Goal: Task Accomplishment & Management: Use online tool/utility

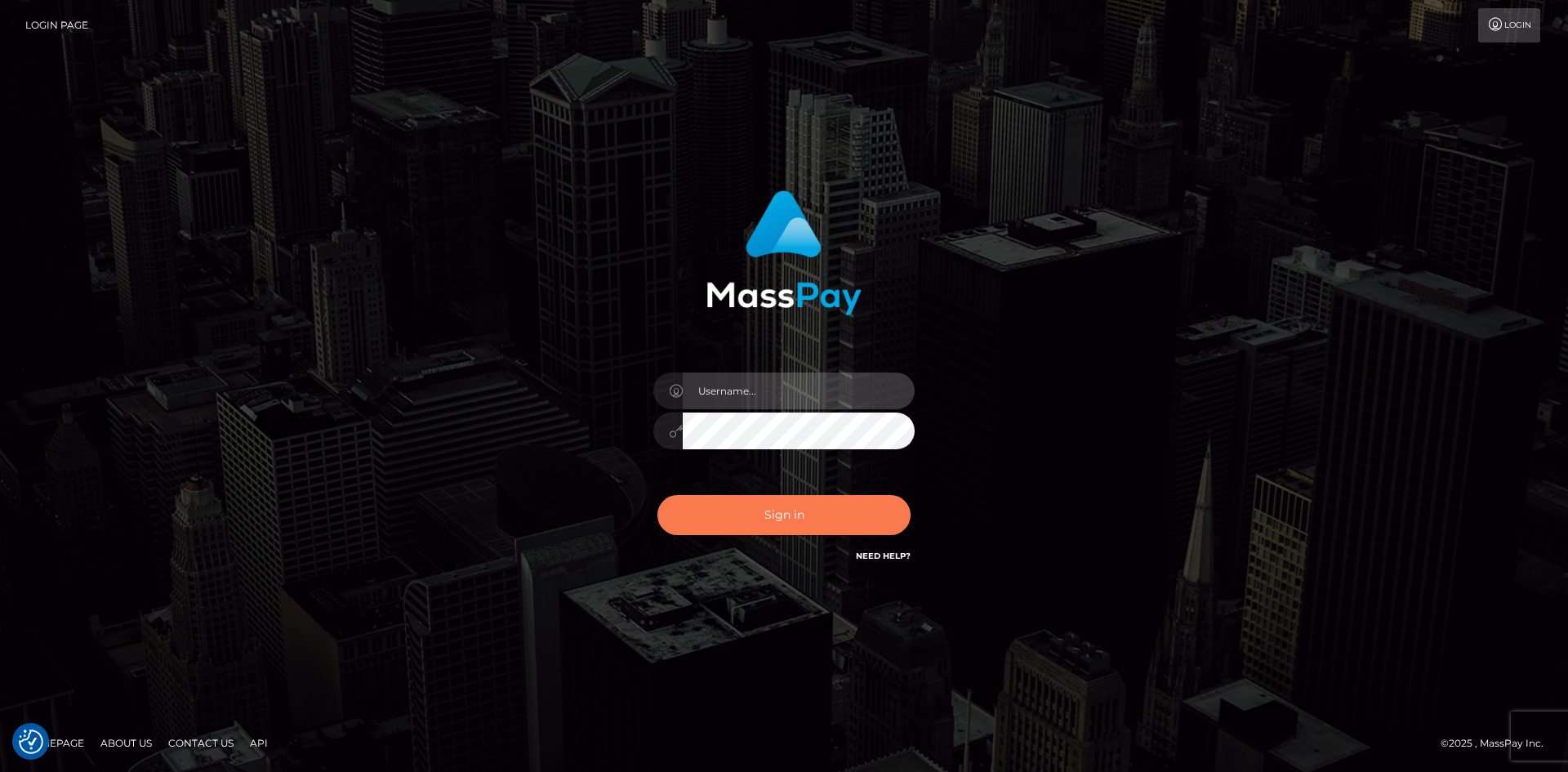
type input "alexstef"
click at [791, 513] on button "Sign in" at bounding box center [784, 515] width 253 height 40
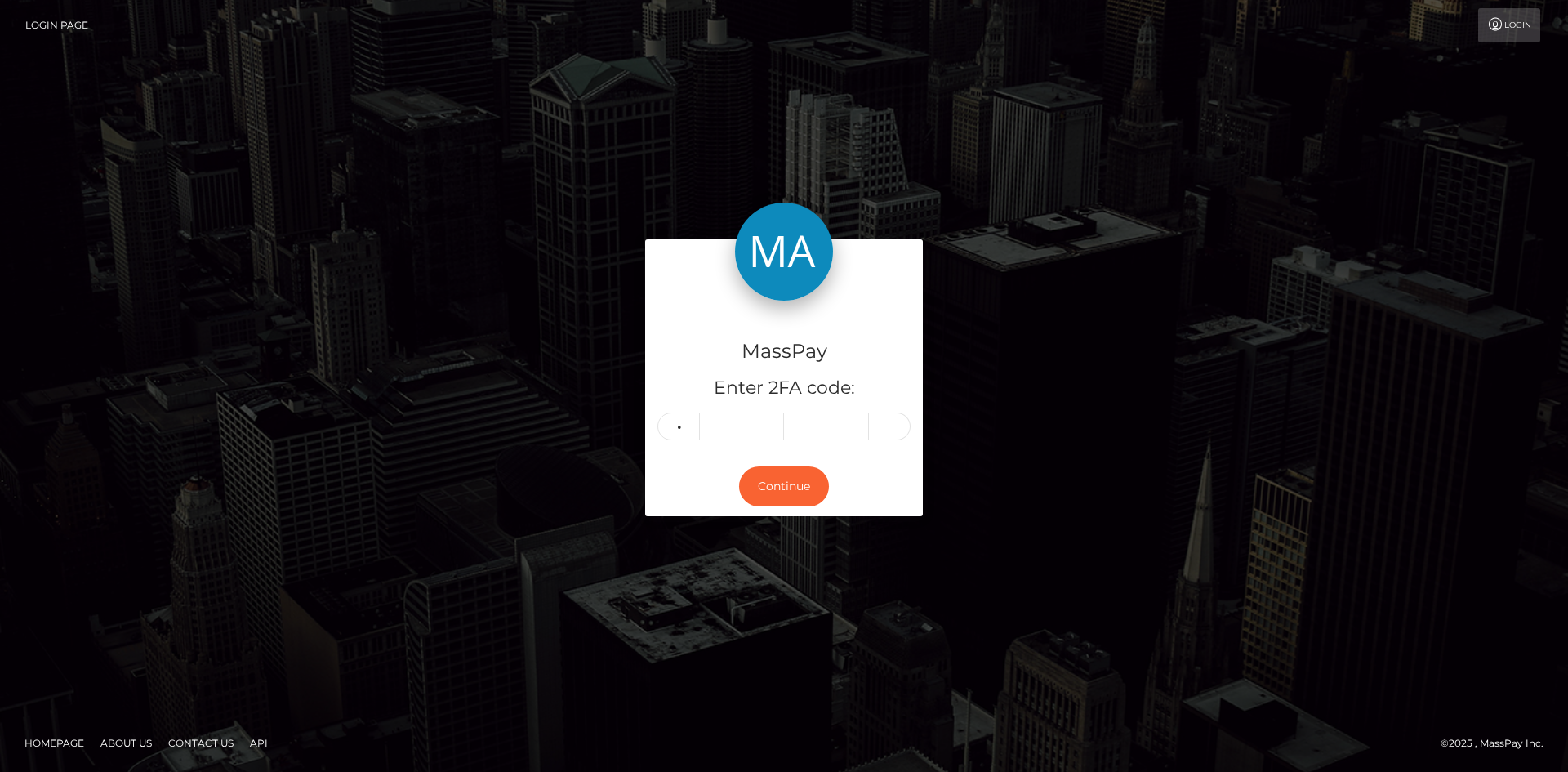
type input "9"
type input "2"
type input "4"
type input "0"
type input "5"
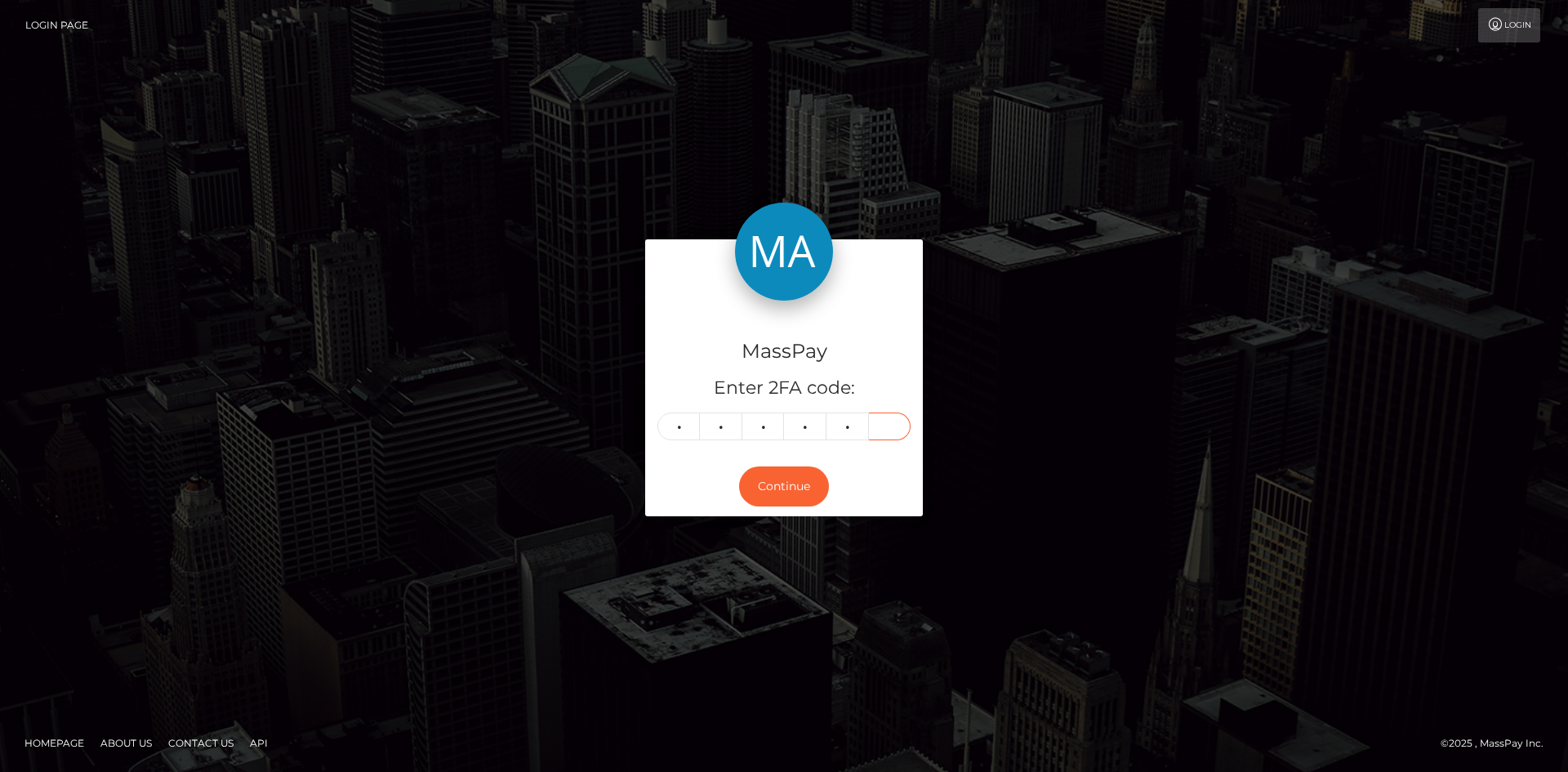
type input "8"
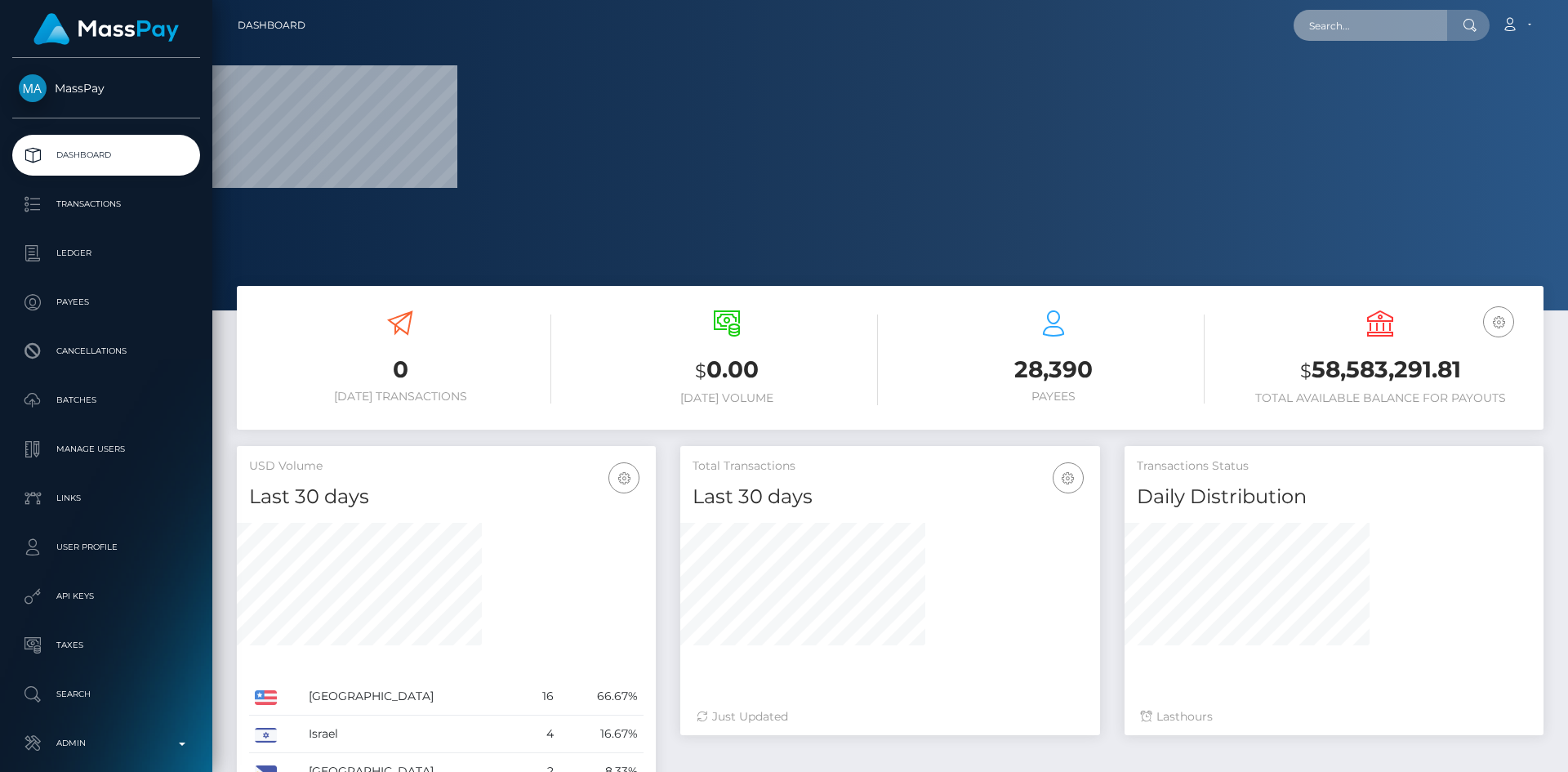
click at [1324, 21] on input "text" at bounding box center [1371, 25] width 153 height 31
paste input "poact_3Sn9SW75oeza"
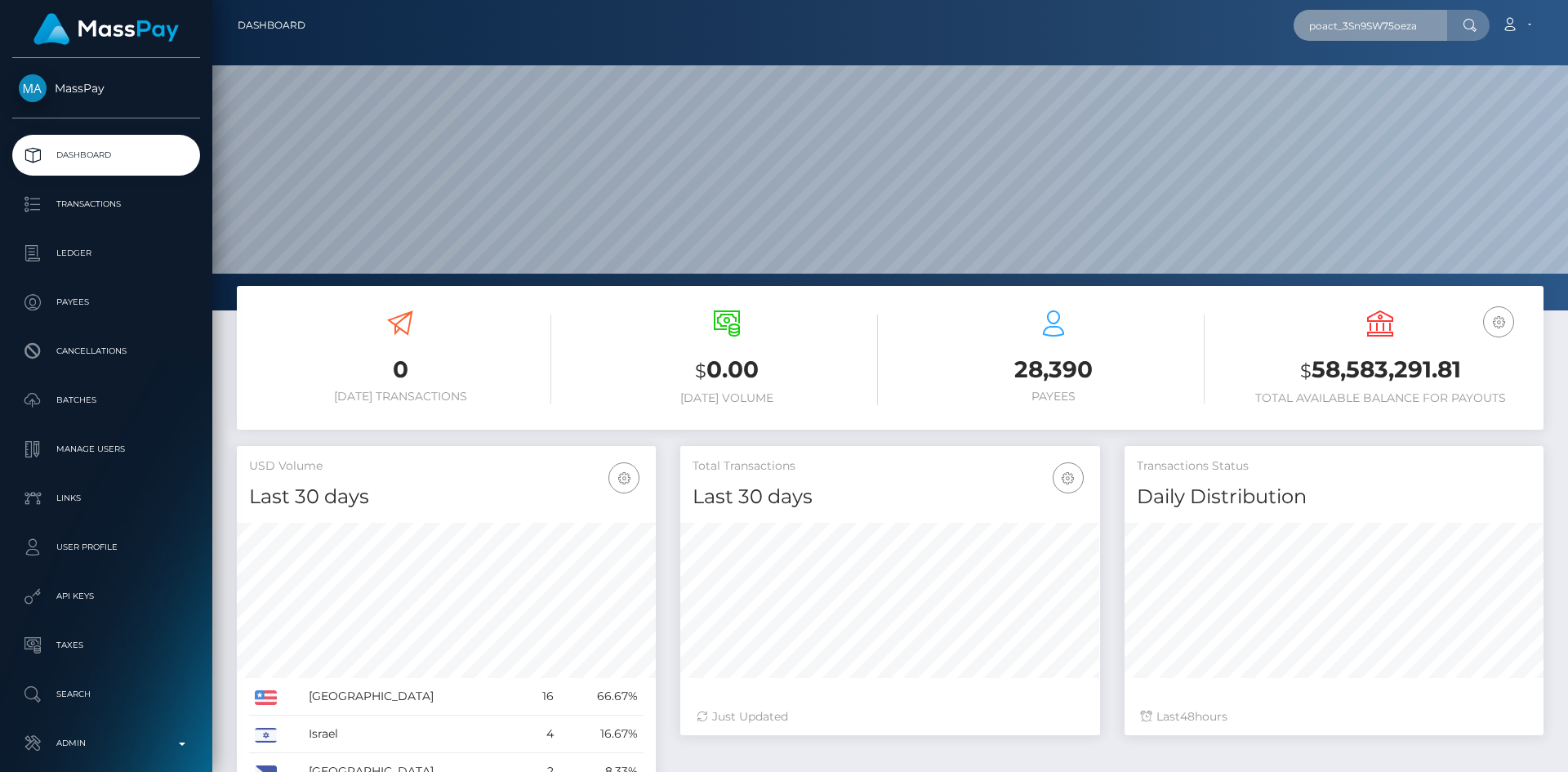
scroll to position [290, 420]
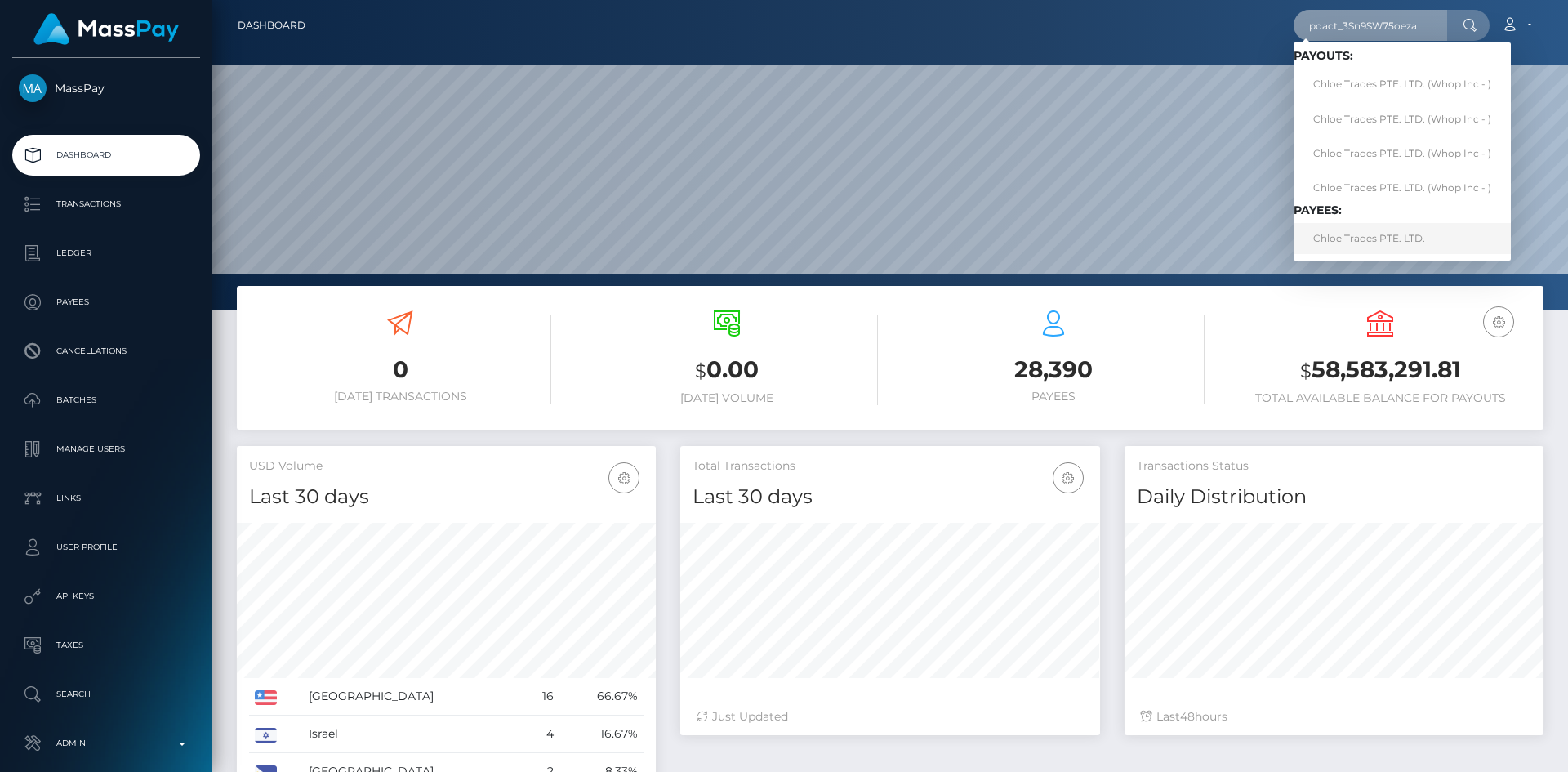
type input "poact_3Sn9SW75oeza"
click at [1364, 240] on link "Chloe Trades PTE. LTD." at bounding box center [1402, 238] width 218 height 30
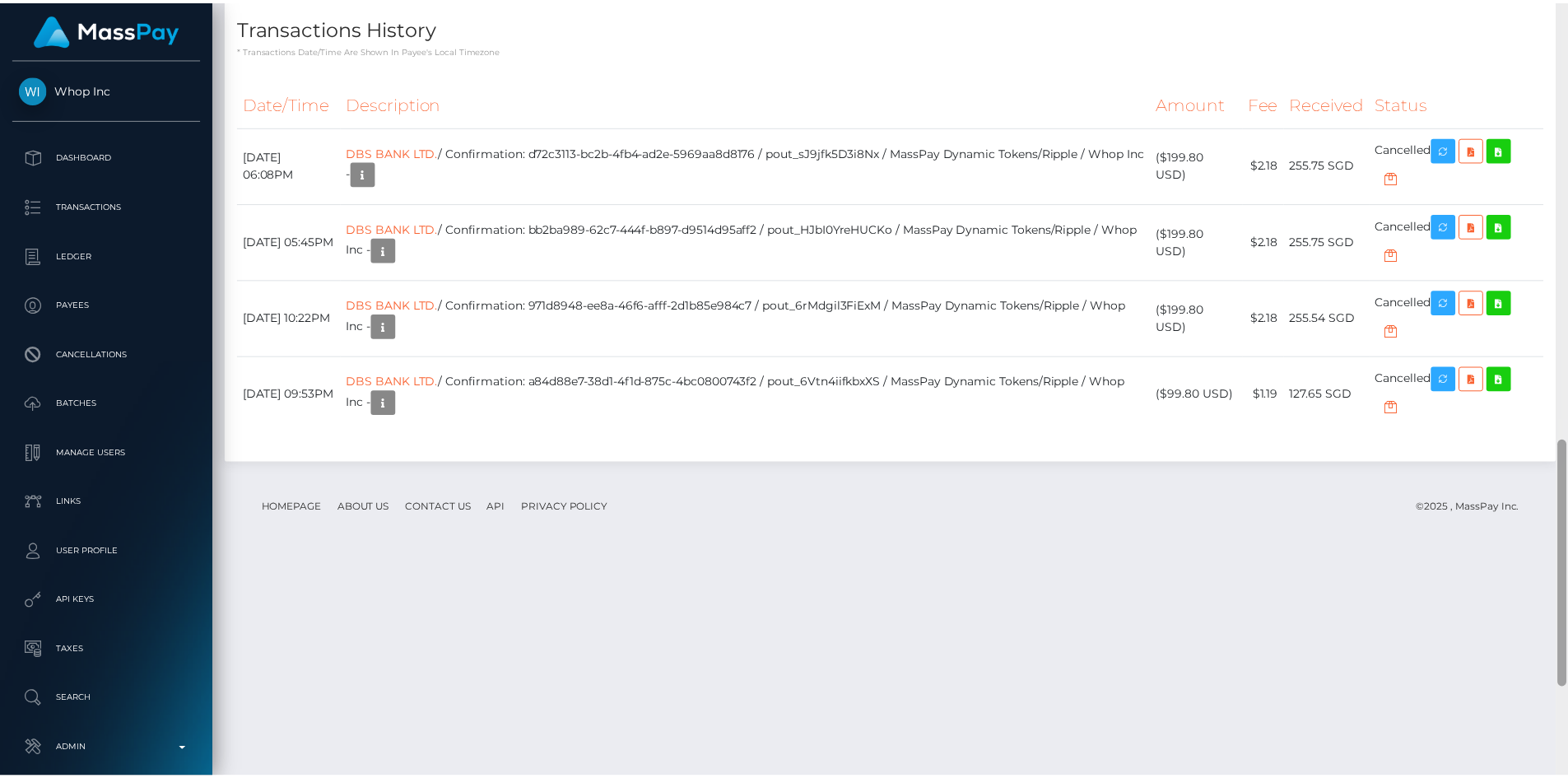
scroll to position [1650, 0]
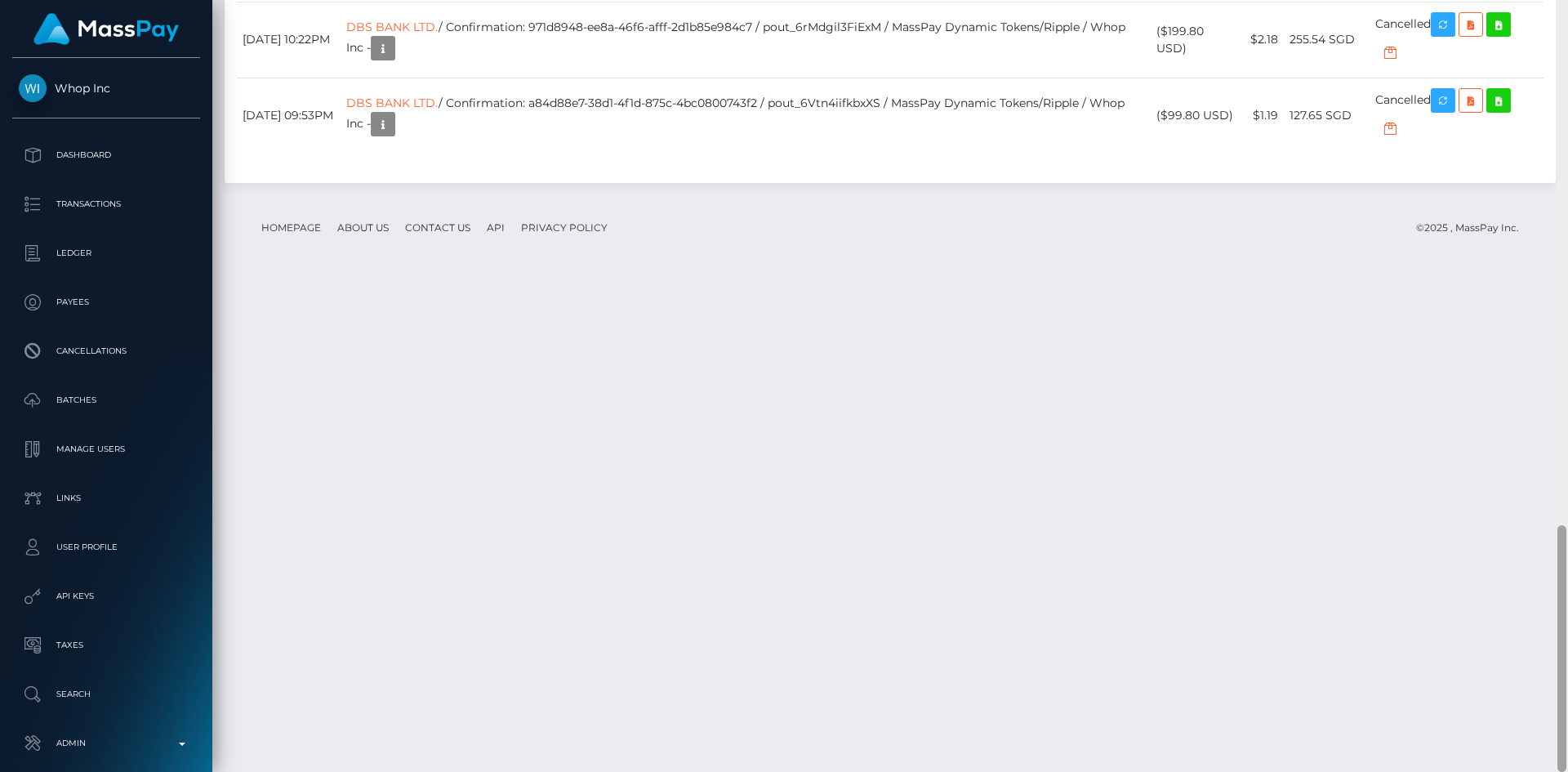
drag, startPoint x: 1558, startPoint y: 102, endPoint x: 1557, endPoint y: 641, distance: 539.0
click at [1557, 641] on div at bounding box center [1562, 386] width 12 height 772
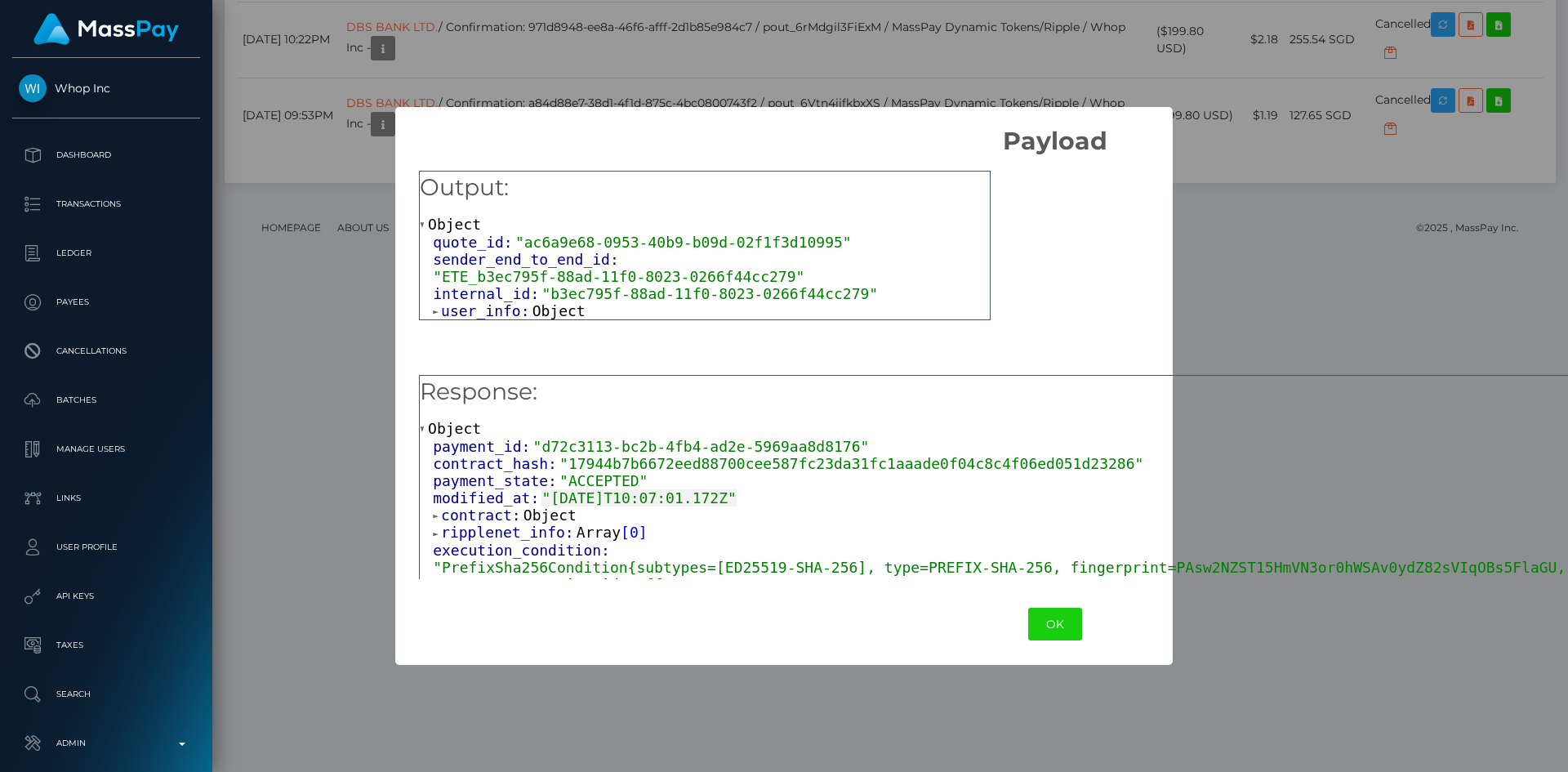
click at [541, 302] on span "Object" at bounding box center [559, 310] width 53 height 17
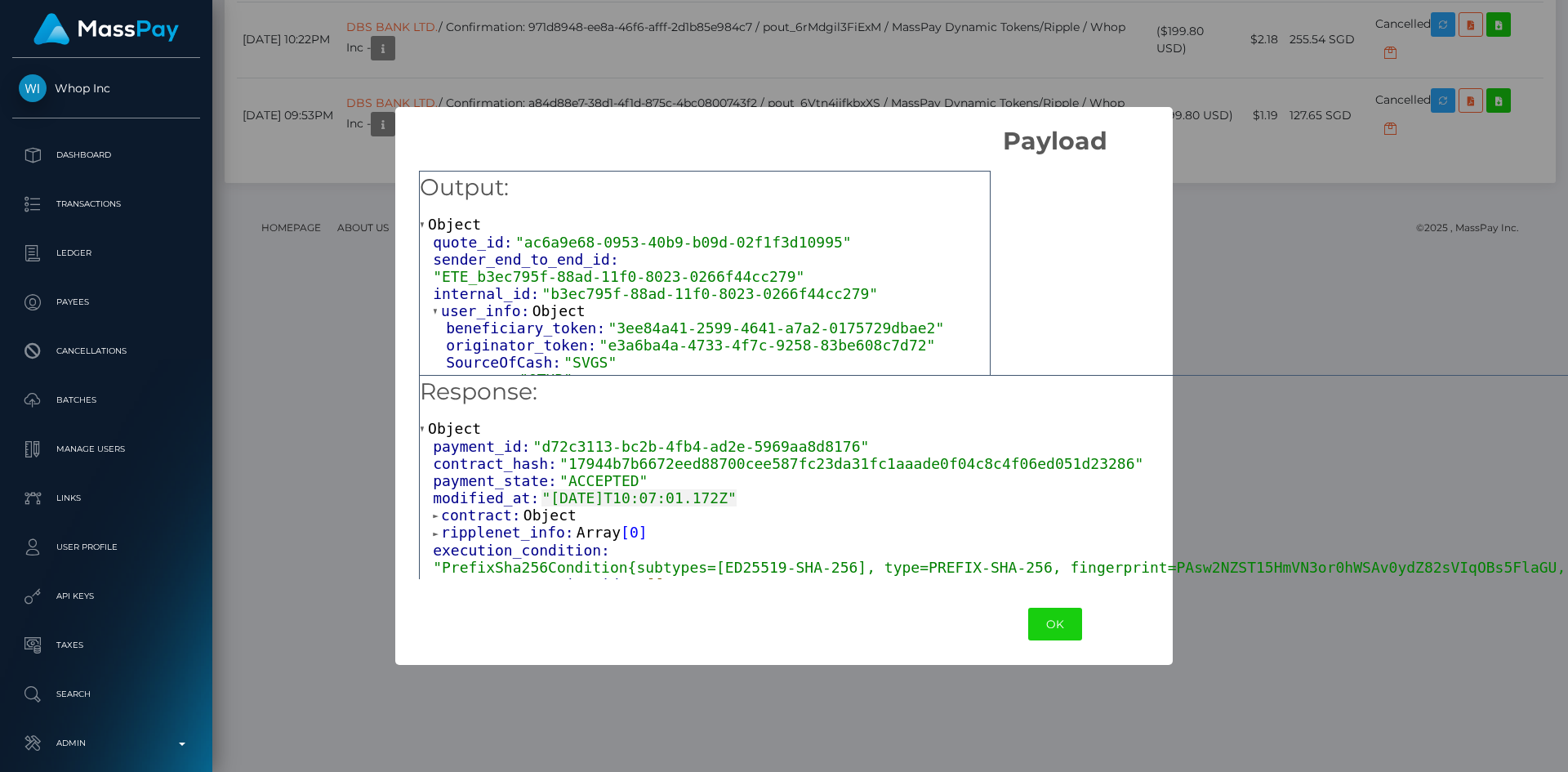
scroll to position [4, 0]
click at [540, 523] on span "Object" at bounding box center [550, 515] width 53 height 17
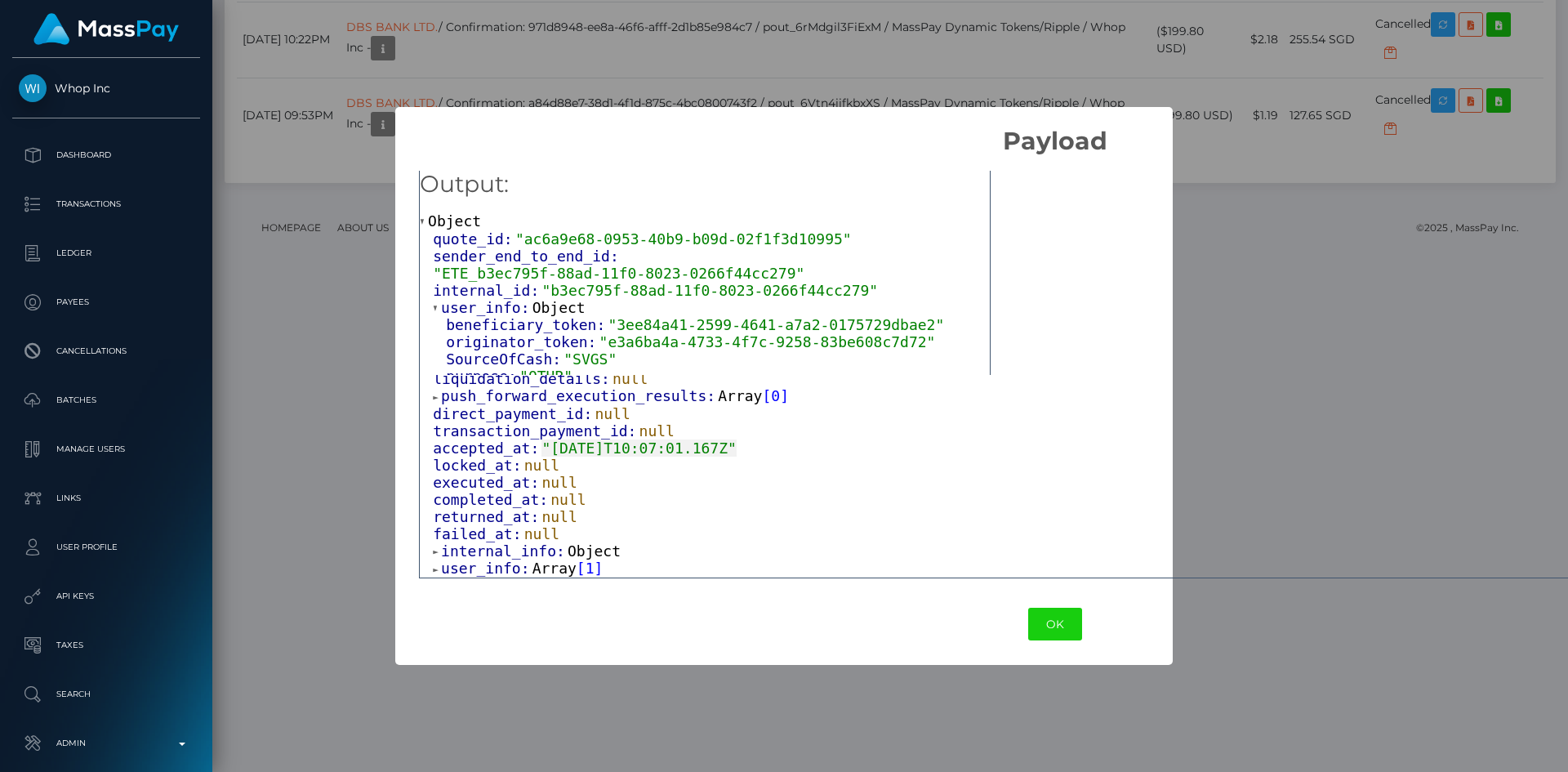
scroll to position [436, 0]
click at [1029, 626] on button "OK" at bounding box center [1055, 624] width 54 height 33
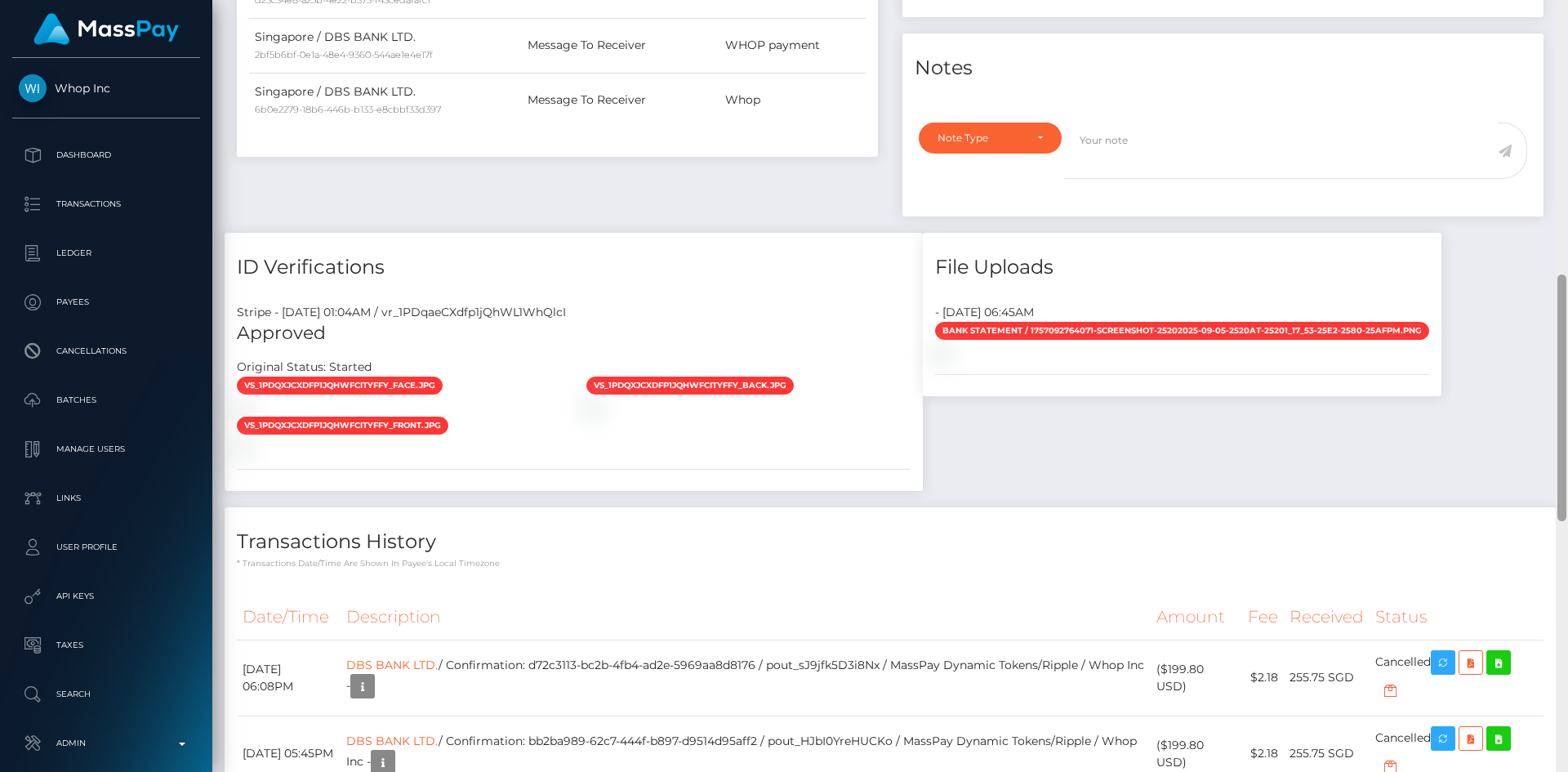
scroll to position [850, 0]
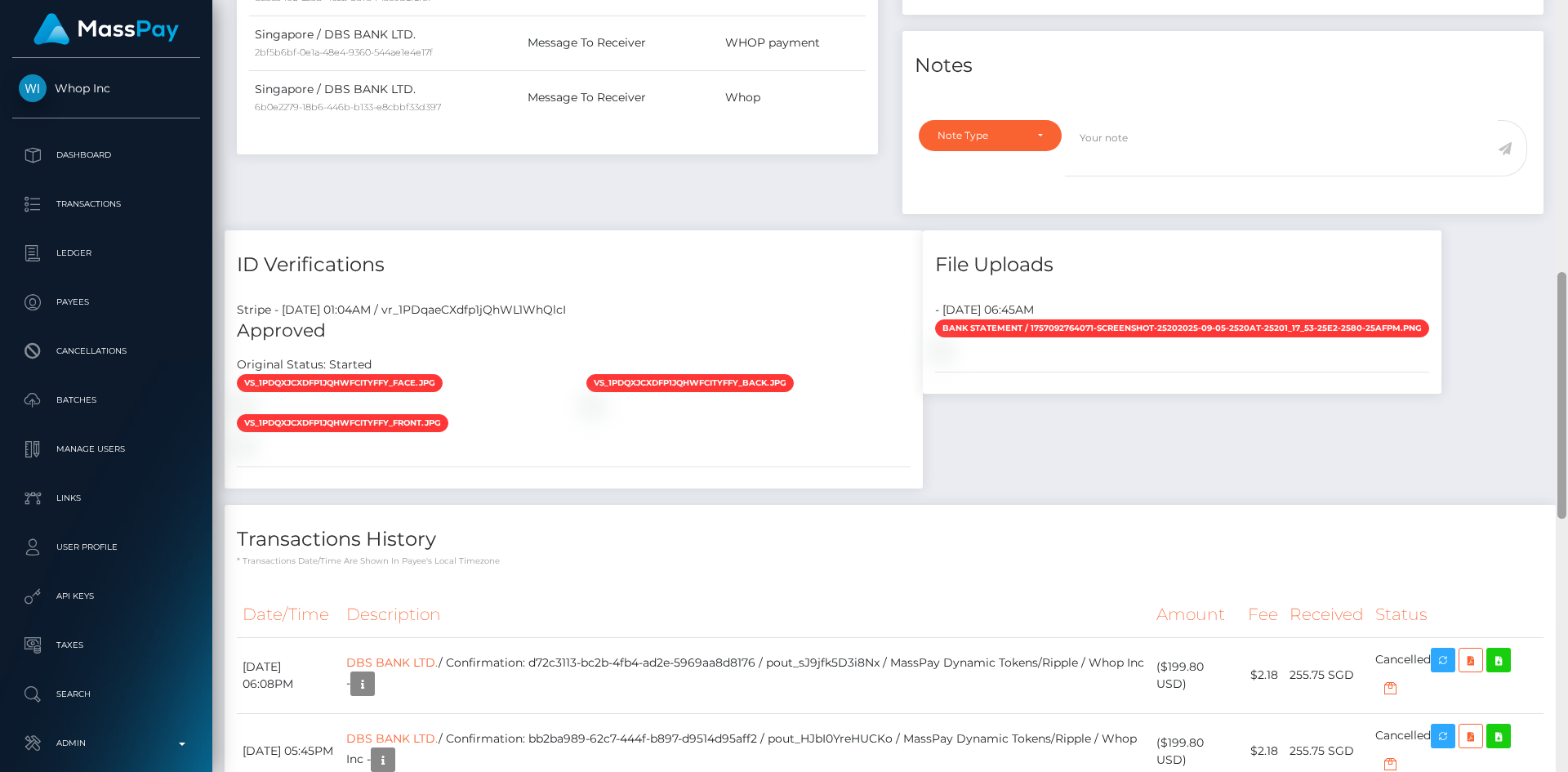
drag, startPoint x: 1560, startPoint y: 513, endPoint x: 1555, endPoint y: 313, distance: 200.1
click at [1555, 313] on div "Customer Profile Loading... Loading..." at bounding box center [890, 386] width 1356 height 772
click at [948, 357] on img at bounding box center [941, 350] width 13 height 13
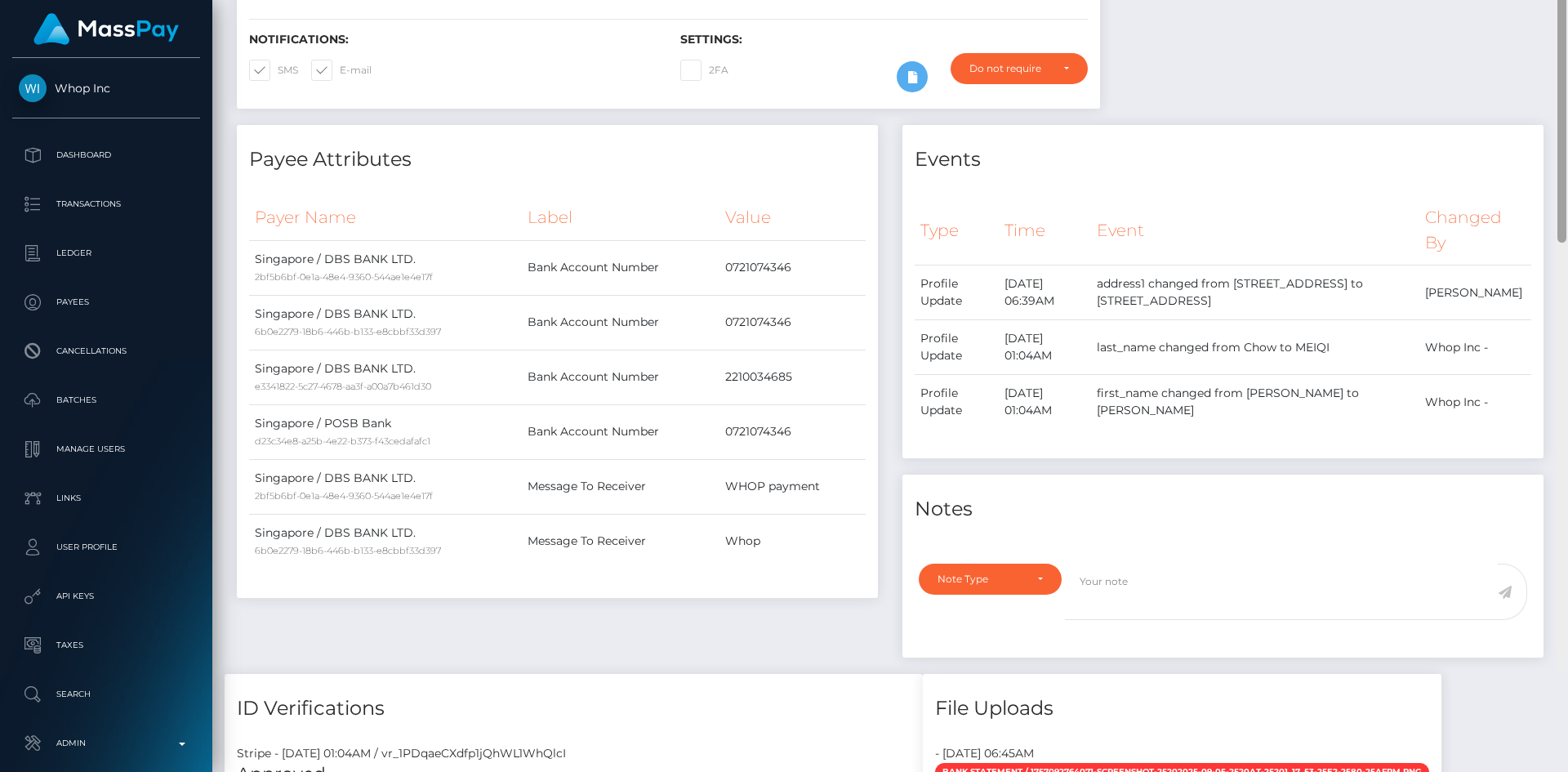
scroll to position [0, 0]
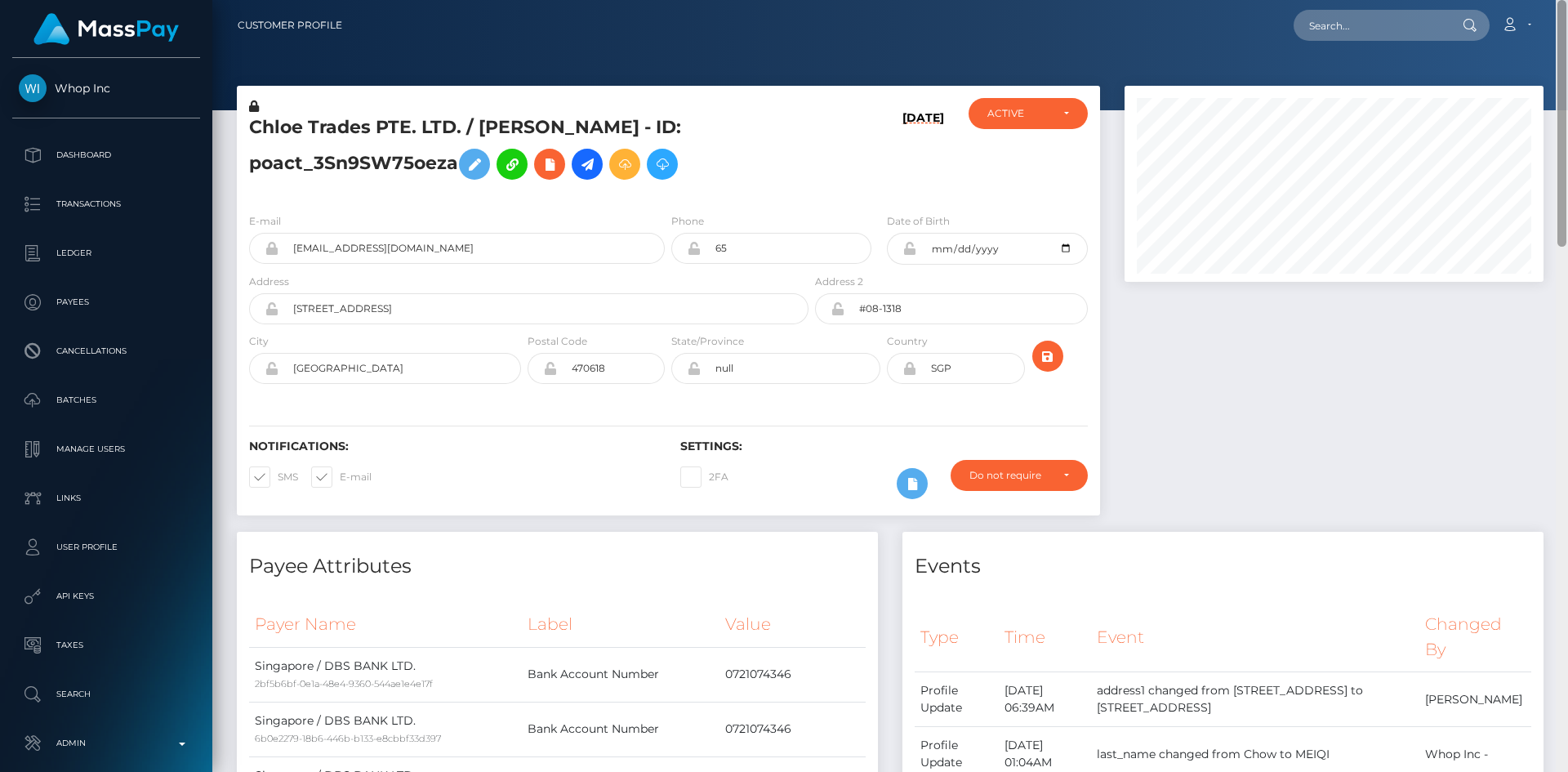
drag, startPoint x: 1564, startPoint y: 477, endPoint x: 1533, endPoint y: 154, distance: 324.5
click at [1564, 145] on div at bounding box center [1562, 123] width 9 height 247
drag, startPoint x: 1530, startPoint y: 387, endPoint x: 1504, endPoint y: 386, distance: 26.0
click at [1529, 387] on div at bounding box center [1334, 308] width 443 height 446
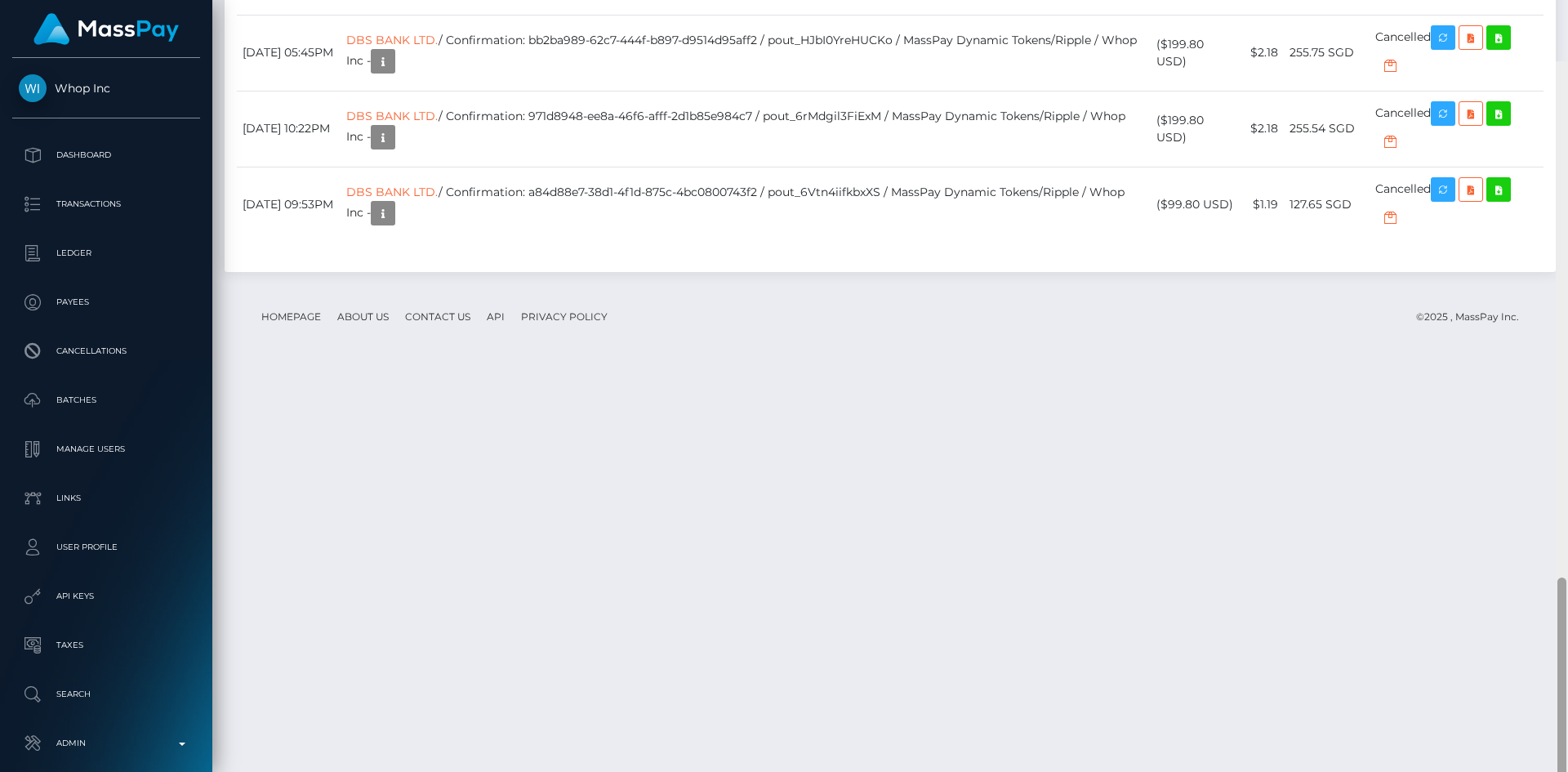
scroll to position [1637, 0]
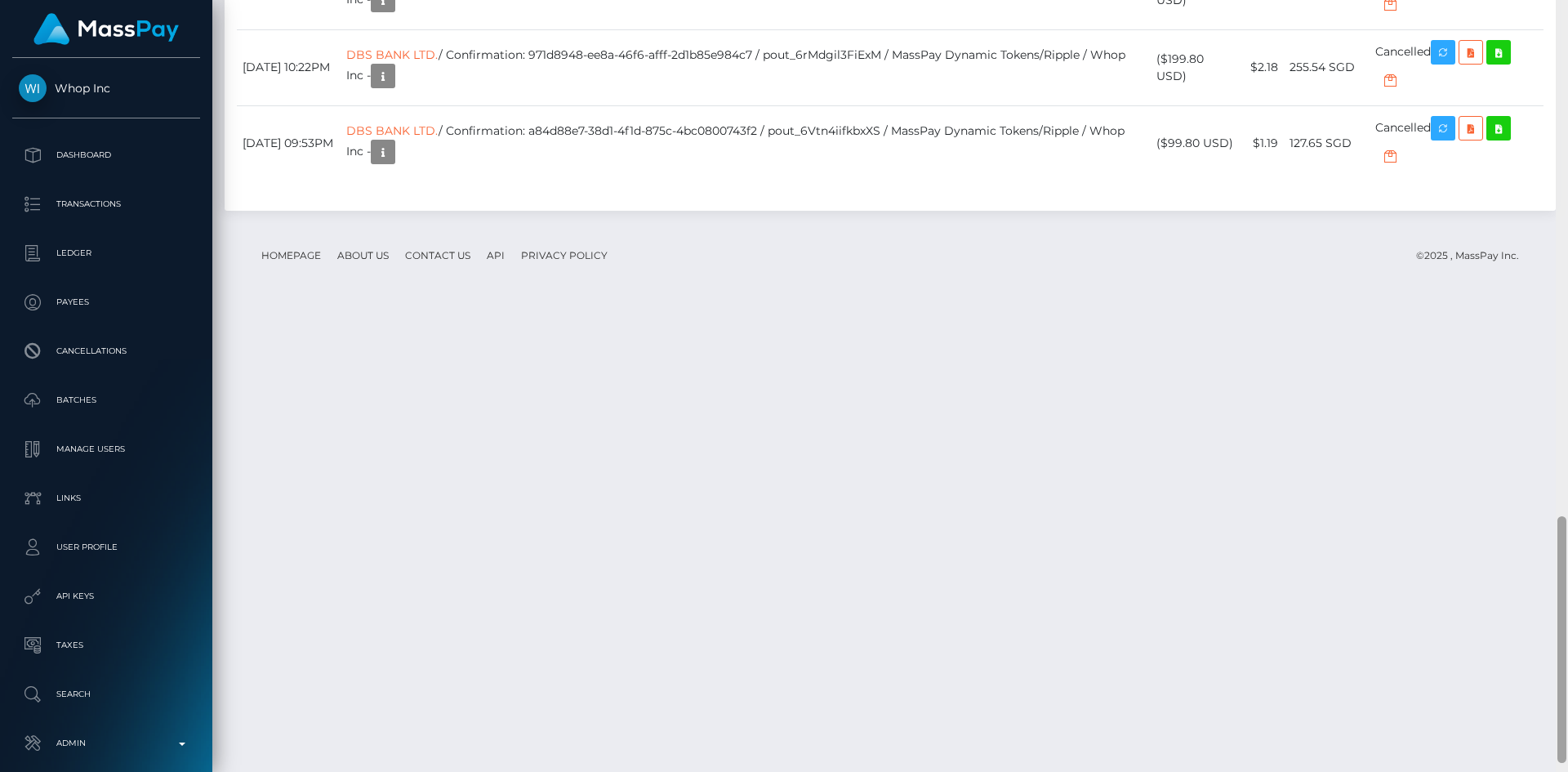
drag, startPoint x: 1560, startPoint y: 221, endPoint x: 1543, endPoint y: 798, distance: 577.3
click at [1543, 771] on html "Whop Inc Dashboard Transactions Ledger Payees Cancellations Links" at bounding box center [784, 386] width 1568 height 772
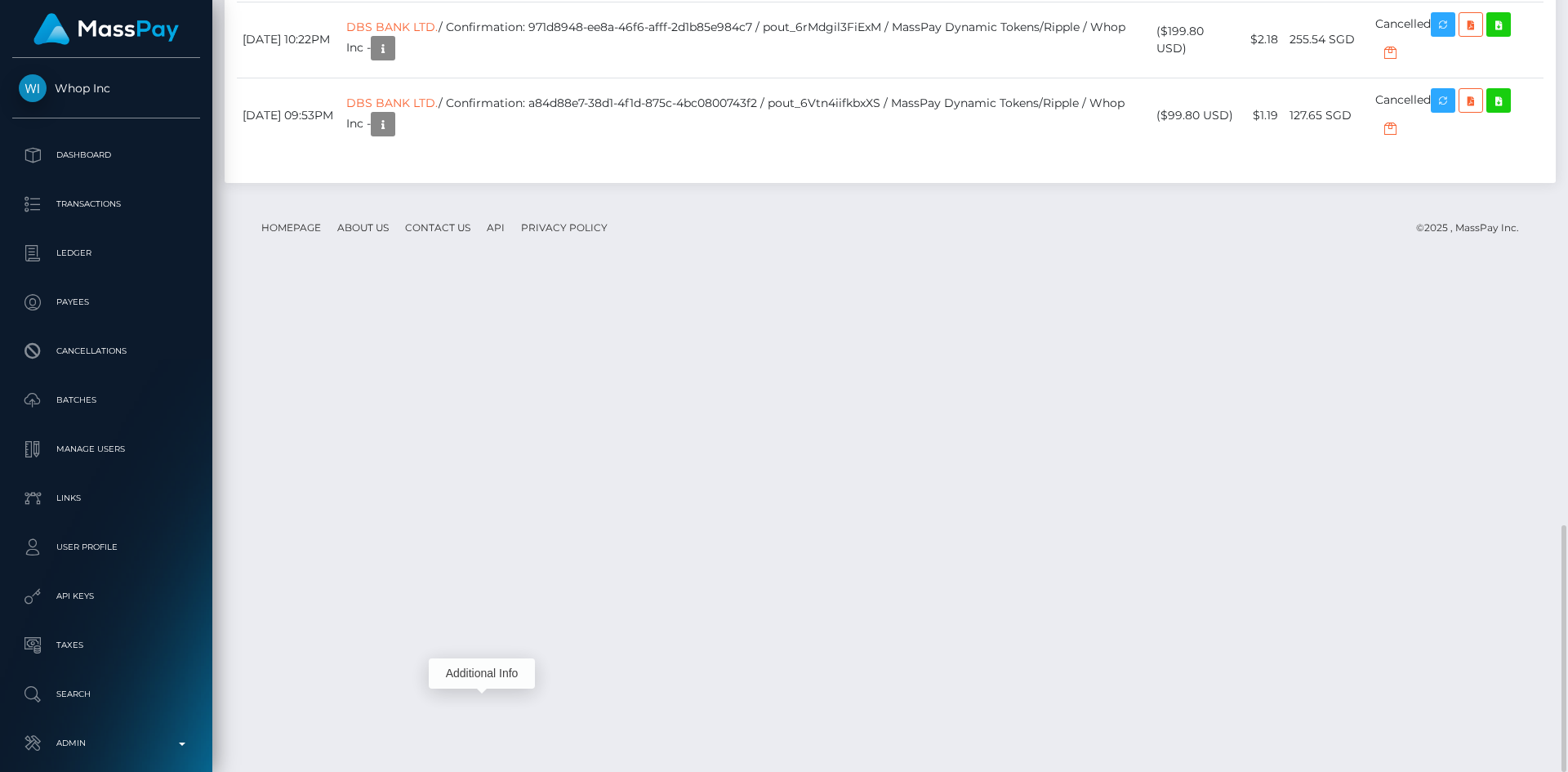
scroll to position [196, 420]
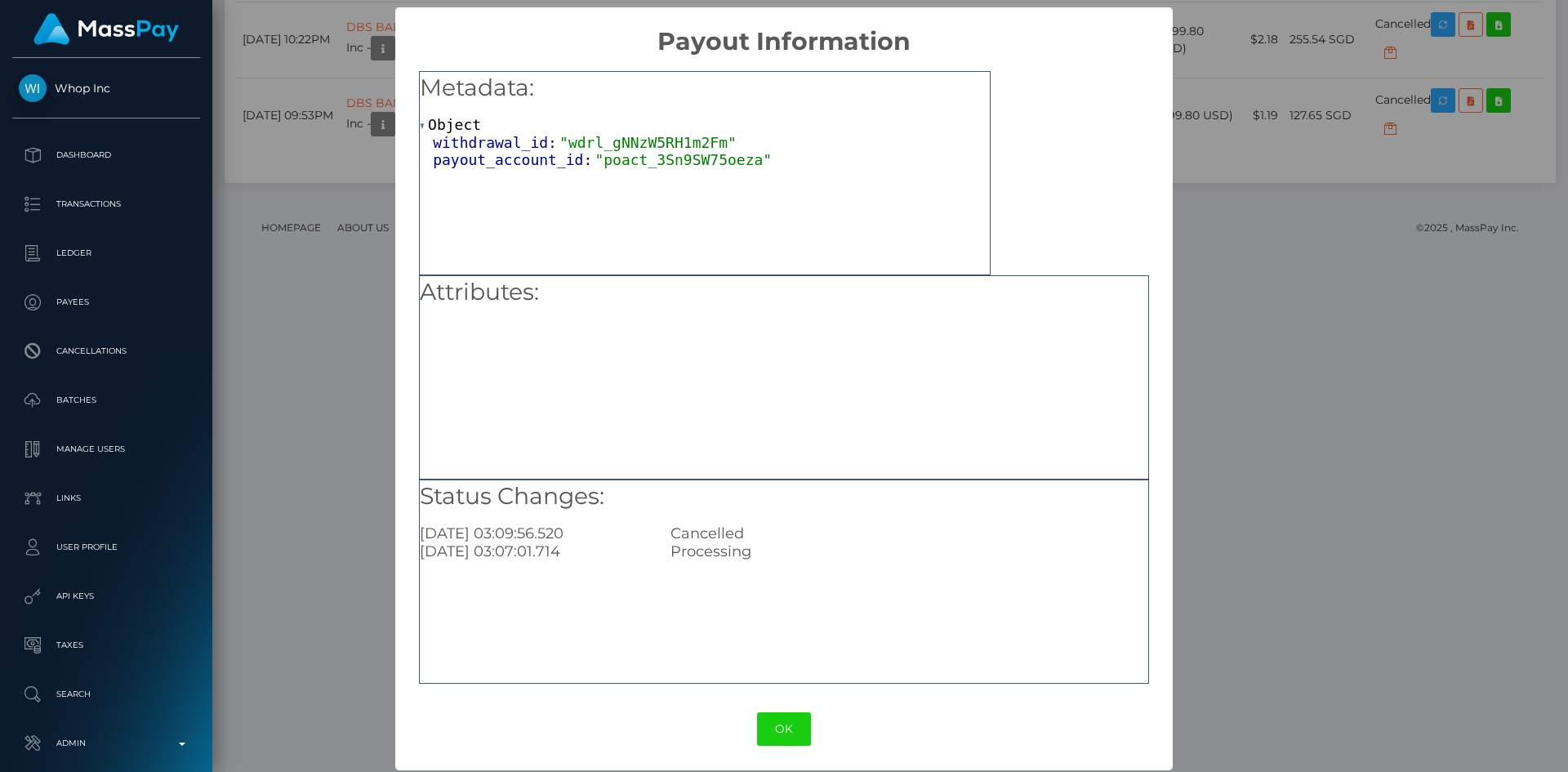
drag, startPoint x: 1392, startPoint y: 106, endPoint x: 1374, endPoint y: 108, distance: 18.1
click at [1391, 106] on div "× Payout Information Metadata: Object withdrawal_id: "wdrl_gNNzW5RH1m2Fm" payou…" at bounding box center [784, 386] width 1568 height 772
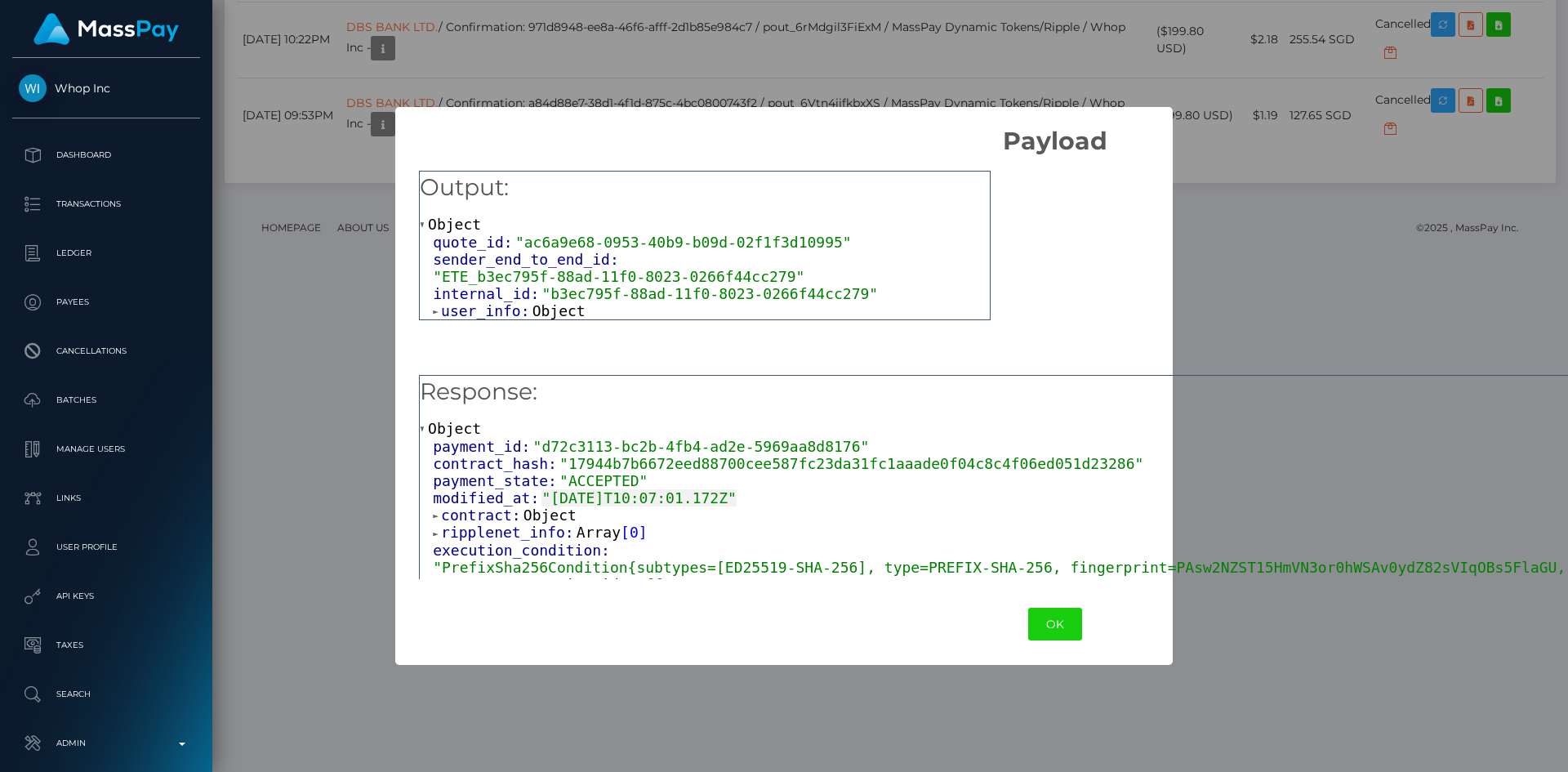
click at [554, 302] on span "Object" at bounding box center [559, 310] width 53 height 17
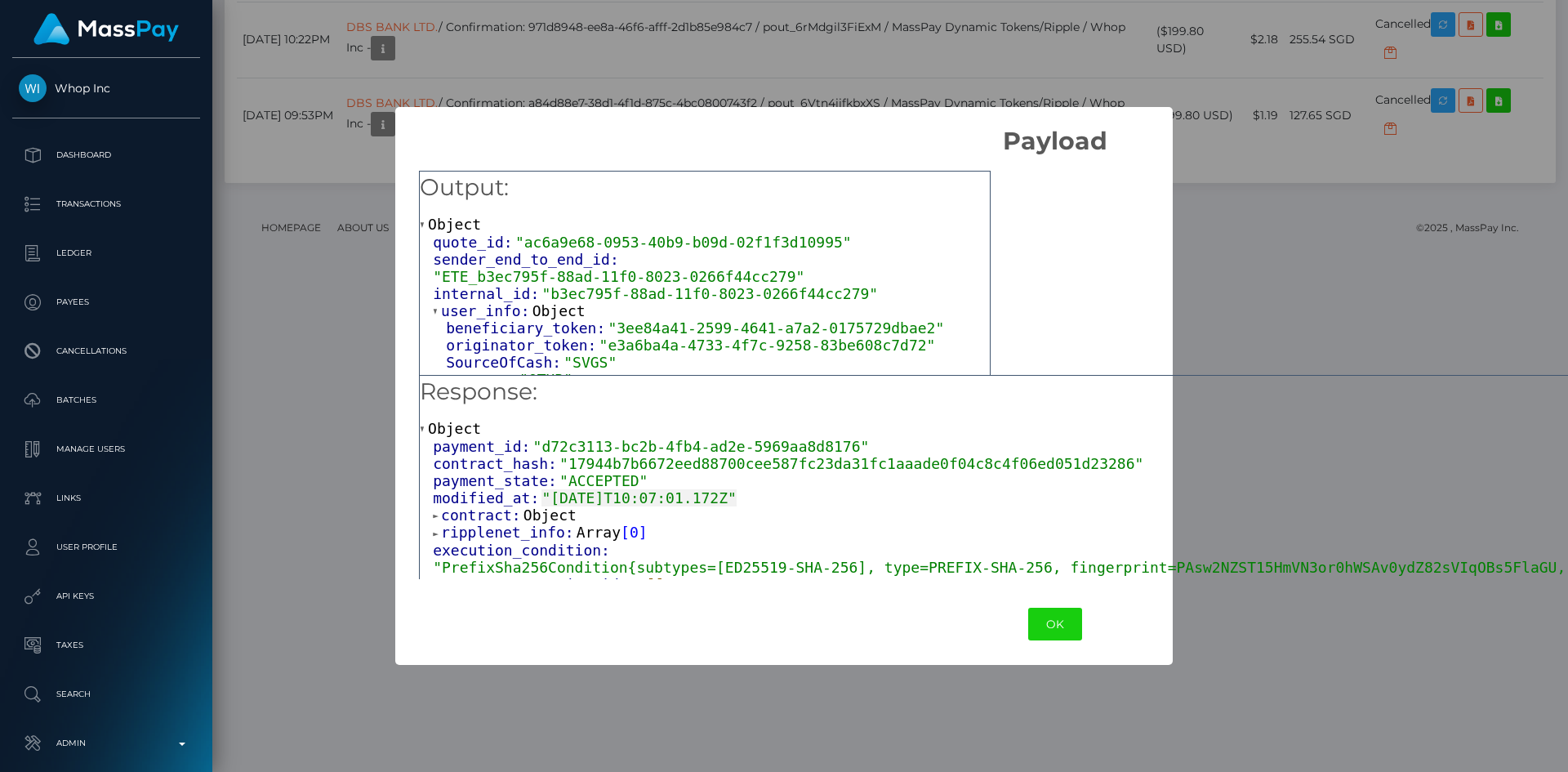
scroll to position [4, 0]
click at [539, 523] on span "Object" at bounding box center [550, 515] width 53 height 17
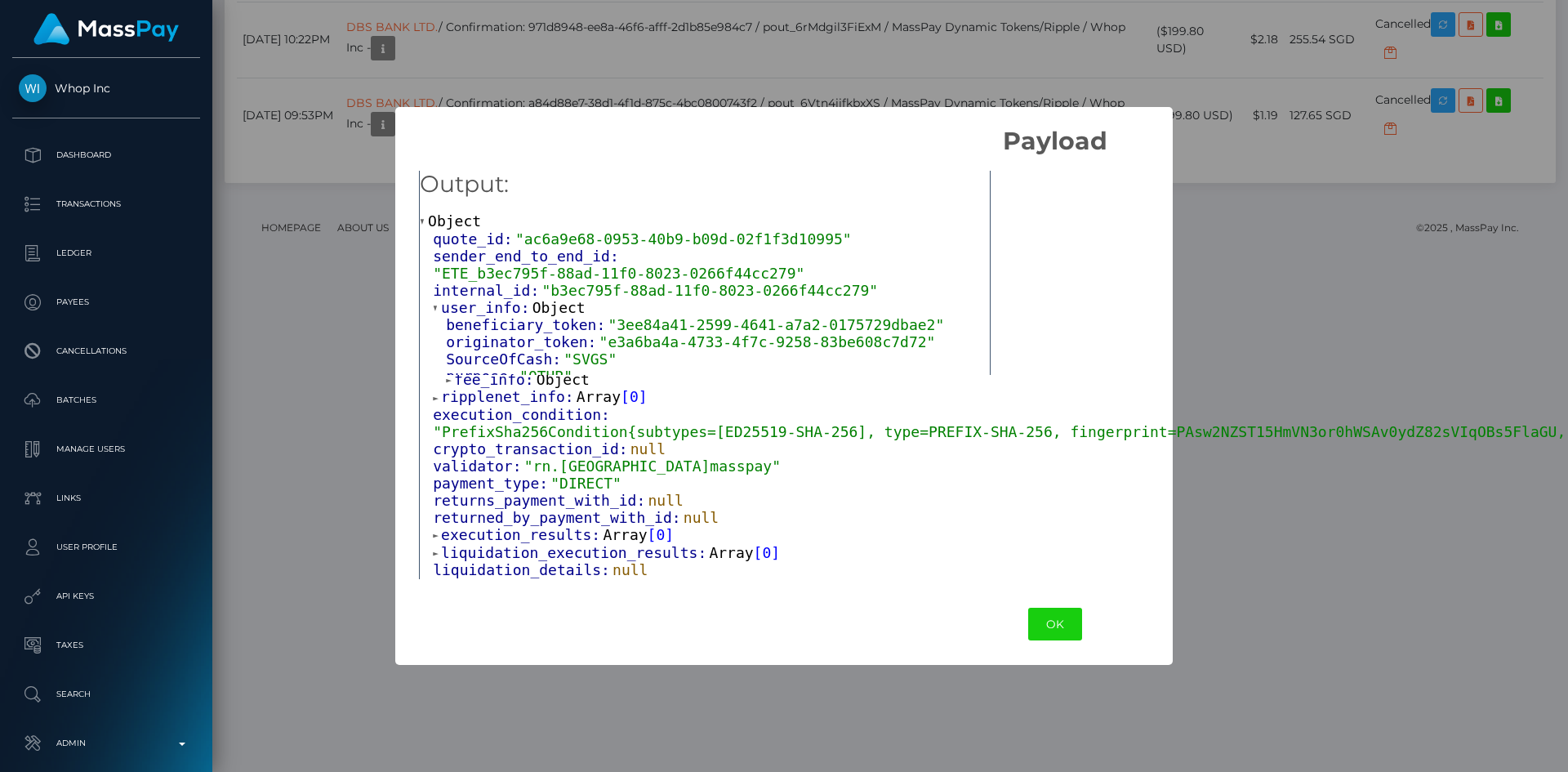
scroll to position [245, 0]
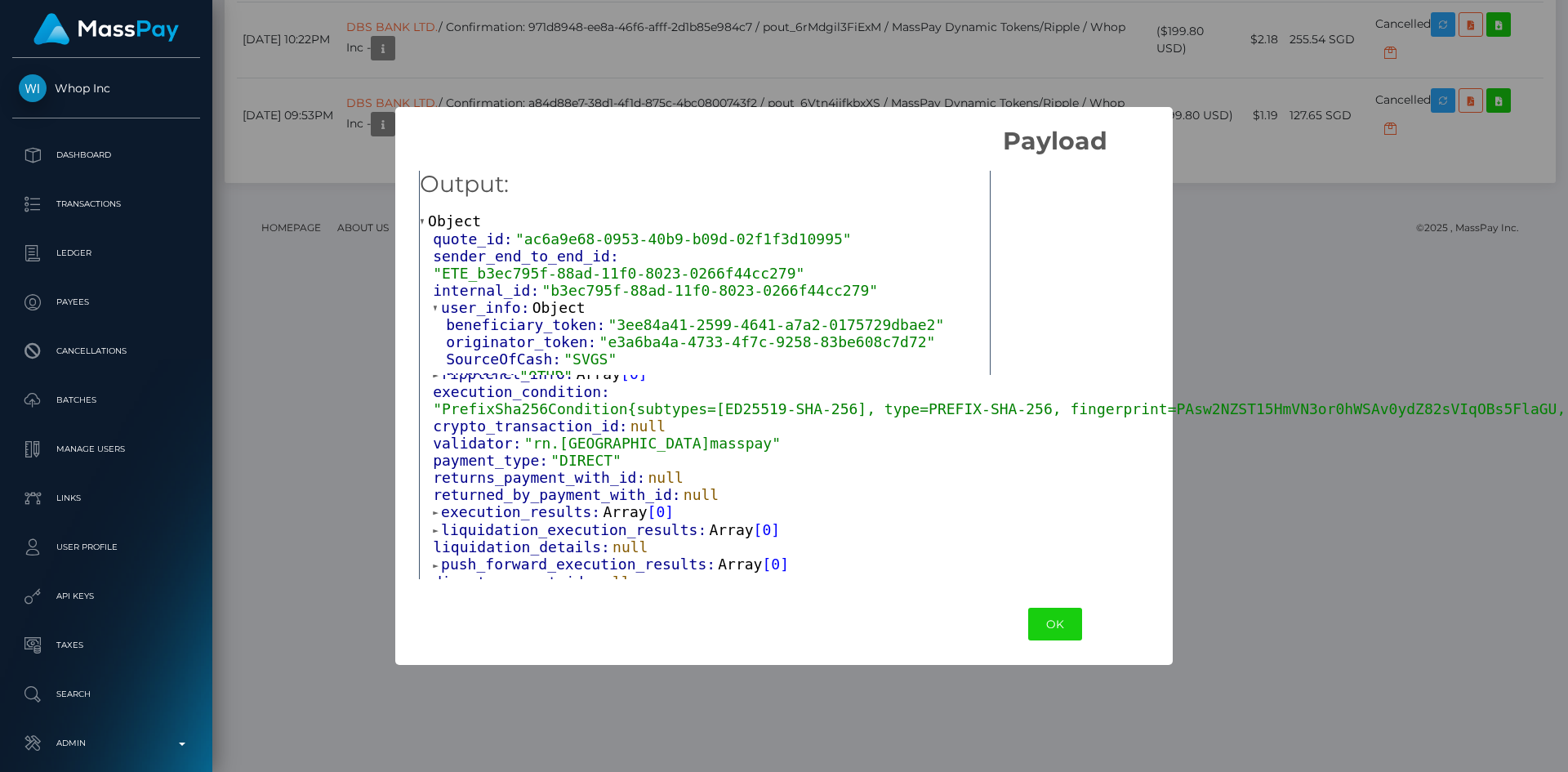
click at [576, 382] on span "Array" at bounding box center [598, 373] width 44 height 17
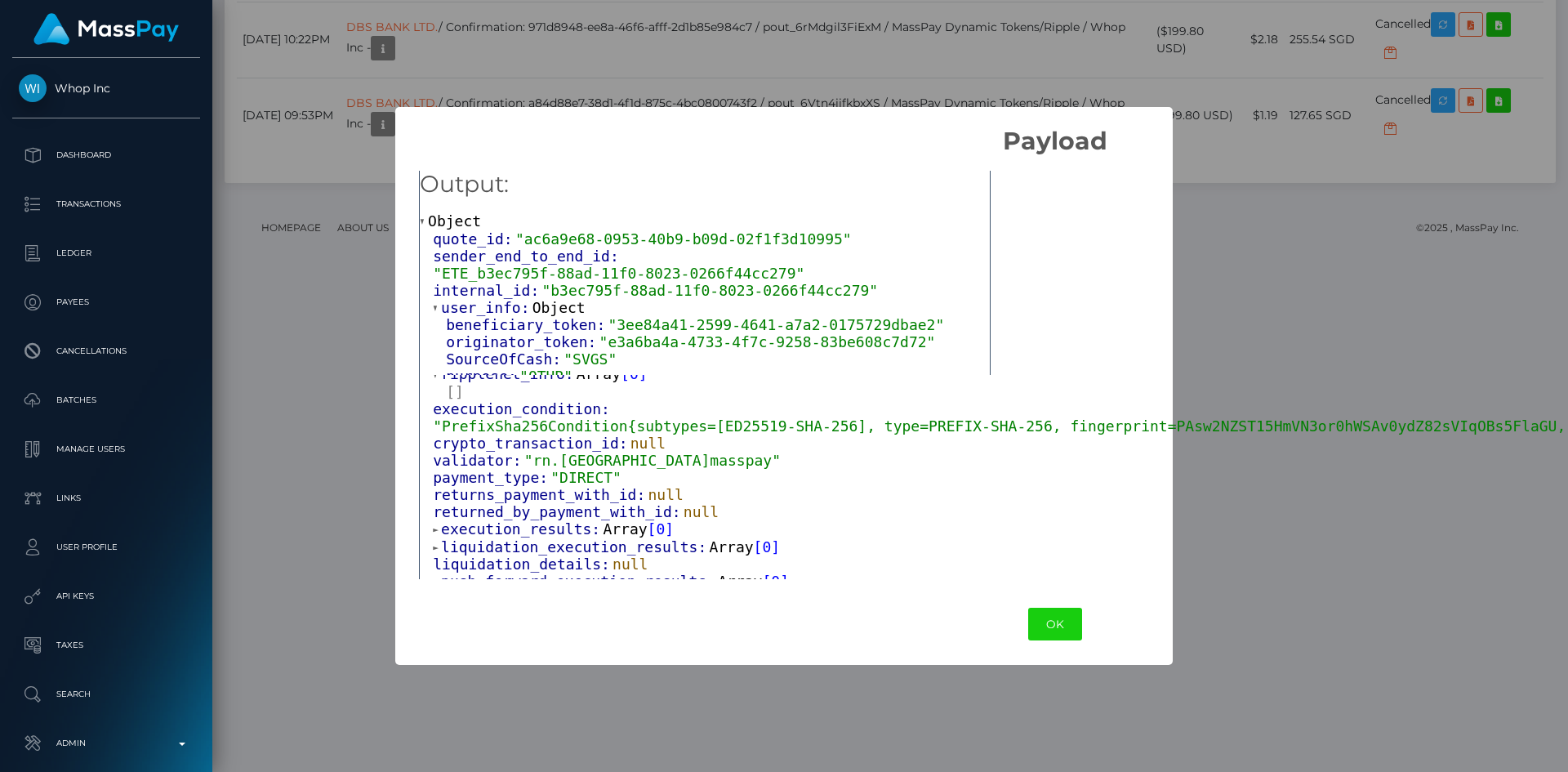
click at [611, 537] on span "Array" at bounding box center [625, 528] width 44 height 17
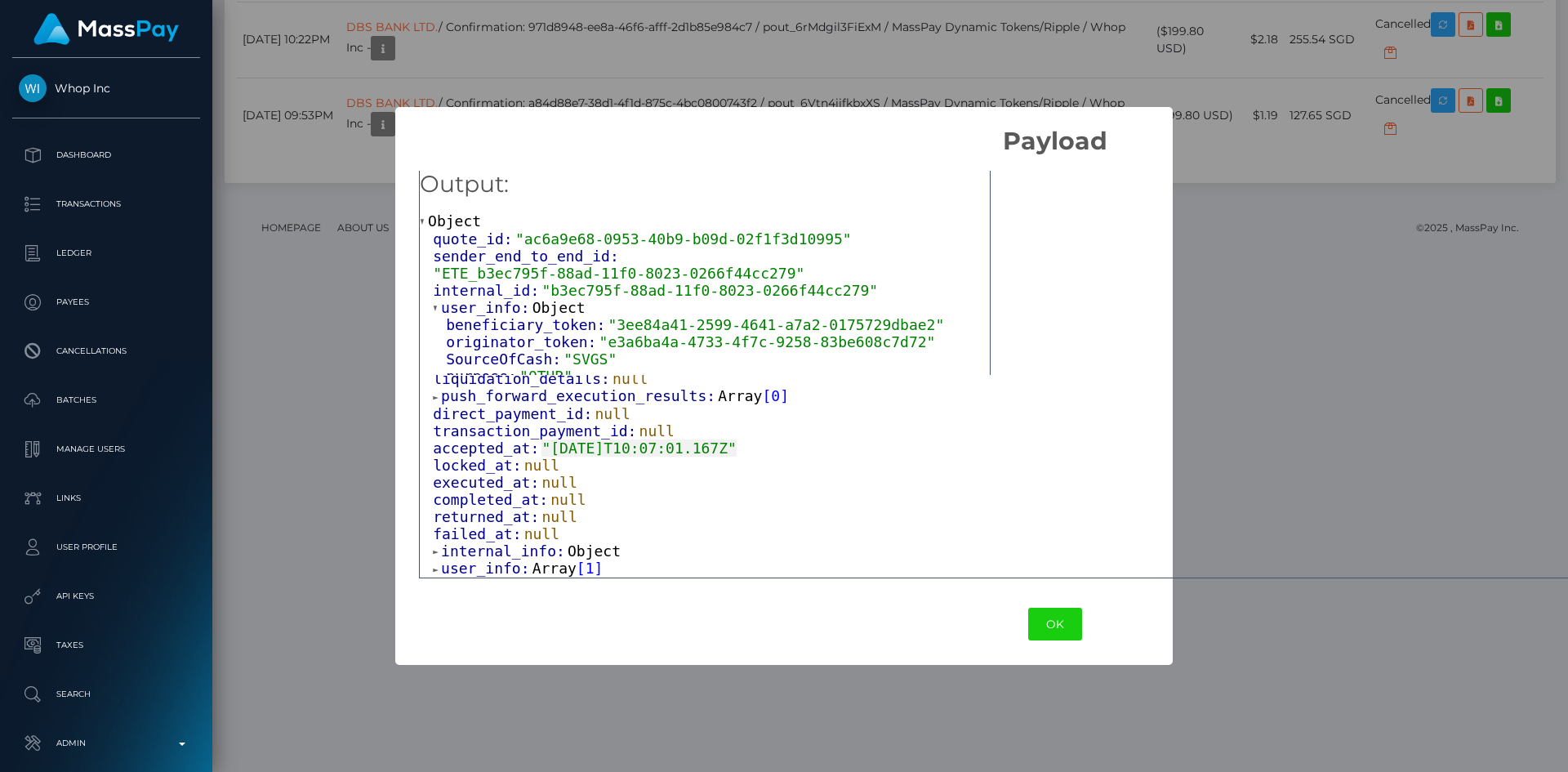
scroll to position [472, 0]
click at [549, 574] on span "Array" at bounding box center [554, 568] width 44 height 17
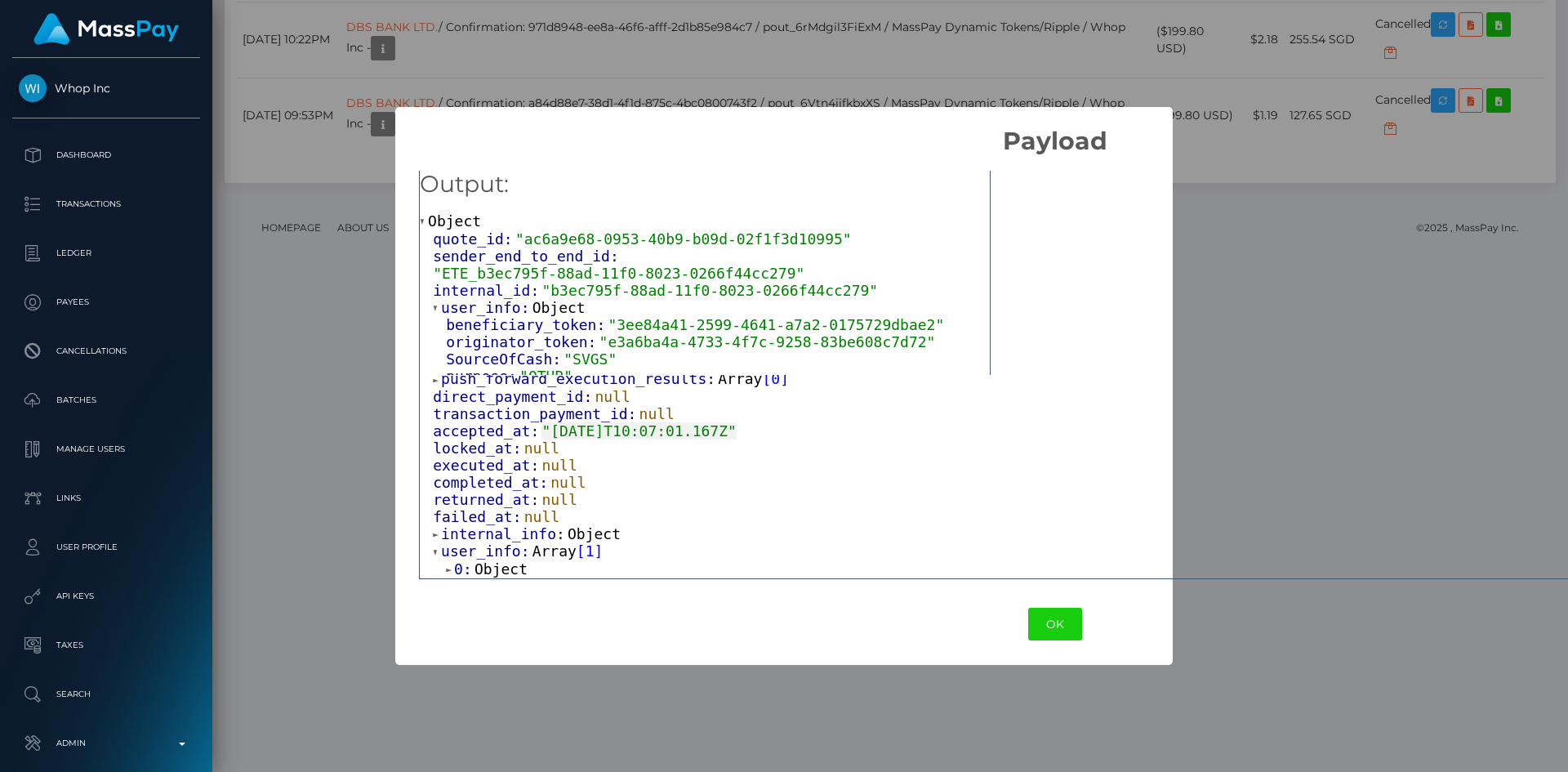
drag, startPoint x: 803, startPoint y: 458, endPoint x: 817, endPoint y: 467, distance: 16.6
drag, startPoint x: 503, startPoint y: 574, endPoint x: 663, endPoint y: 533, distance: 165.2
click at [506, 573] on span "Object" at bounding box center [501, 568] width 53 height 17
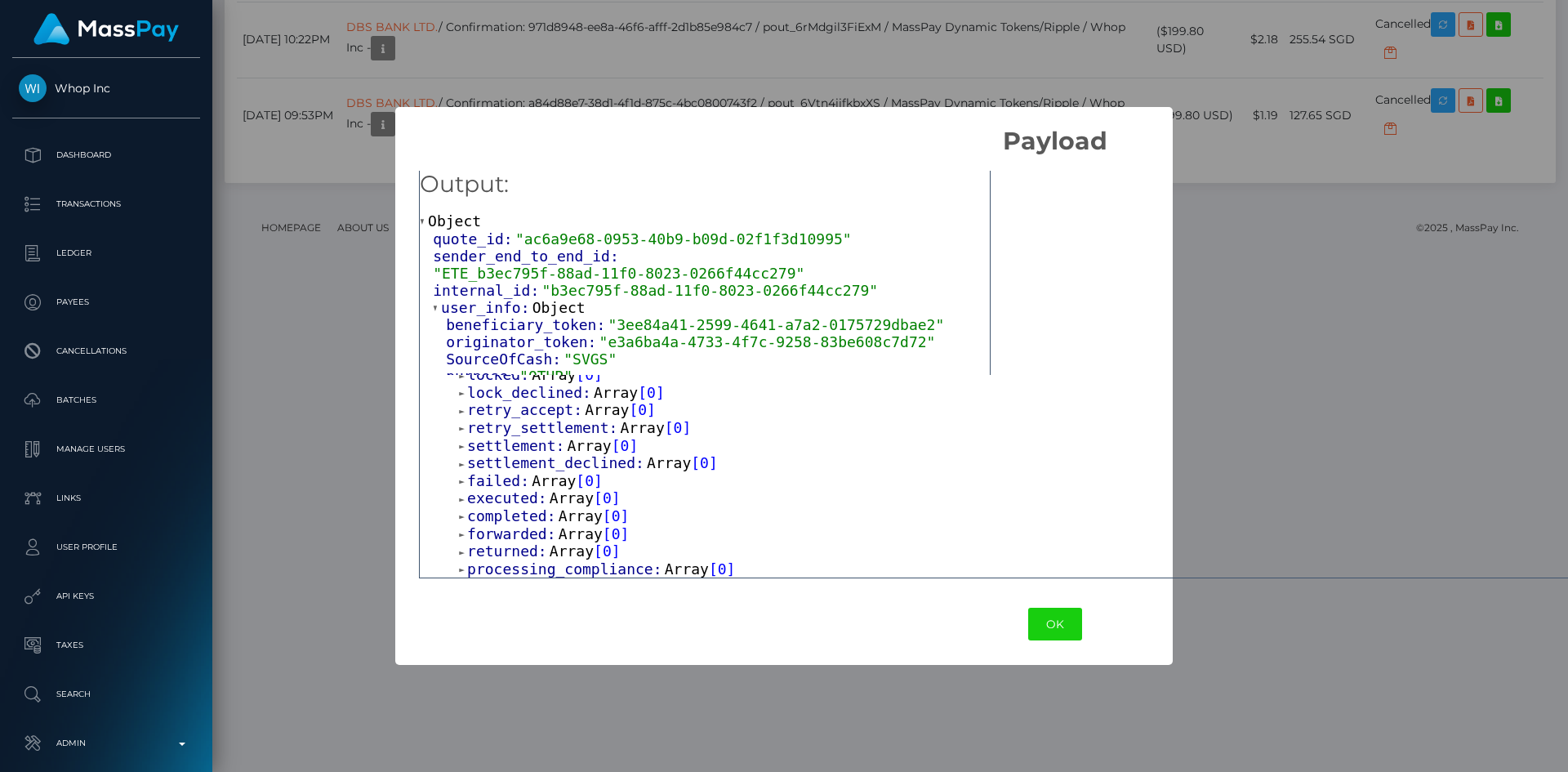
scroll to position [744, 0]
click at [544, 475] on span "Array" at bounding box center [554, 480] width 44 height 17
click at [544, 472] on span "Array" at bounding box center [554, 463] width 44 height 17
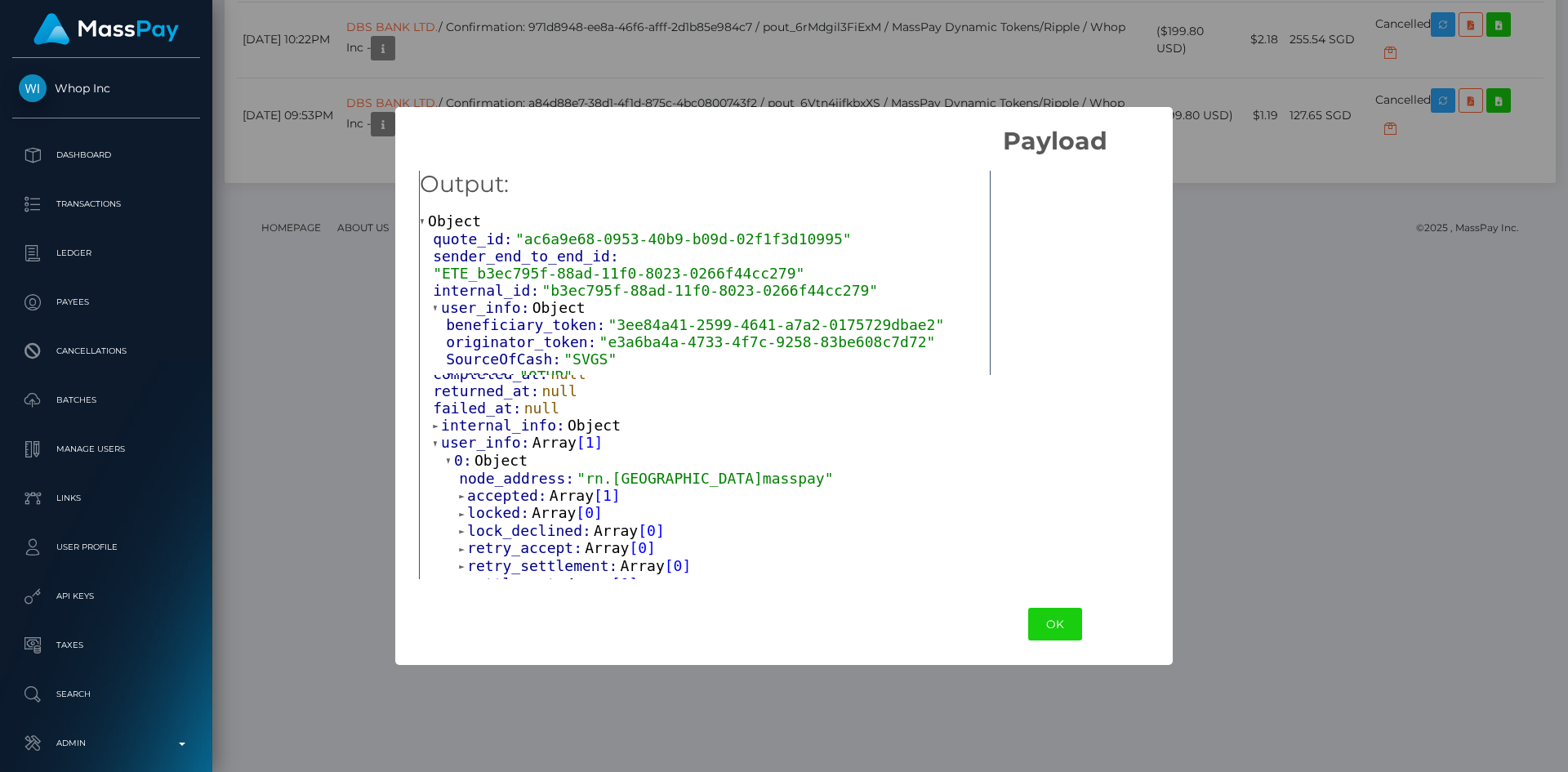
scroll to position [560, 0]
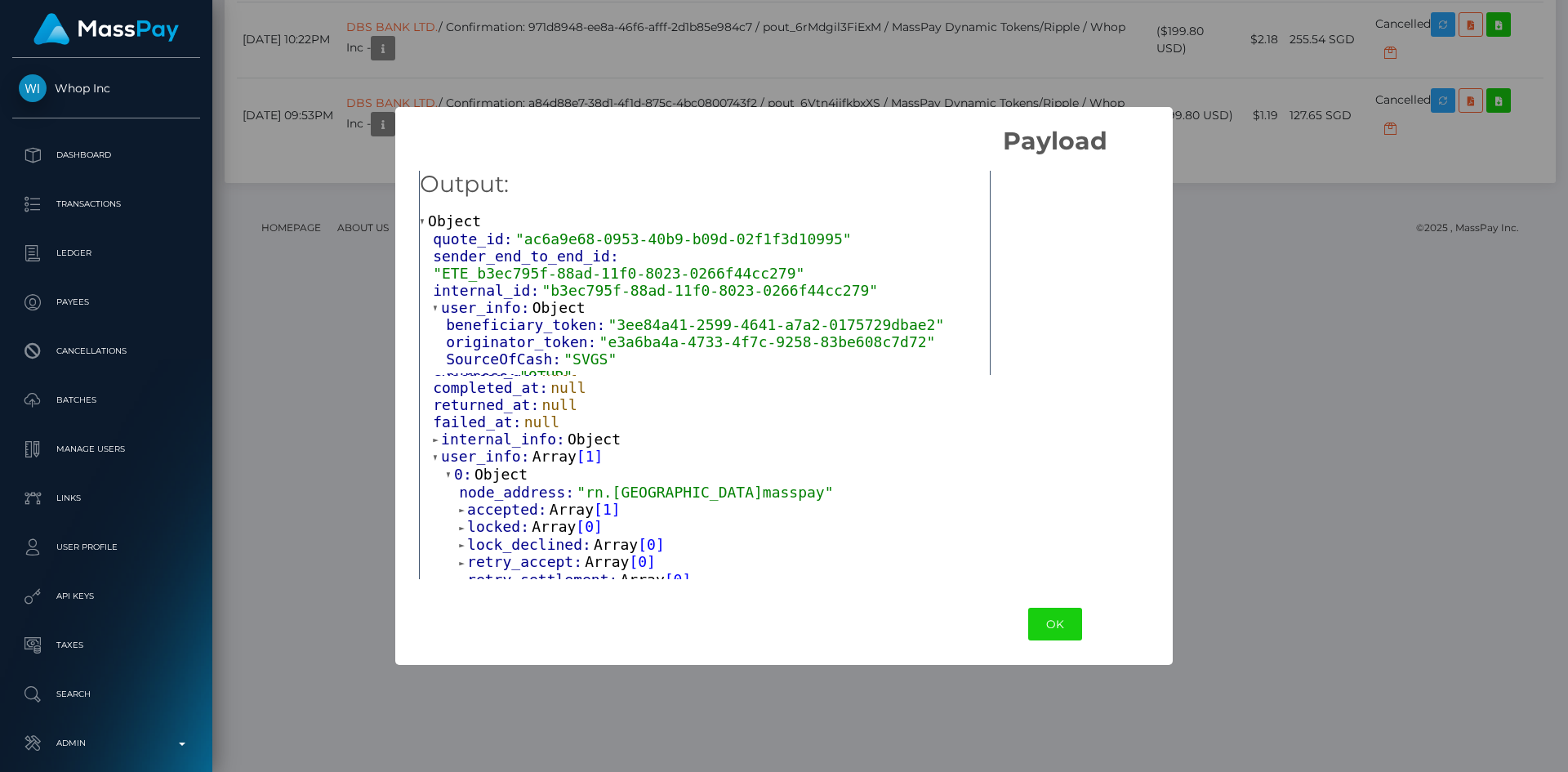
click at [602, 474] on div "user_info: Array [ 1 ] 0: Object node_address: "rn.usa.masspay" accepted: Array…" at bounding box center [1061, 589] width 1257 height 282
click at [592, 448] on span "Object" at bounding box center [594, 438] width 53 height 17
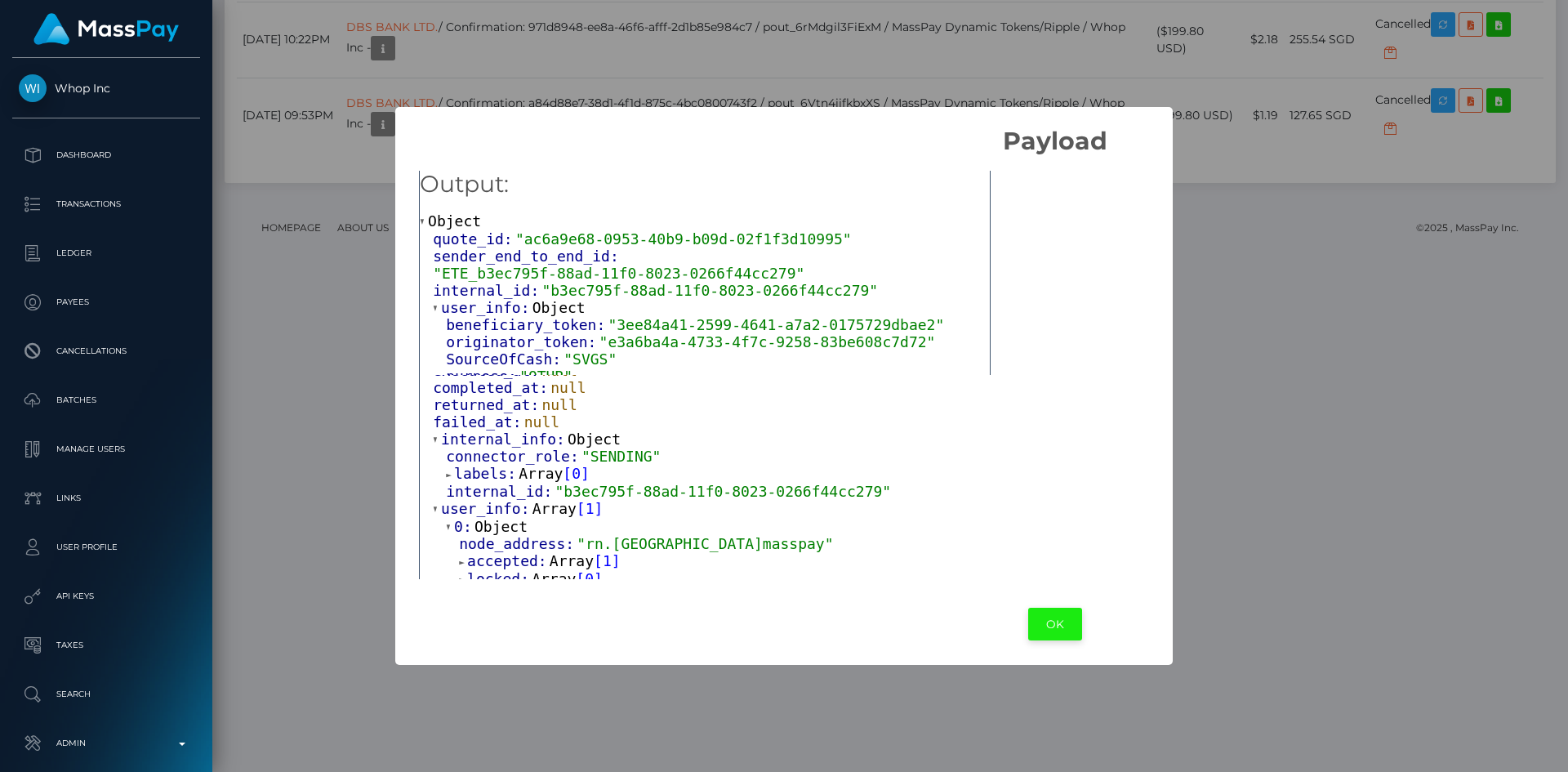
click at [1029, 629] on button "OK" at bounding box center [1055, 624] width 54 height 33
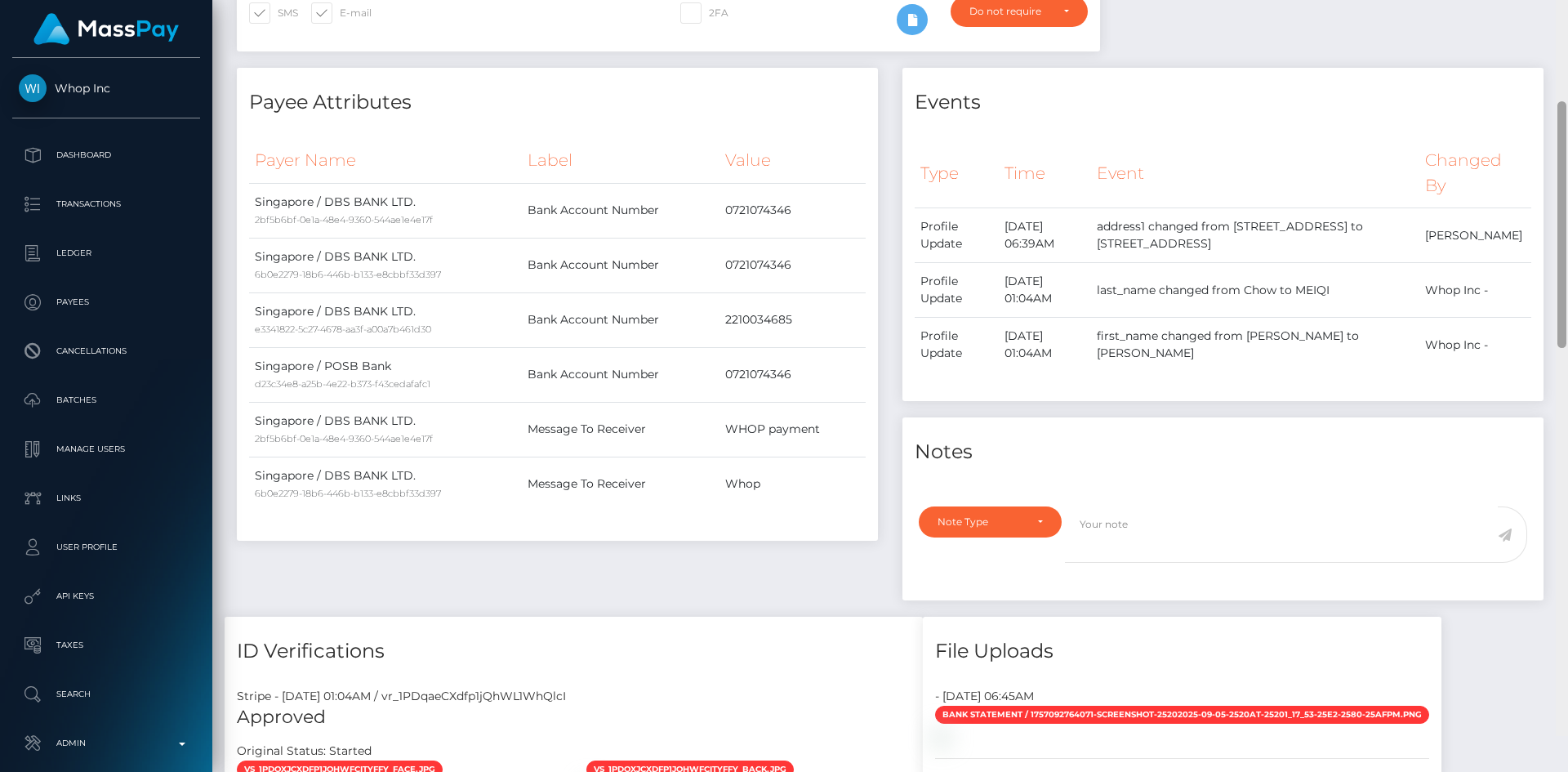
scroll to position [360, 0]
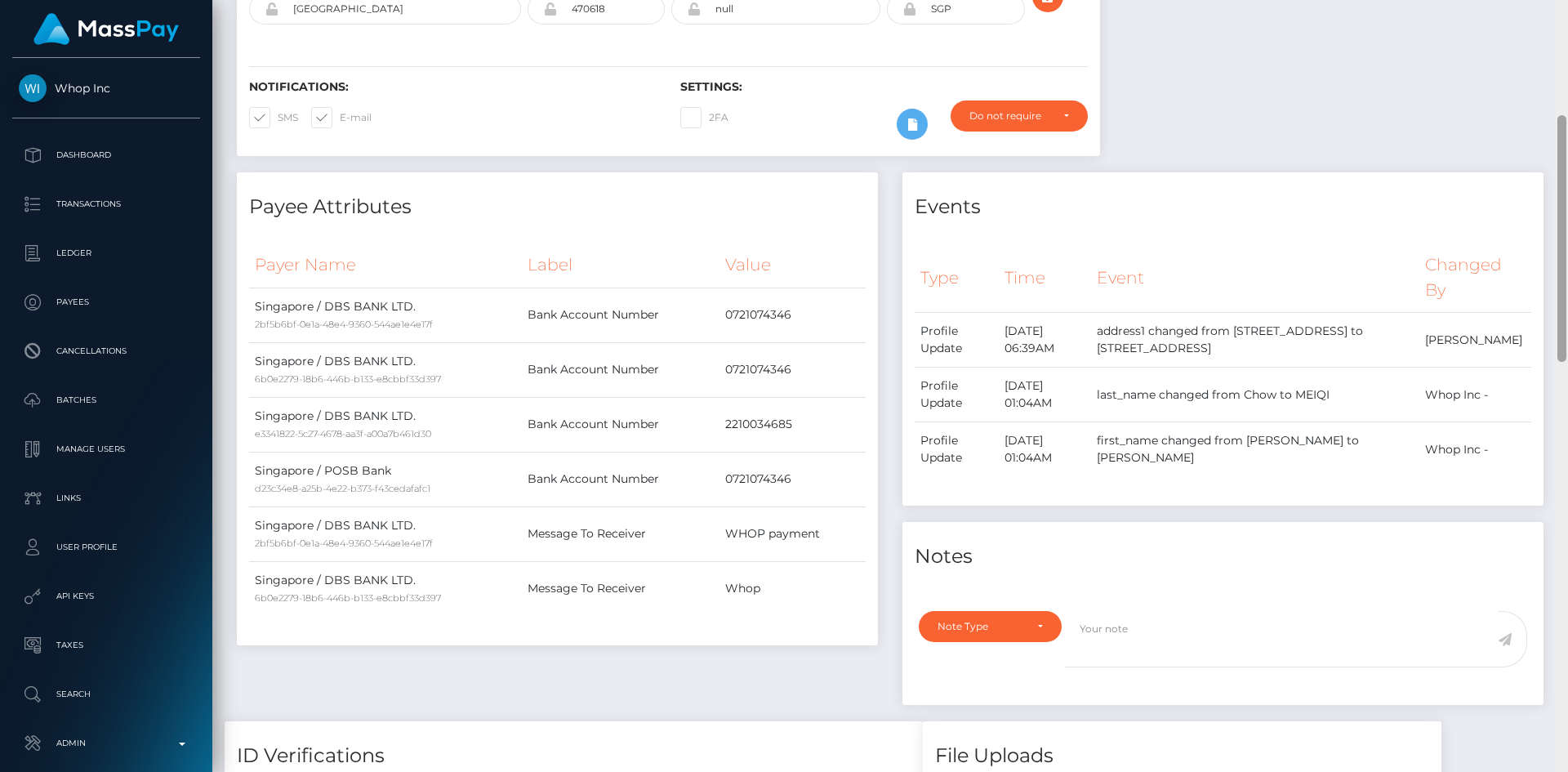
drag, startPoint x: 1563, startPoint y: 656, endPoint x: 1555, endPoint y: 246, distance: 410.1
click at [1555, 246] on div "Customer Profile Loading... Loading..." at bounding box center [890, 386] width 1356 height 772
click at [758, 372] on td "0721074346" at bounding box center [792, 369] width 146 height 55
copy td "0721074346"
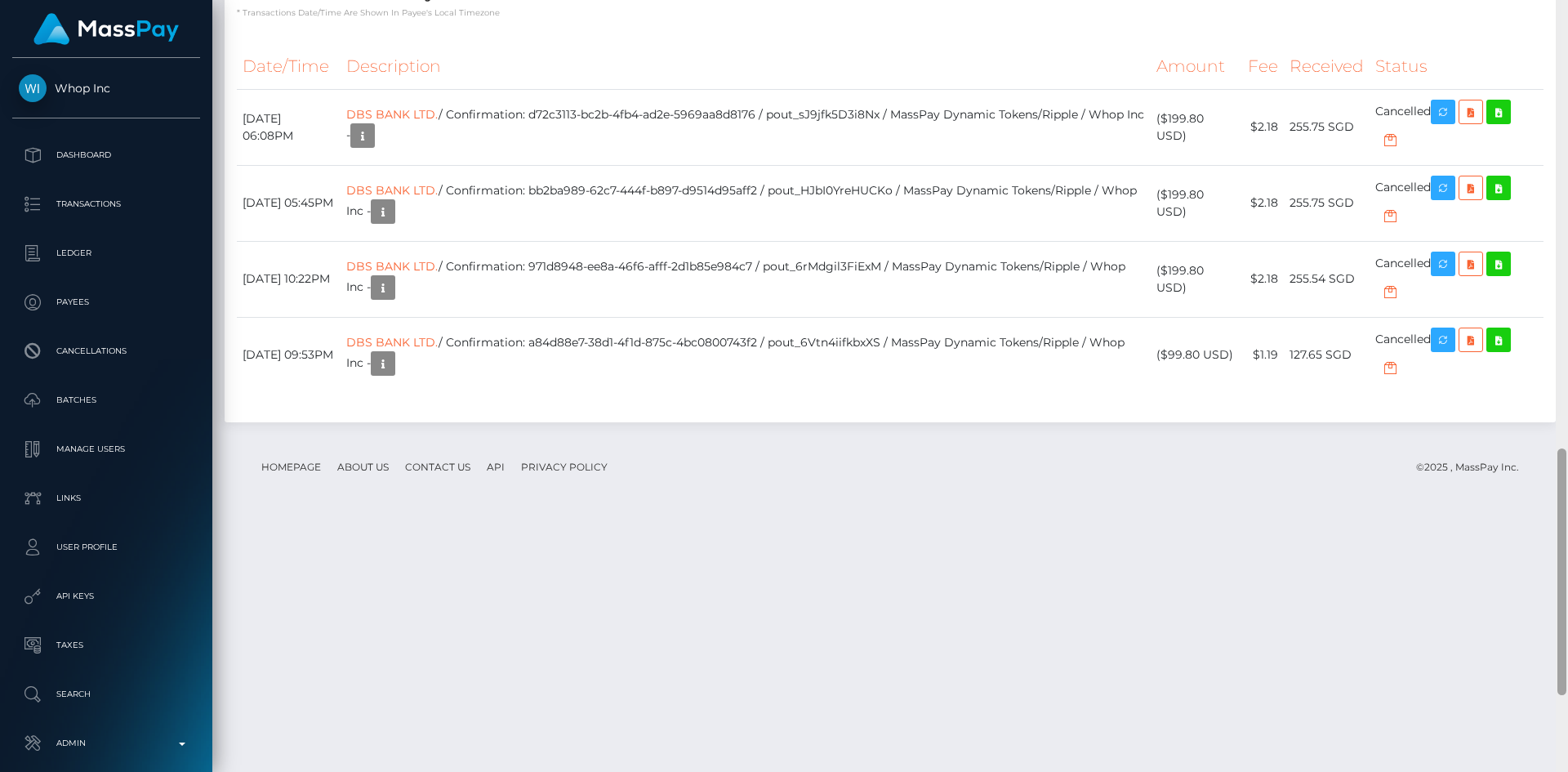
scroll to position [1637, 0]
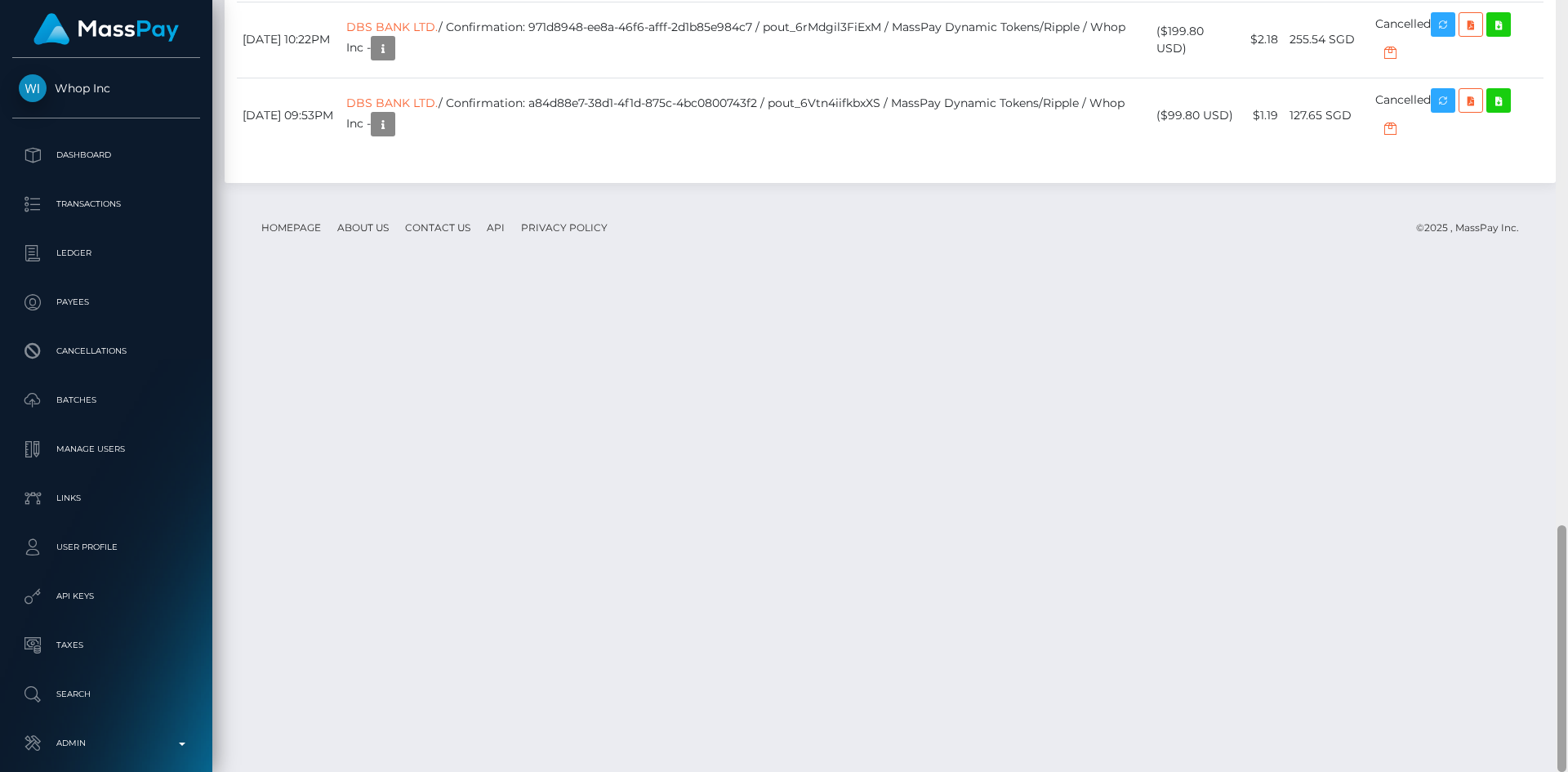
drag, startPoint x: 1560, startPoint y: 241, endPoint x: 1510, endPoint y: 674, distance: 435.9
click at [1510, 674] on div "Customer Profile Loading... Loading..." at bounding box center [890, 386] width 1356 height 772
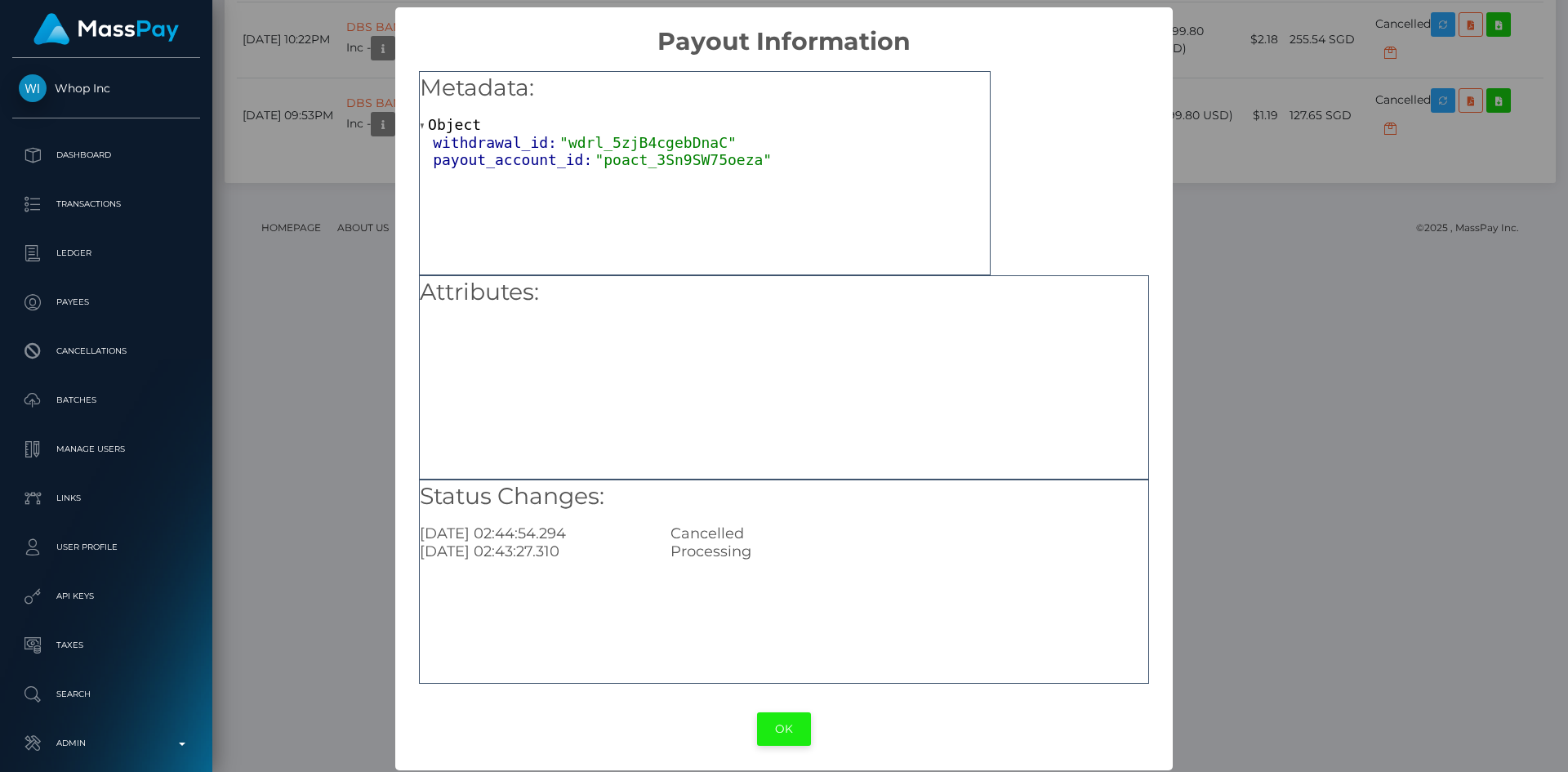
click at [773, 730] on button "OK" at bounding box center [784, 729] width 54 height 33
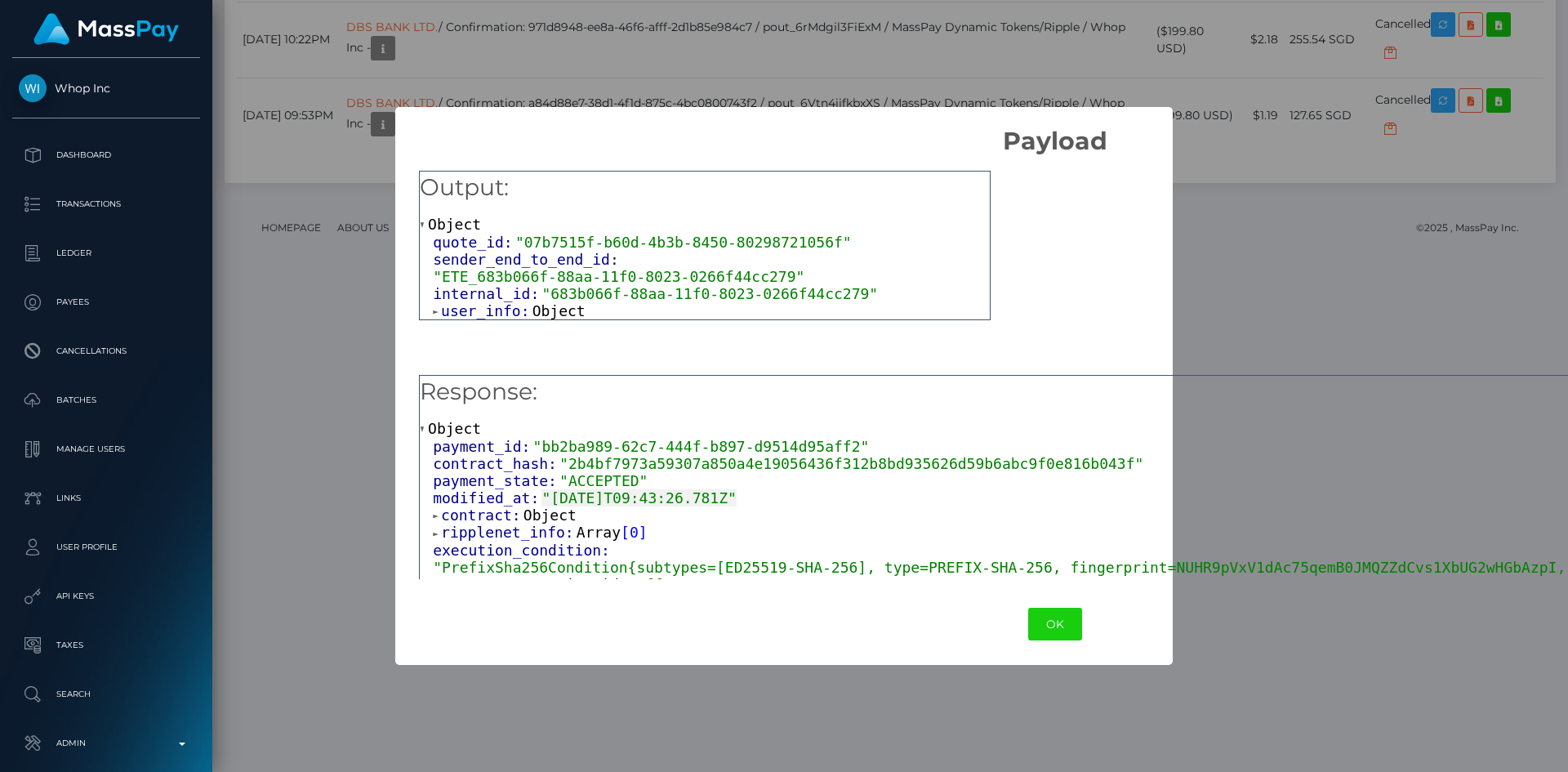
click at [556, 302] on span "Object" at bounding box center [559, 310] width 53 height 17
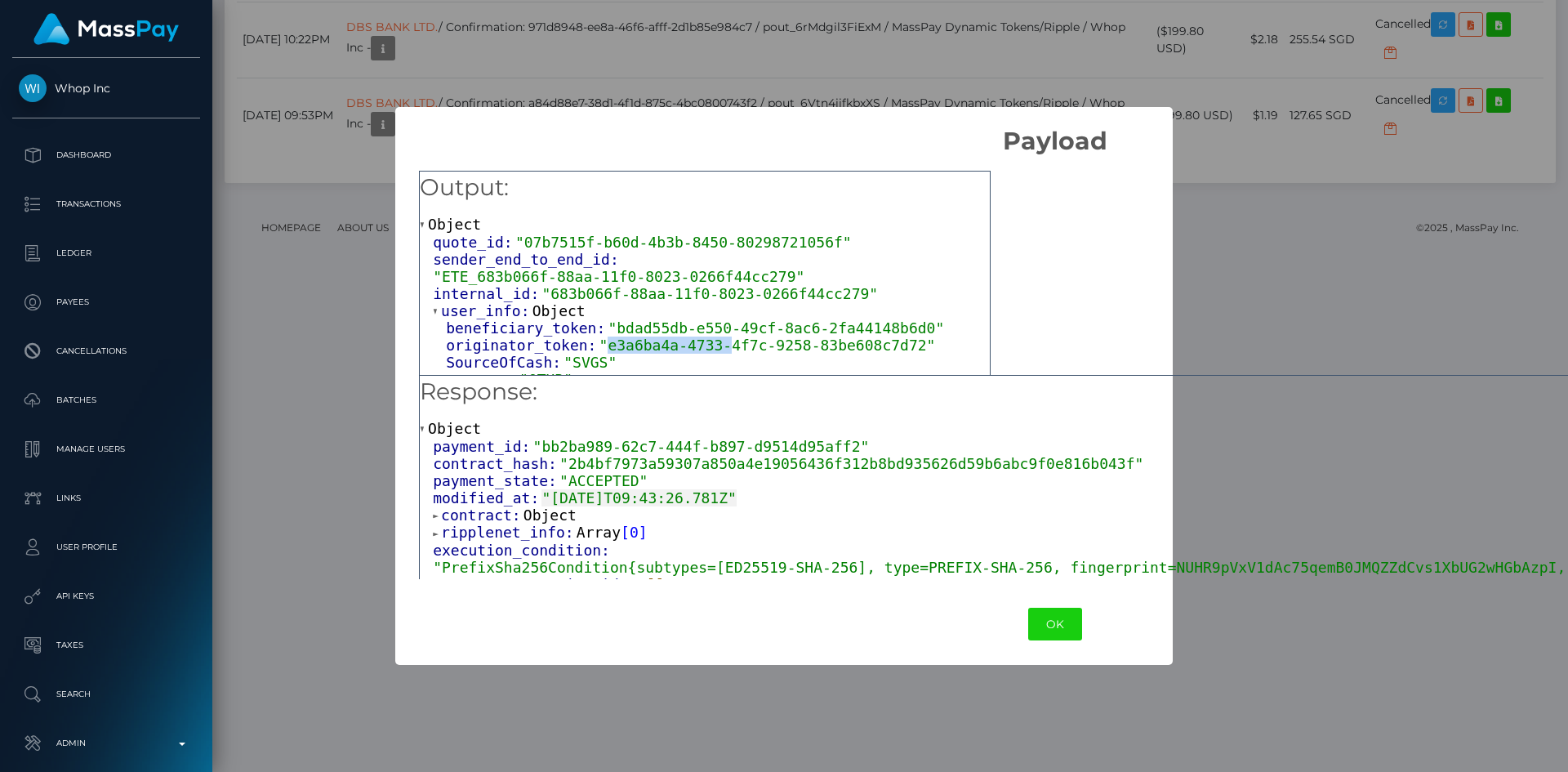
drag, startPoint x: 595, startPoint y: 331, endPoint x: 704, endPoint y: 335, distance: 109.1
click at [704, 337] on span ""e3a6ba4a-4733-4f7c-9258-83be608c7d72"" at bounding box center [768, 345] width 337 height 17
drag, startPoint x: 648, startPoint y: 314, endPoint x: 894, endPoint y: 308, distance: 246.1
click at [894, 319] on span ""bdad55db-e550-49cf-8ac6-2fa44148b6d0"" at bounding box center [776, 327] width 337 height 17
copy span "bdad55db-e550-49cf-8ac6-2fa44148b6d0"
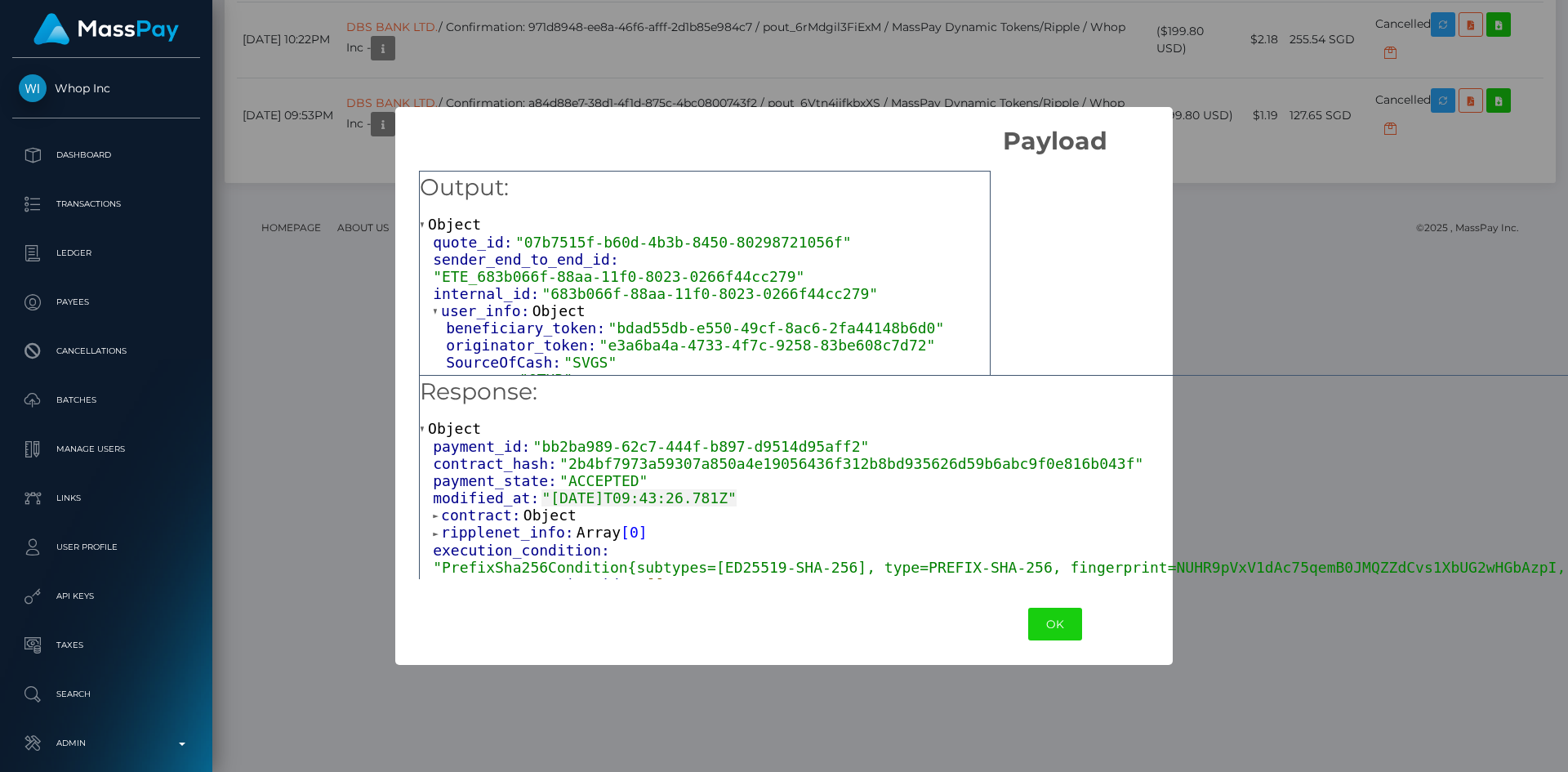
click at [1311, 267] on div "Output: Object quote_id: "07b7515f-b60d-4b3b-8450-80298721056f" sender_end_to_e…" at bounding box center [1055, 369] width 1319 height 427
drag, startPoint x: 594, startPoint y: 336, endPoint x: 882, endPoint y: 332, distance: 288.0
click at [882, 337] on span ""e3a6ba4a-4733-4f7c-9258-83be608c7d72"" at bounding box center [768, 345] width 337 height 17
copy span "e3a6ba4a-4733-4f7c-9258-83be608c7d72"
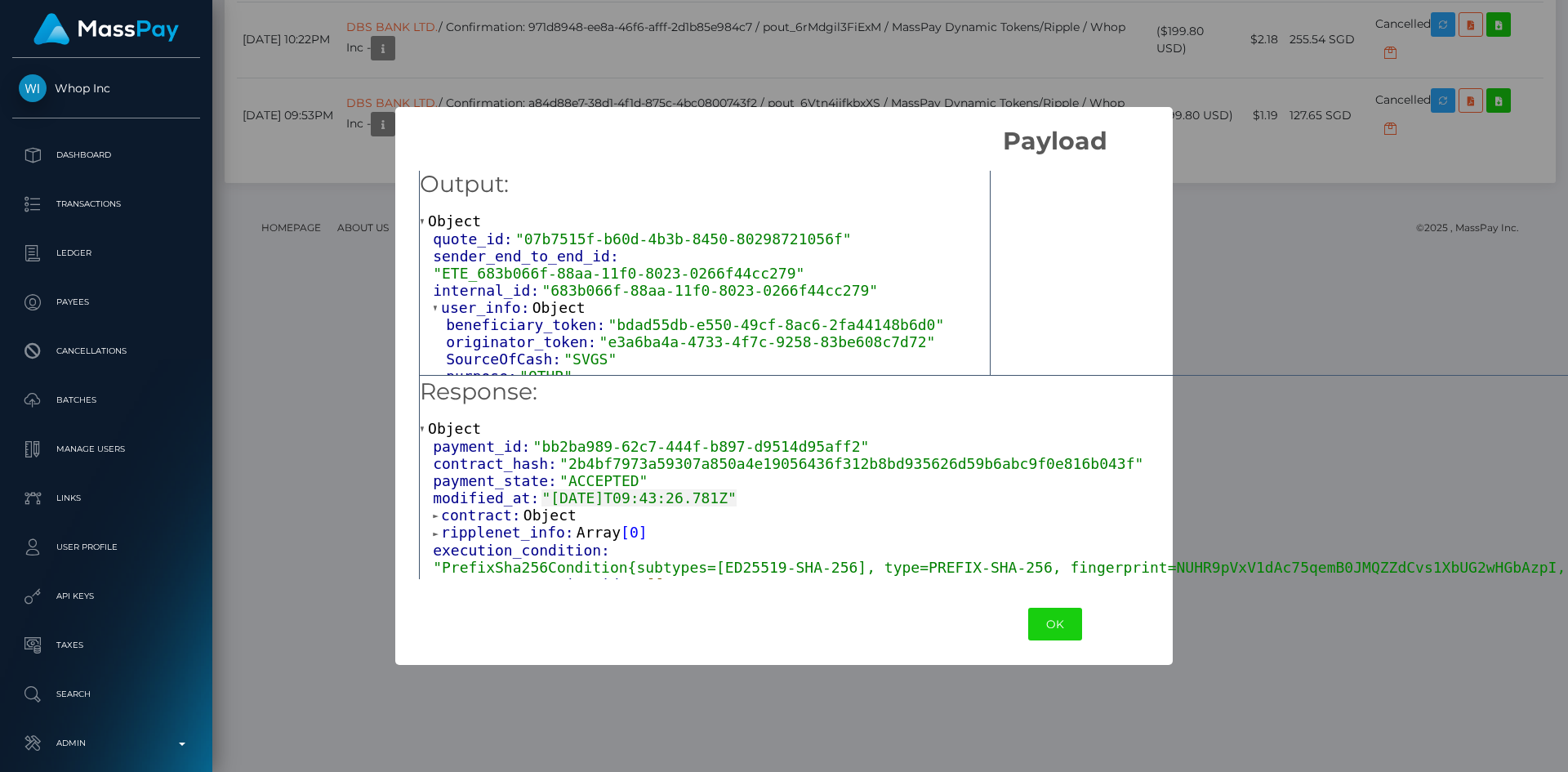
click at [551, 516] on span "Object" at bounding box center [550, 515] width 53 height 17
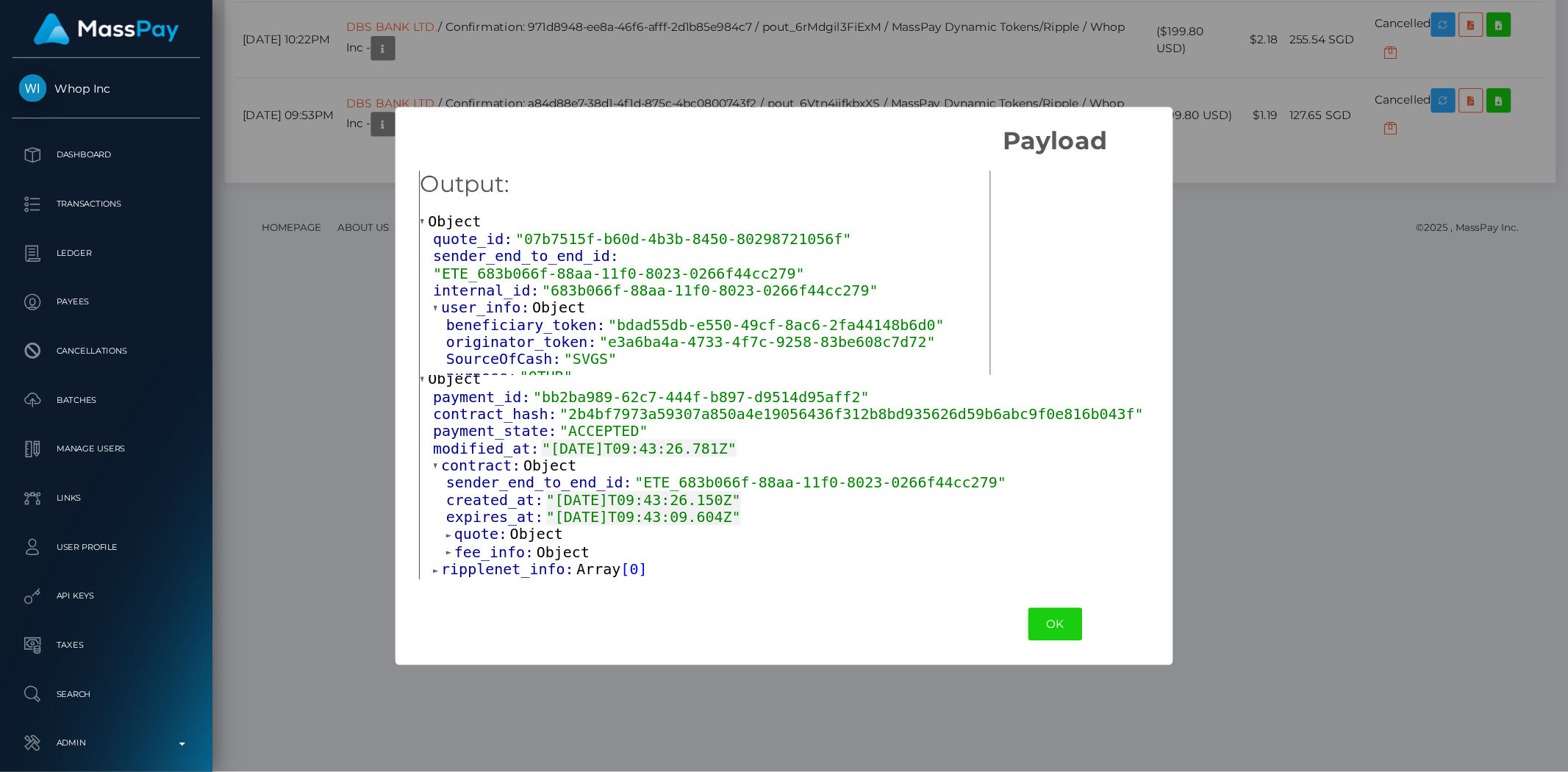
scroll to position [45, 0]
drag, startPoint x: 552, startPoint y: 231, endPoint x: 842, endPoint y: 236, distance: 290.0
click at [724, 238] on span ""ETE_683b066f-88aa-11f0-8023-0266f44cc279"" at bounding box center [557, 245] width 335 height 15
copy span "ETE_683b066f-88aa-11f0-8023-0266f44cc279"
drag, startPoint x: 464, startPoint y: 217, endPoint x: 729, endPoint y: 214, distance: 265.0
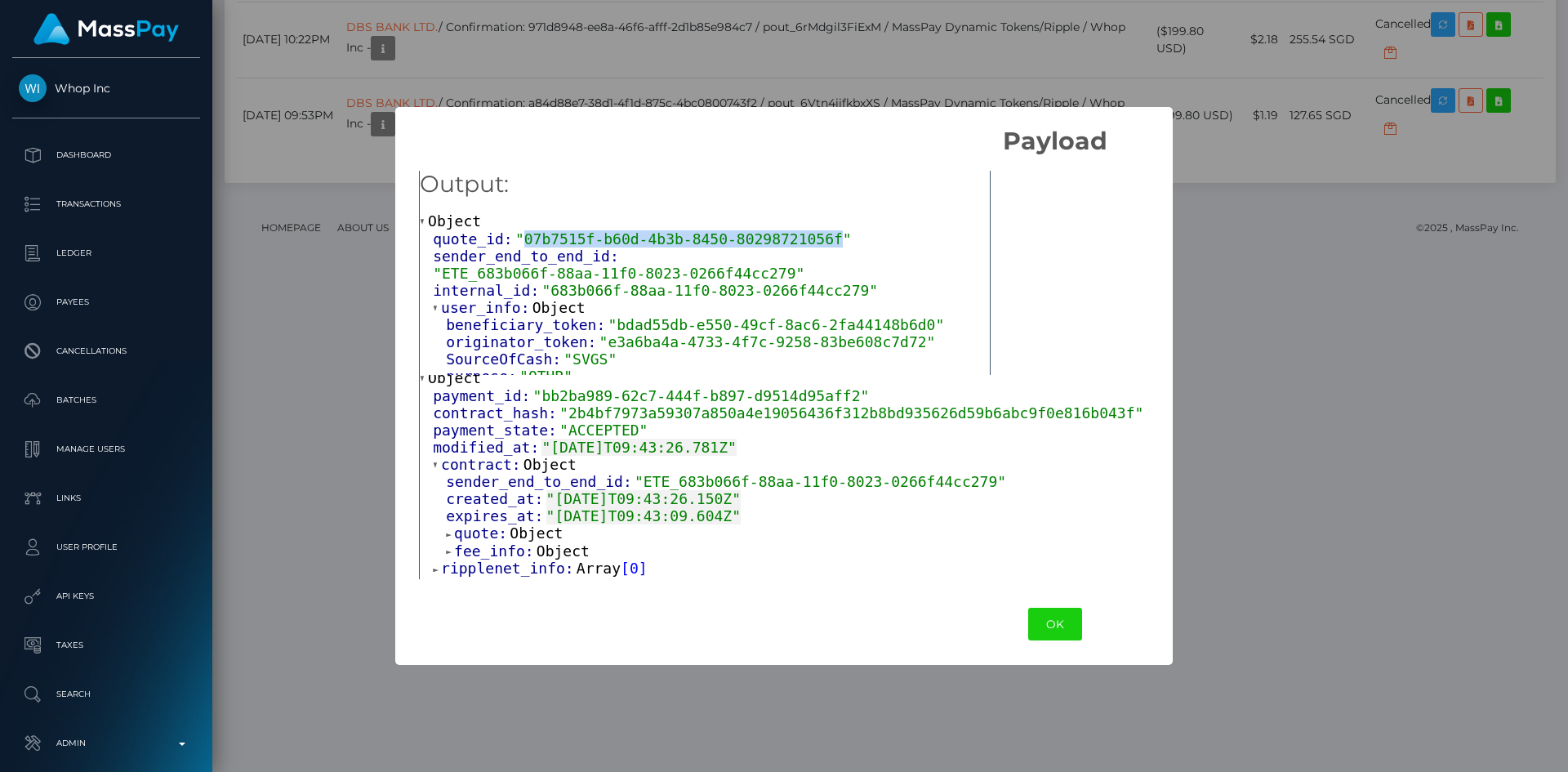
click at [810, 238] on span ""07b7515f-b60d-4b3b-8450-80298721056f"" at bounding box center [684, 238] width 337 height 17
copy span "07b7515f-b60d-4b3b-8450-80298721056f"
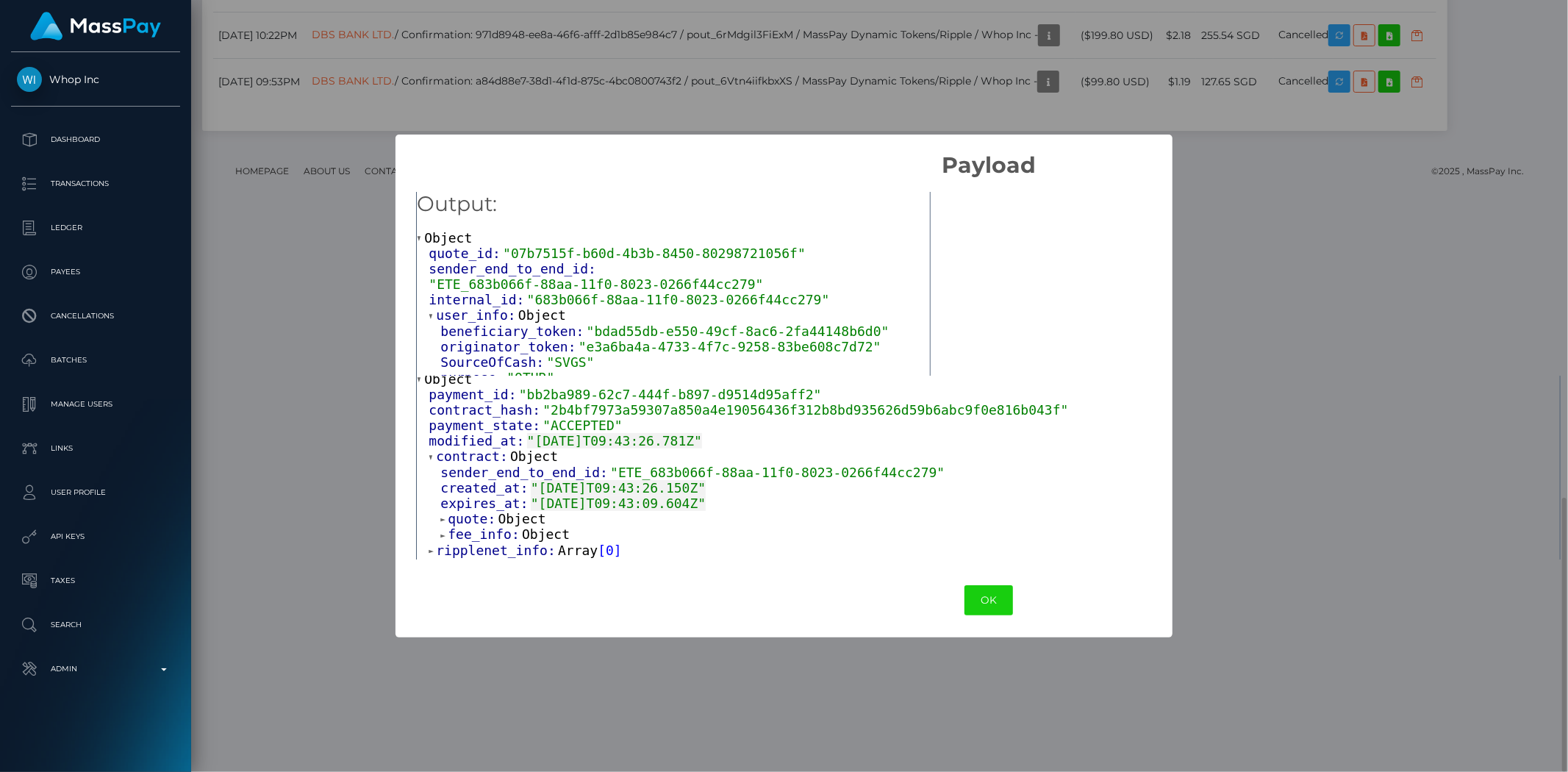
scroll to position [0, 0]
click at [512, 518] on span "Object" at bounding box center [522, 518] width 48 height 15
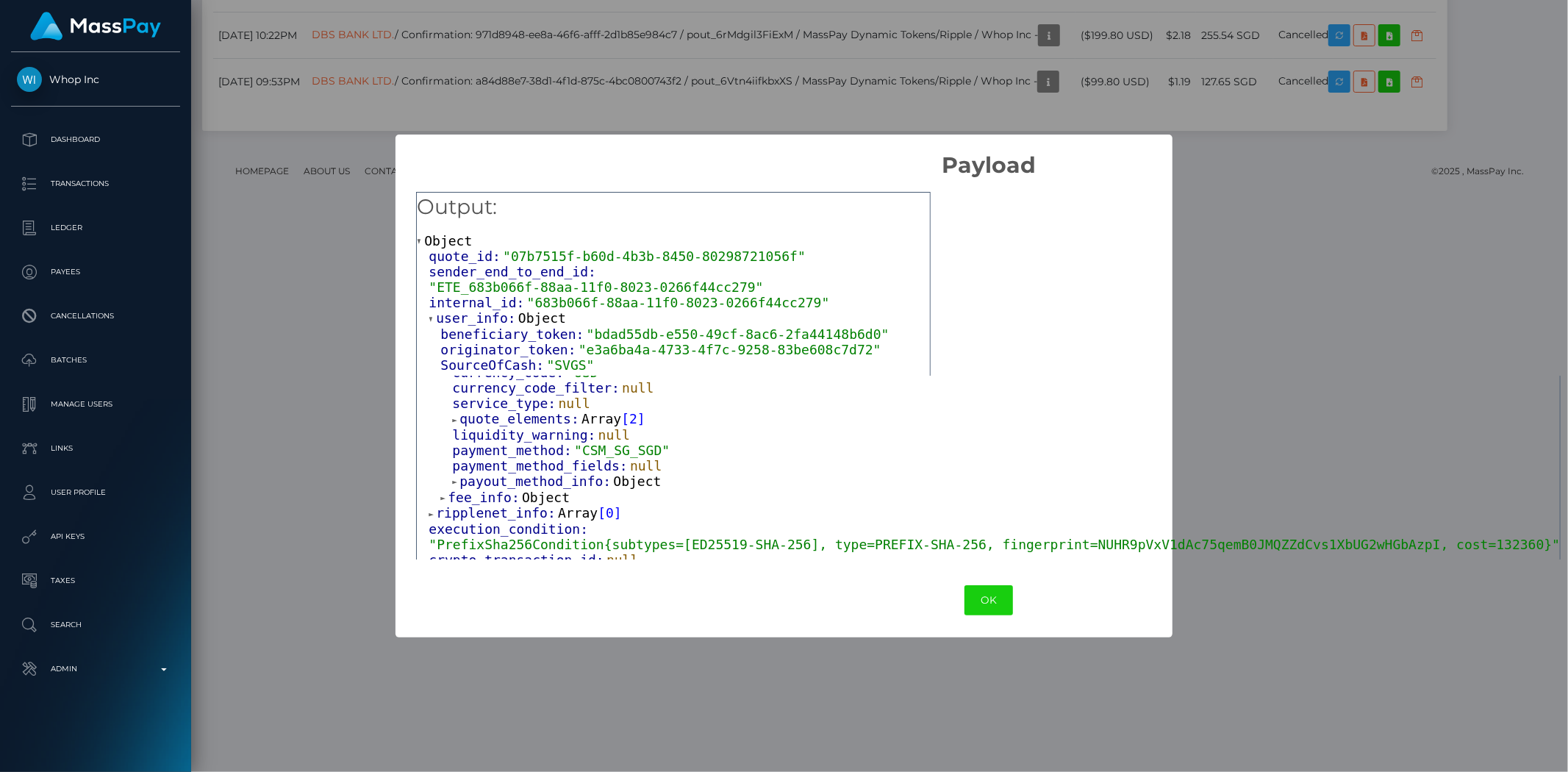
scroll to position [334, 0]
click at [597, 424] on span "Array" at bounding box center [601, 415] width 40 height 15
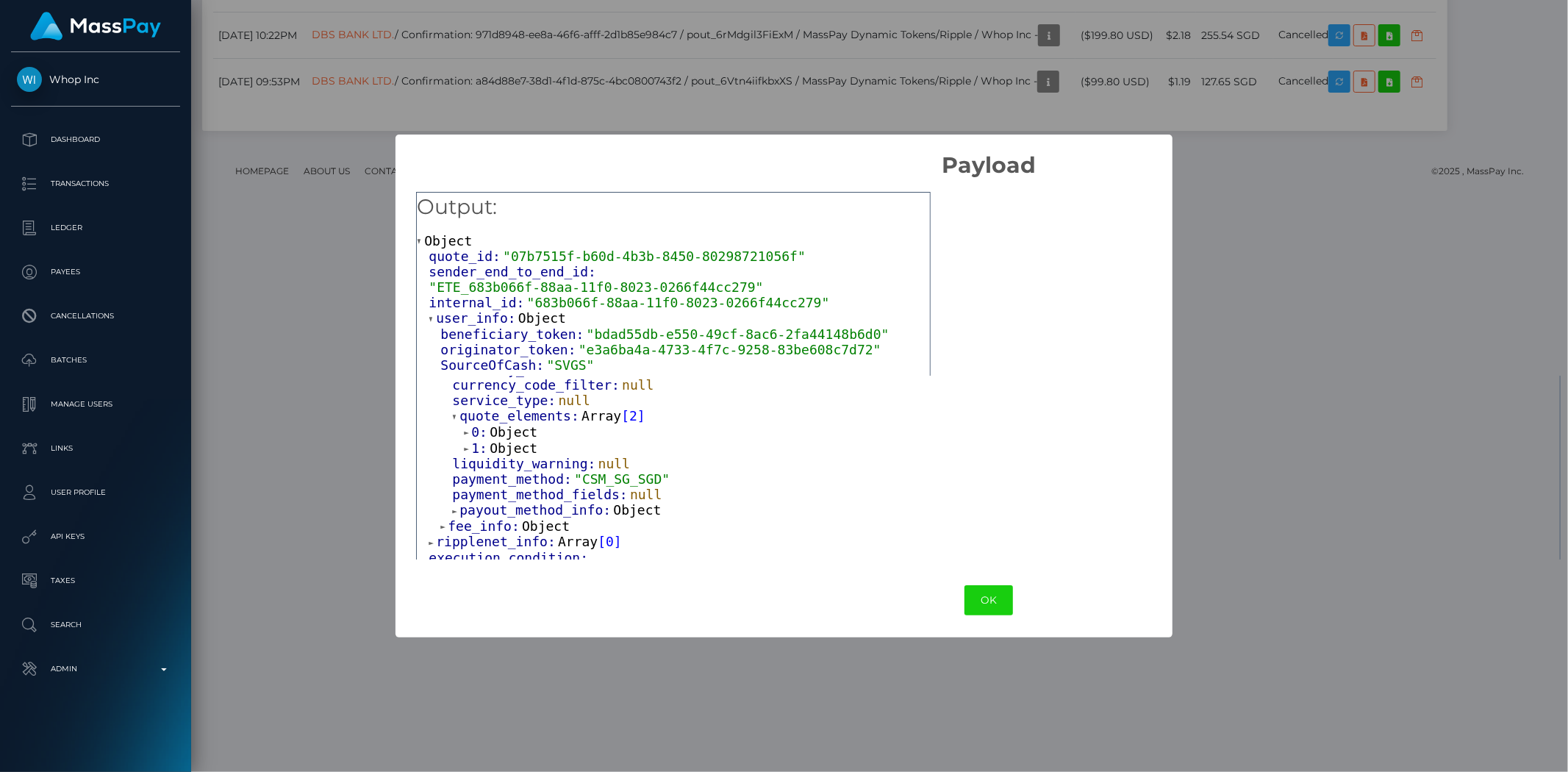
click at [510, 431] on span "Object" at bounding box center [513, 432] width 48 height 15
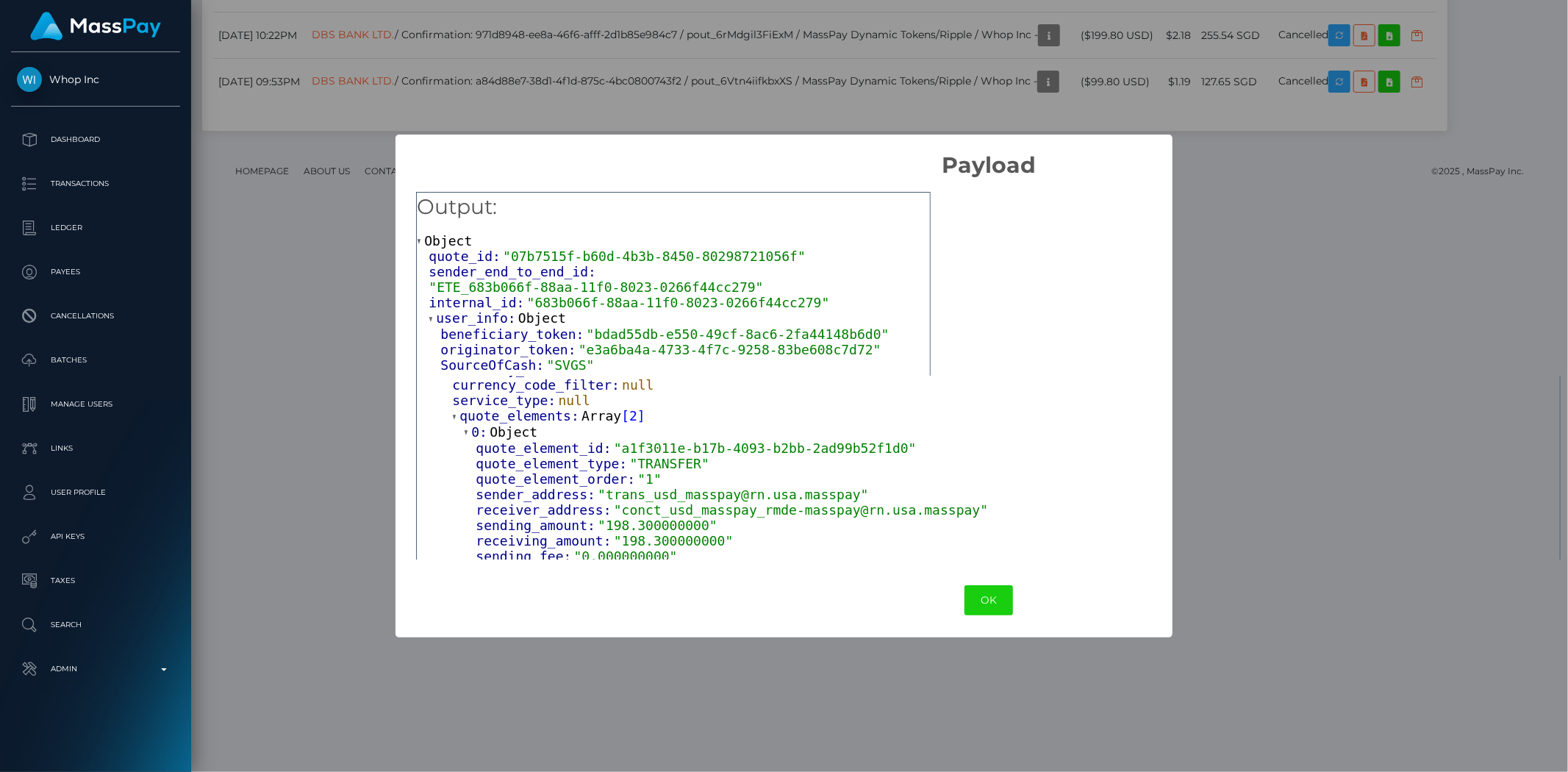
drag, startPoint x: 734, startPoint y: 405, endPoint x: 726, endPoint y: 405, distance: 8.0
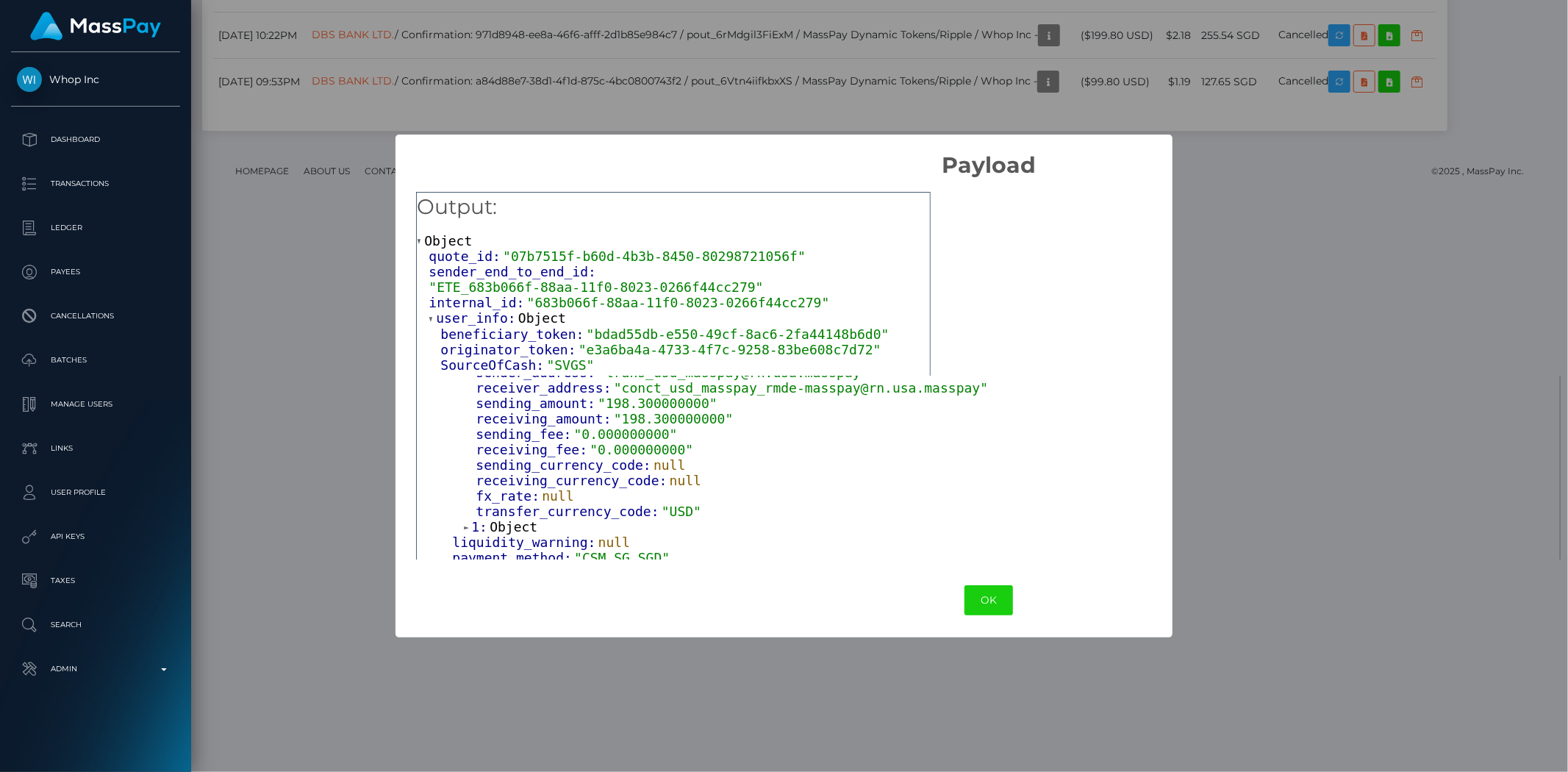
scroll to position [467, 0]
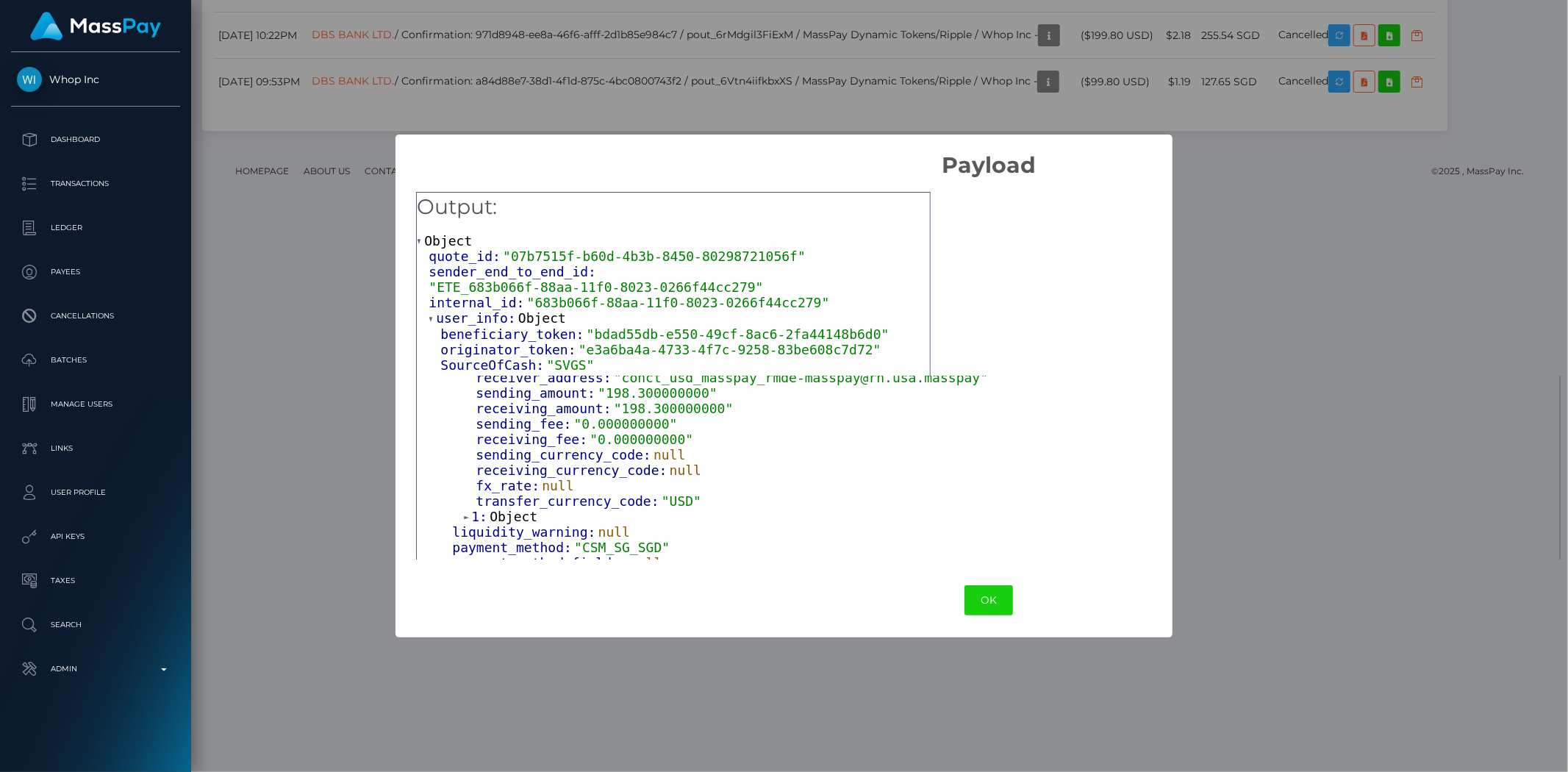
click at [516, 515] on span "Object" at bounding box center [513, 516] width 48 height 15
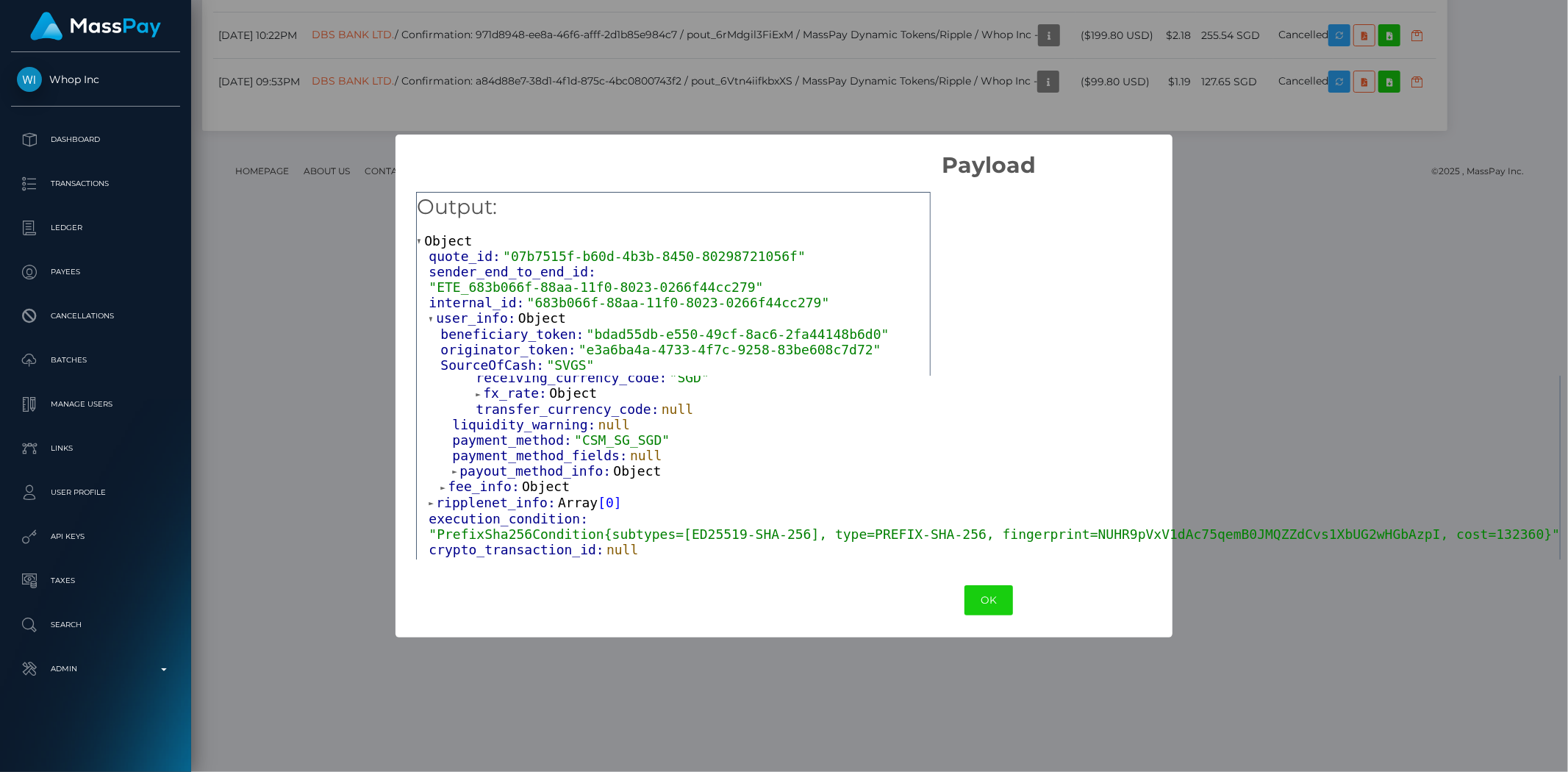
scroll to position [784, 0]
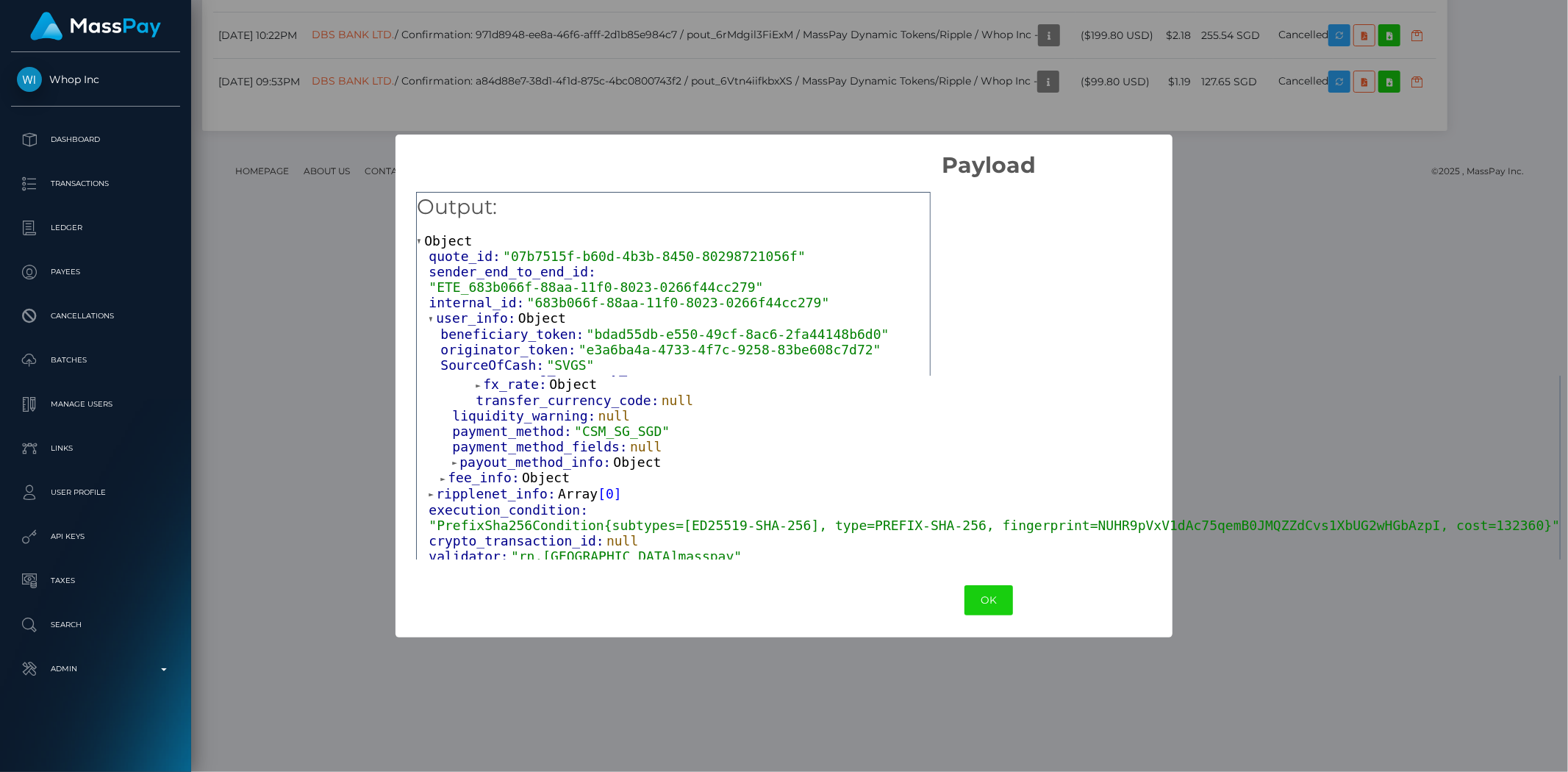
click at [623, 465] on span "Object" at bounding box center [637, 462] width 48 height 15
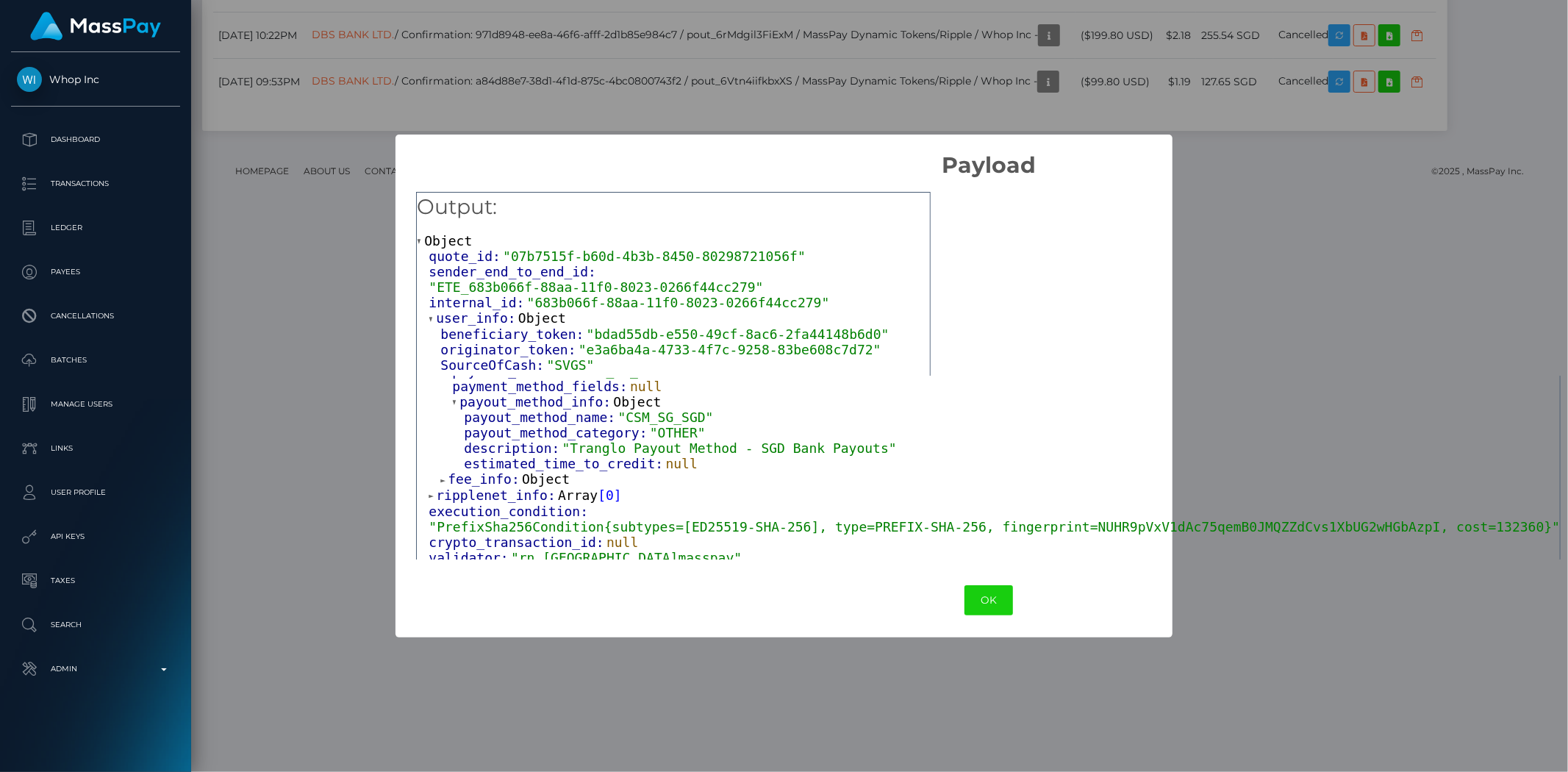
scroll to position [866, 0]
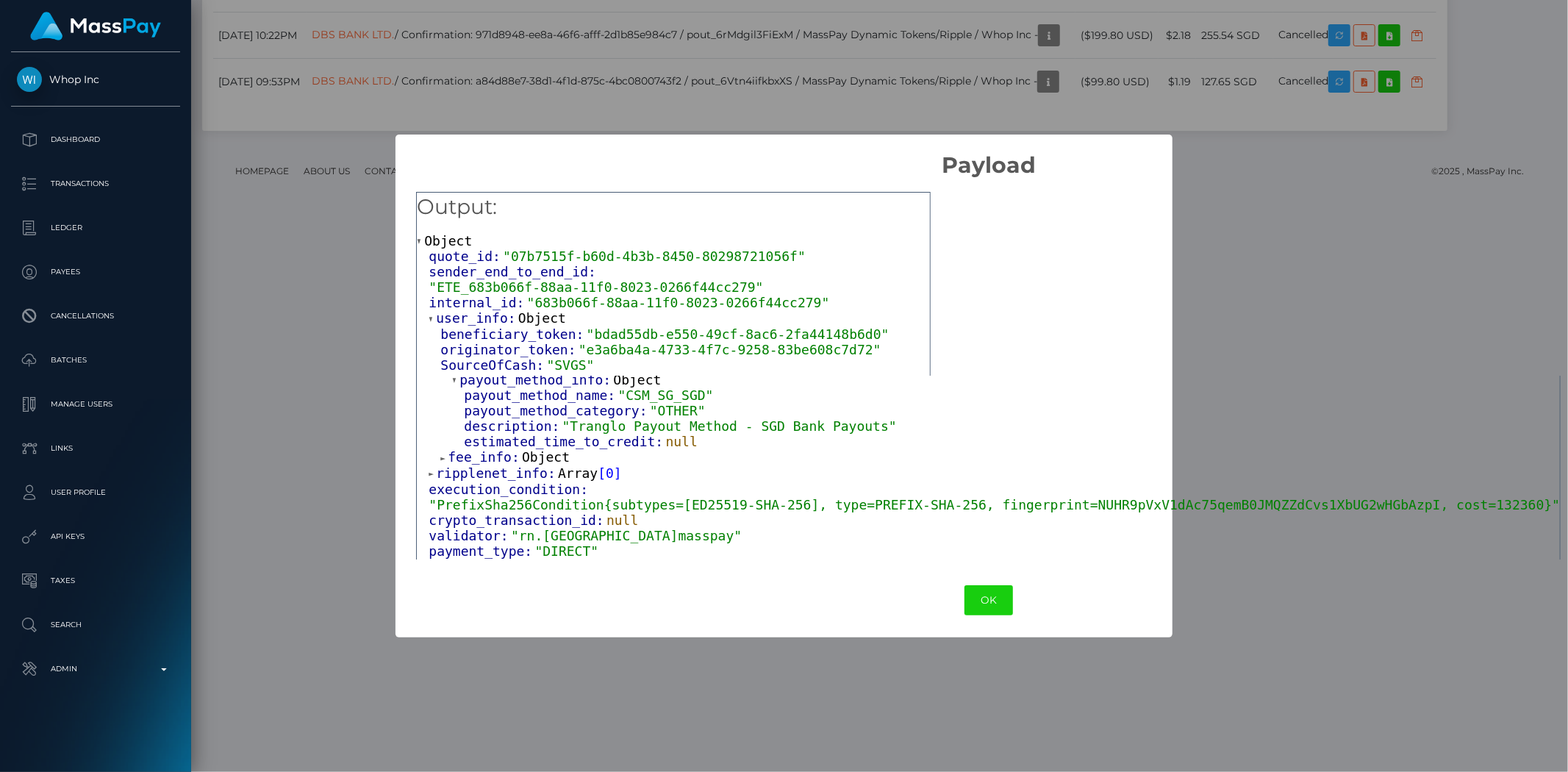
drag, startPoint x: 571, startPoint y: 476, endPoint x: 588, endPoint y: 478, distance: 17.1
click at [571, 477] on span "Array" at bounding box center [577, 473] width 40 height 15
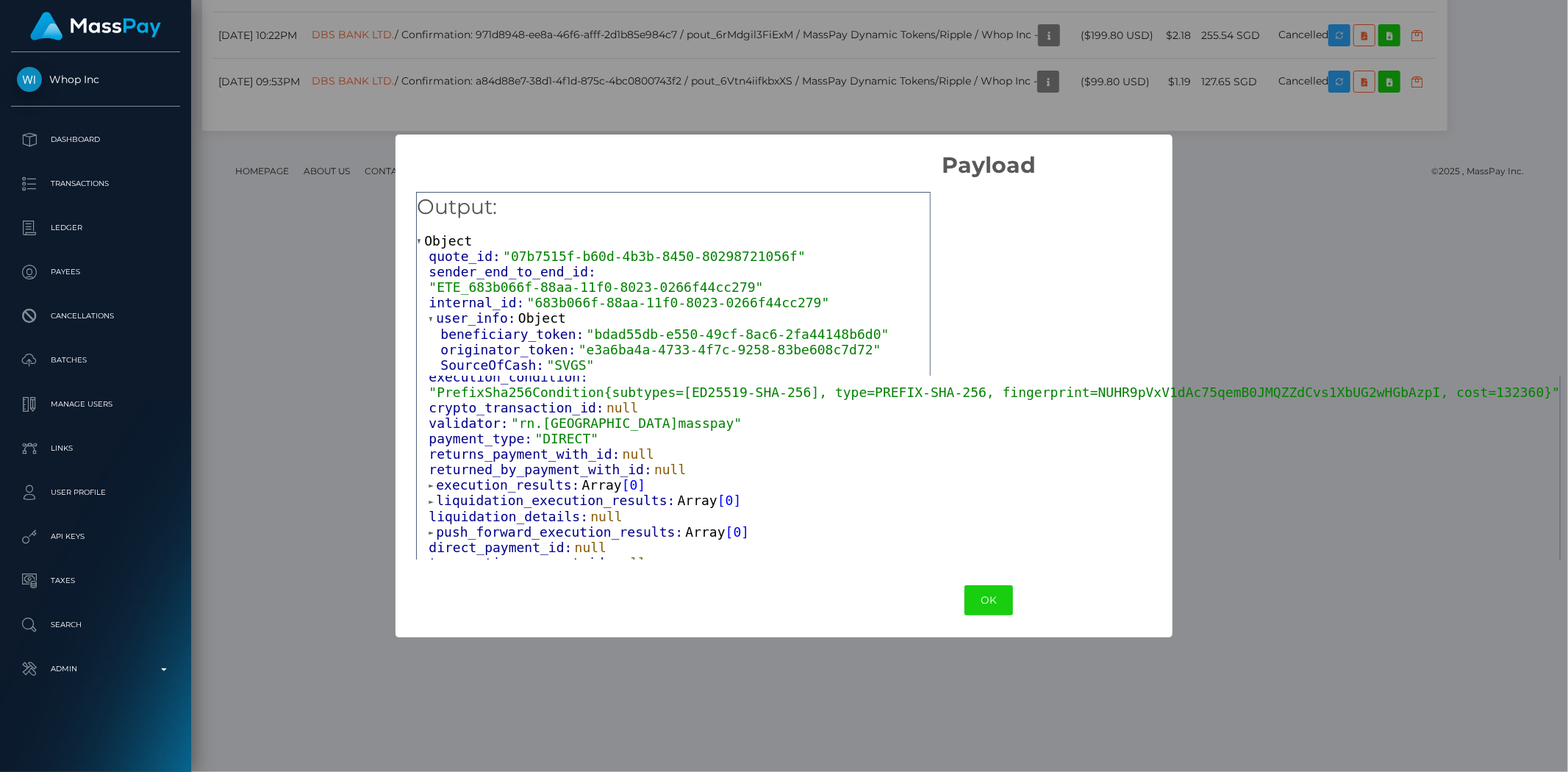
scroll to position [997, 0]
drag, startPoint x: 585, startPoint y: 489, endPoint x: 695, endPoint y: 456, distance: 114.8
click at [588, 487] on span "Array" at bounding box center [602, 482] width 40 height 15
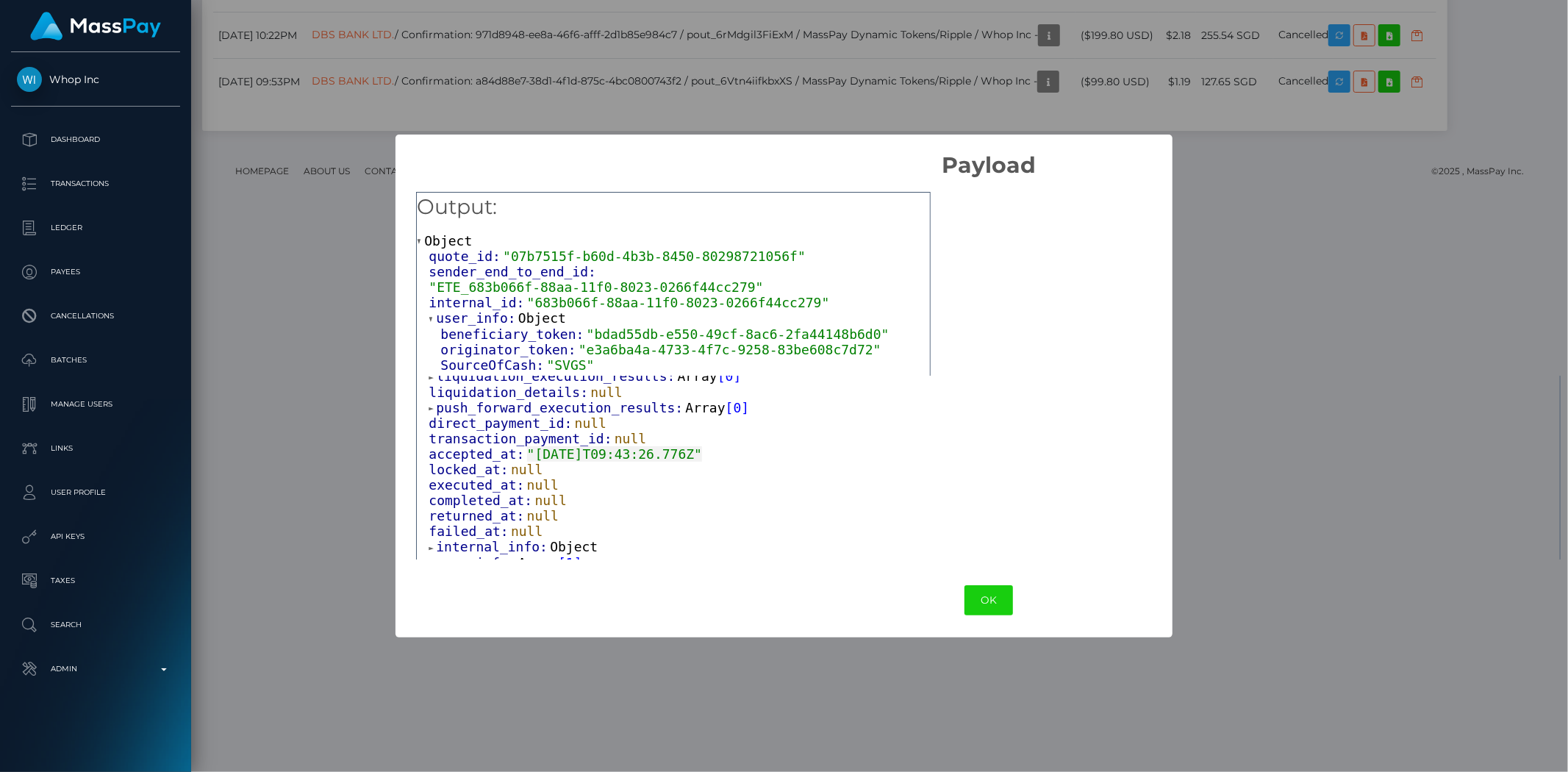
scroll to position [1154, 0]
click at [527, 547] on span "Array" at bounding box center [538, 551] width 40 height 15
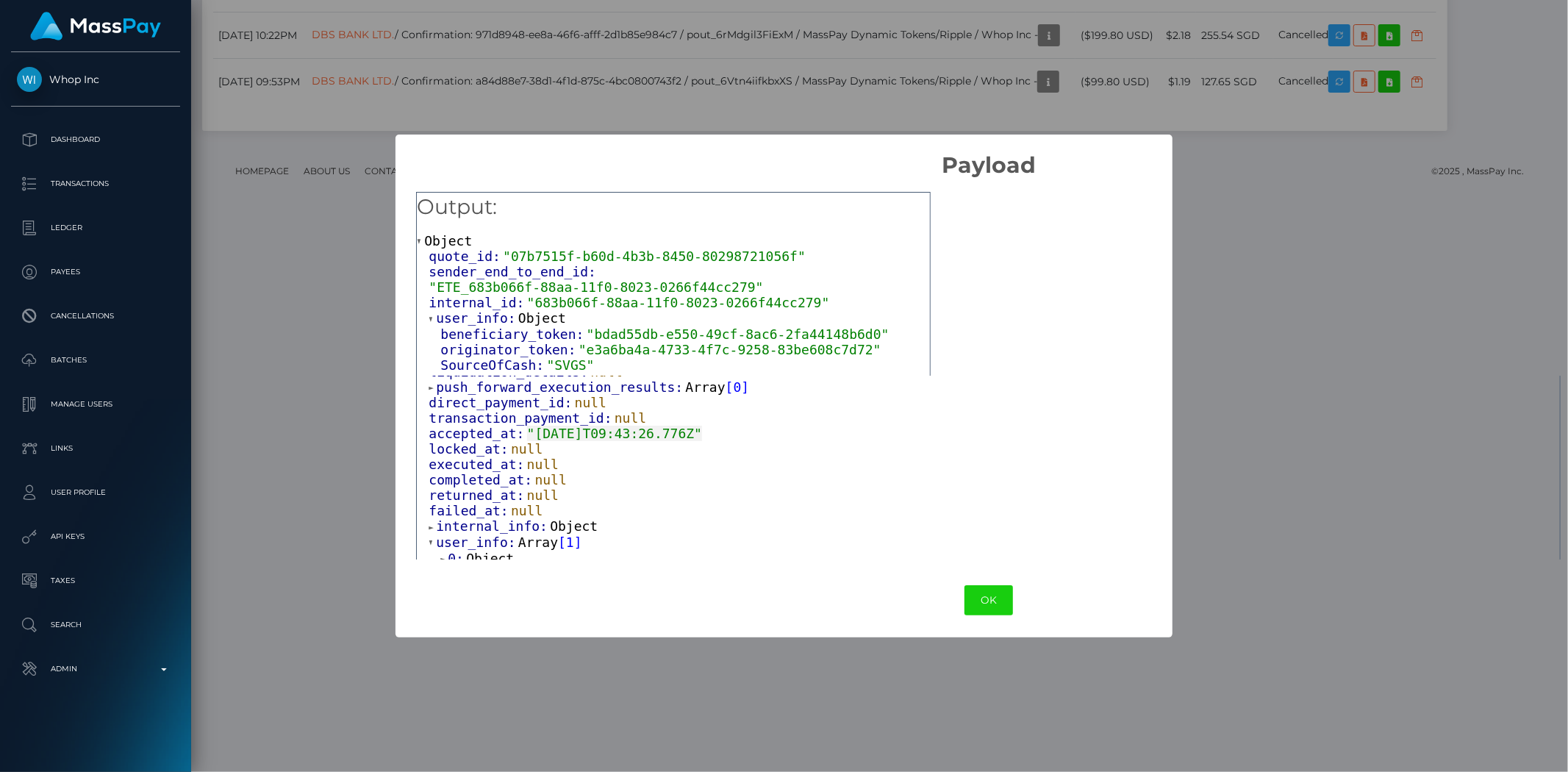
scroll to position [1170, 0]
drag, startPoint x: 487, startPoint y: 549, endPoint x: 717, endPoint y: 495, distance: 236.3
click at [488, 549] on span "Object" at bounding box center [490, 551] width 48 height 15
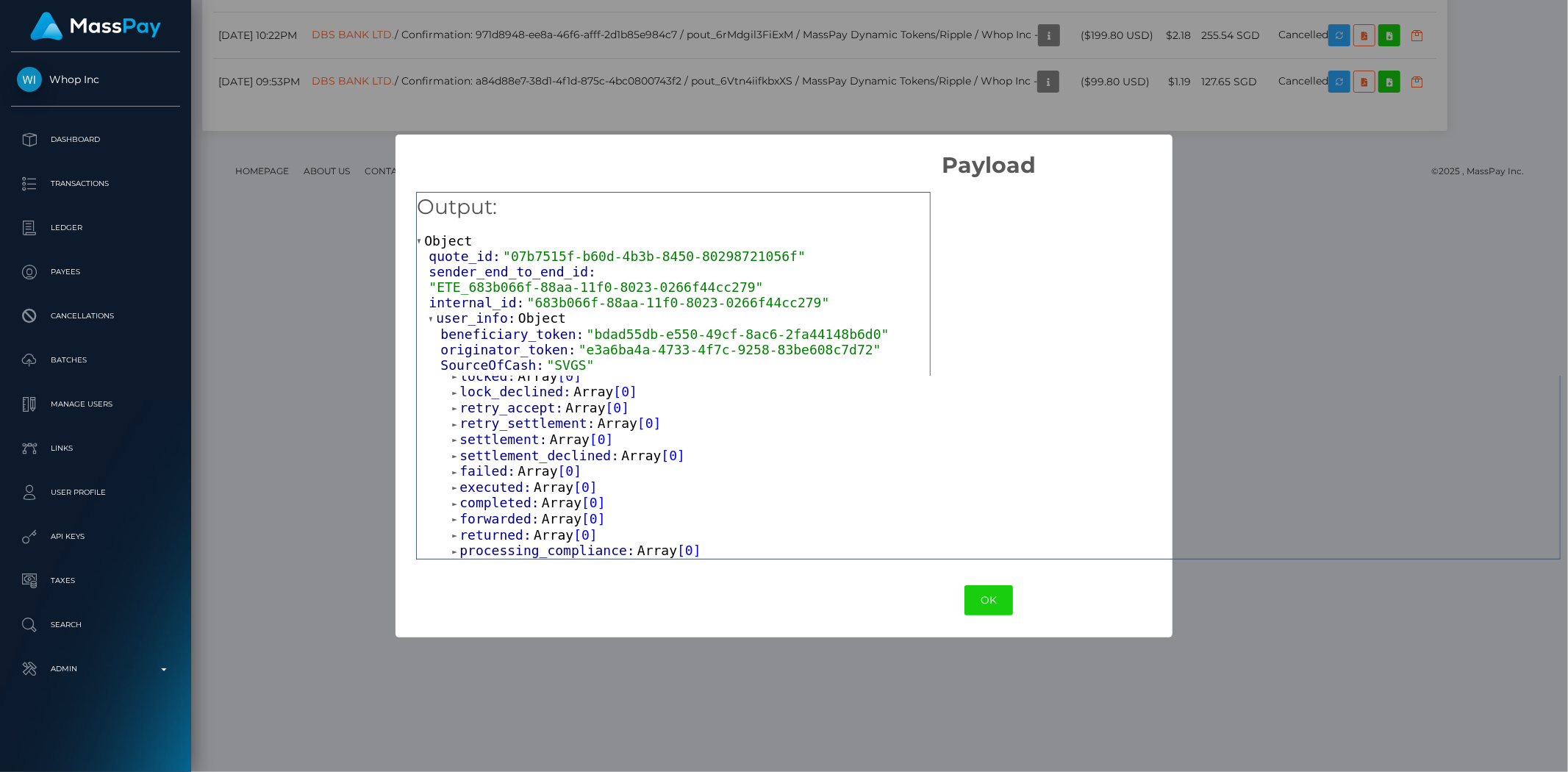
scroll to position [1395, 0]
click at [964, 592] on button "OK" at bounding box center [988, 601] width 48 height 30
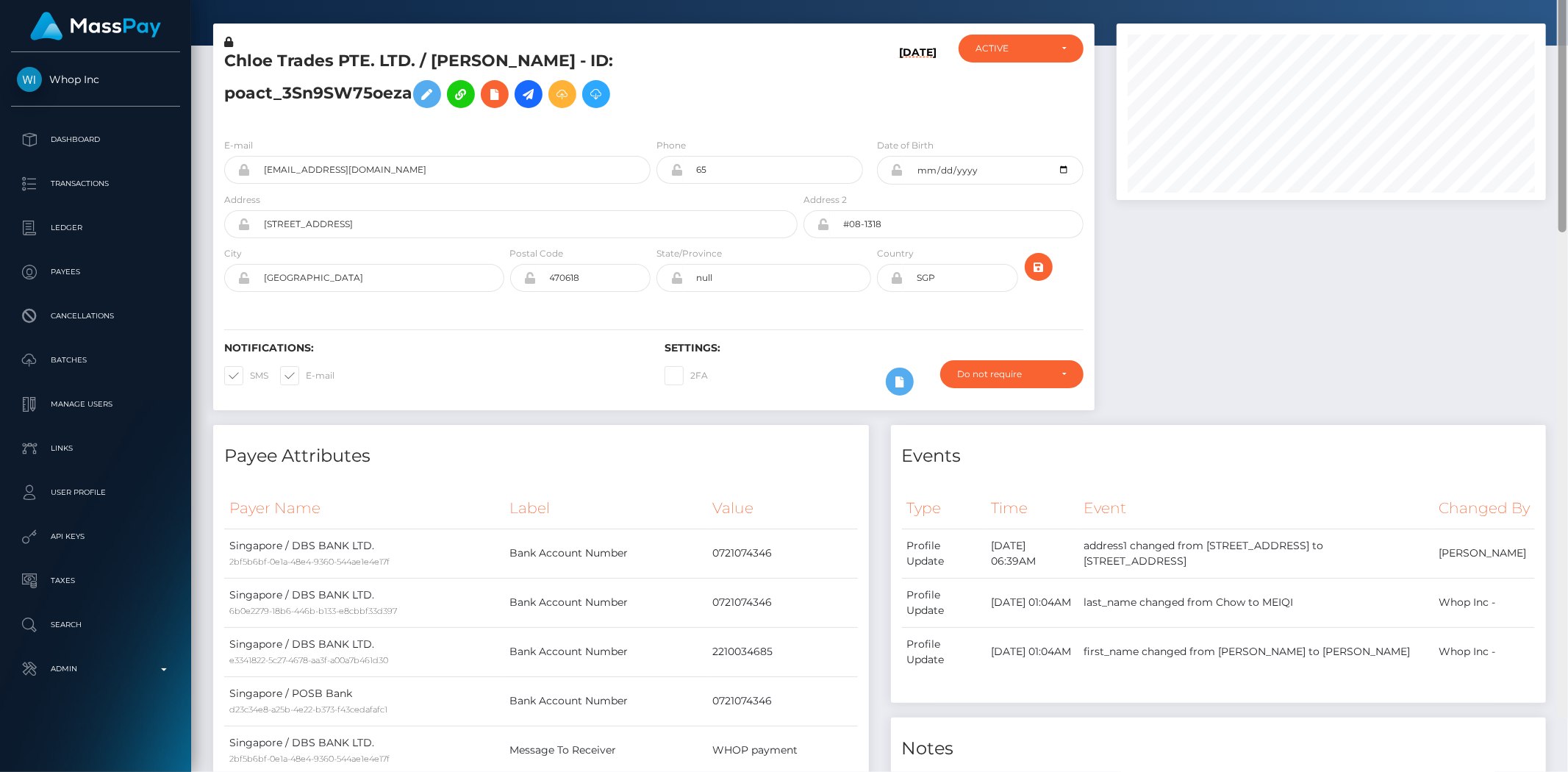
scroll to position [0, 0]
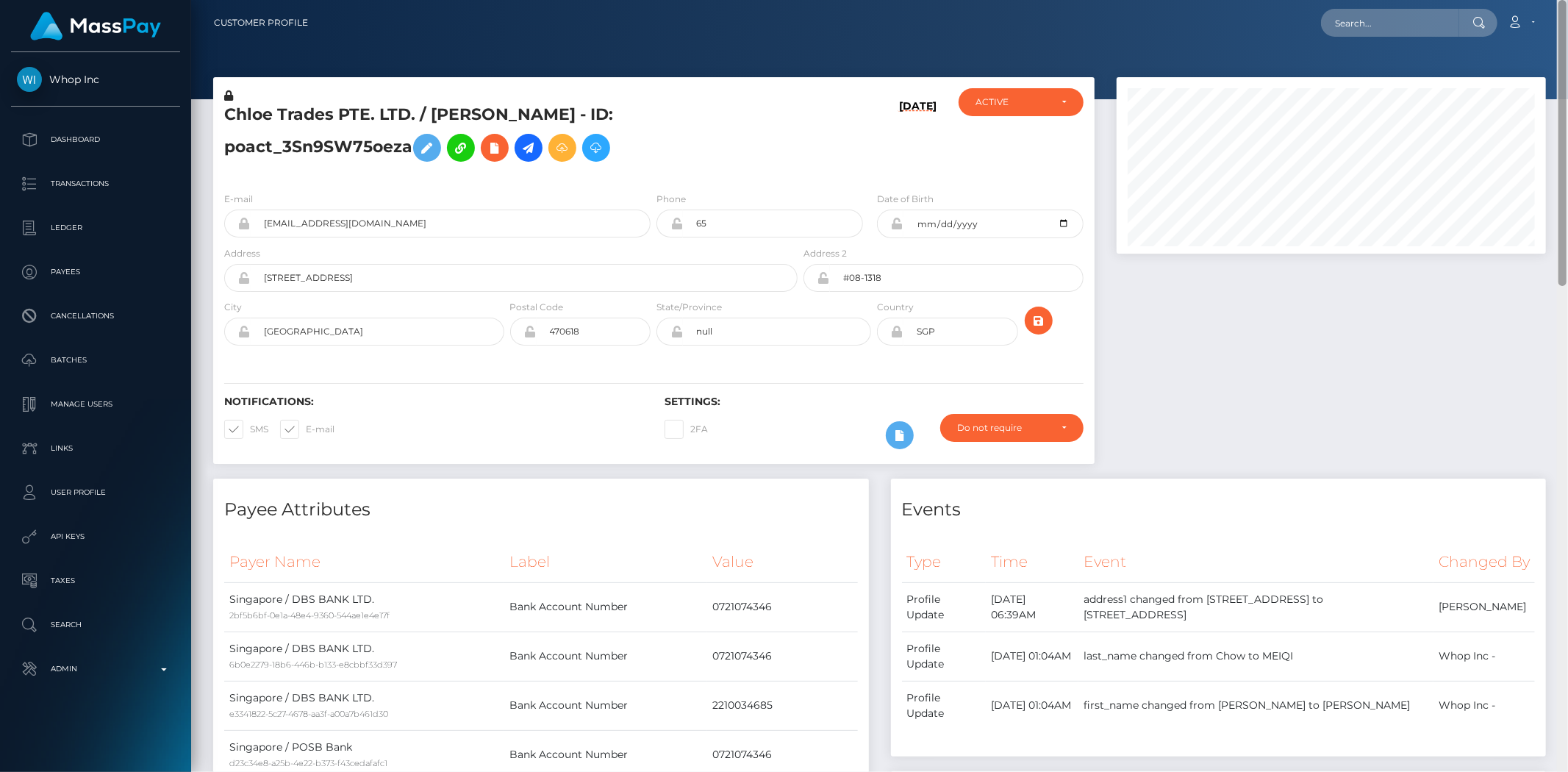
drag, startPoint x: 1562, startPoint y: 633, endPoint x: 1567, endPoint y: 102, distance: 531.0
click at [1410, 102] on div at bounding box center [1562, 386] width 11 height 772
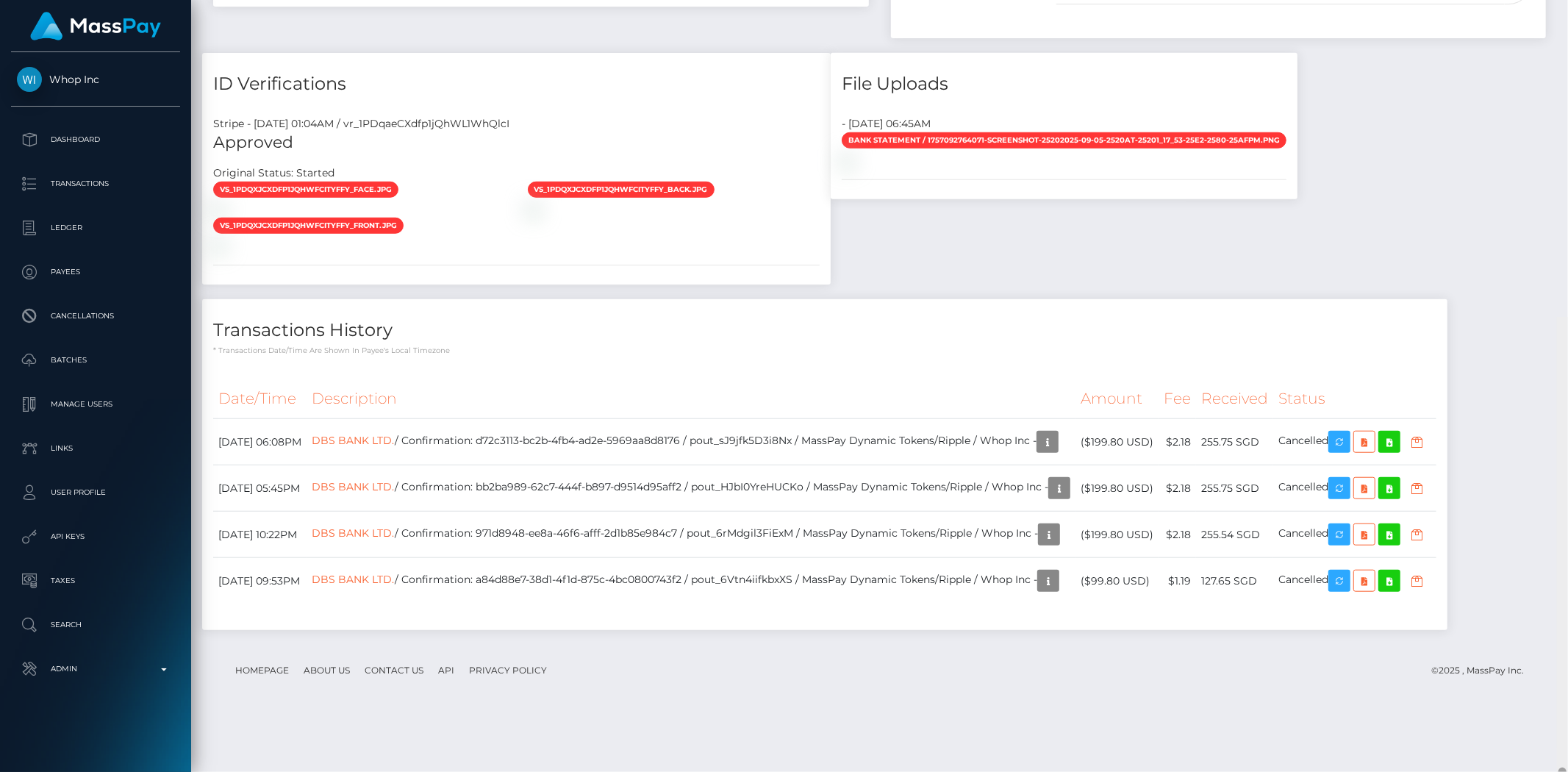
scroll to position [1309, 0]
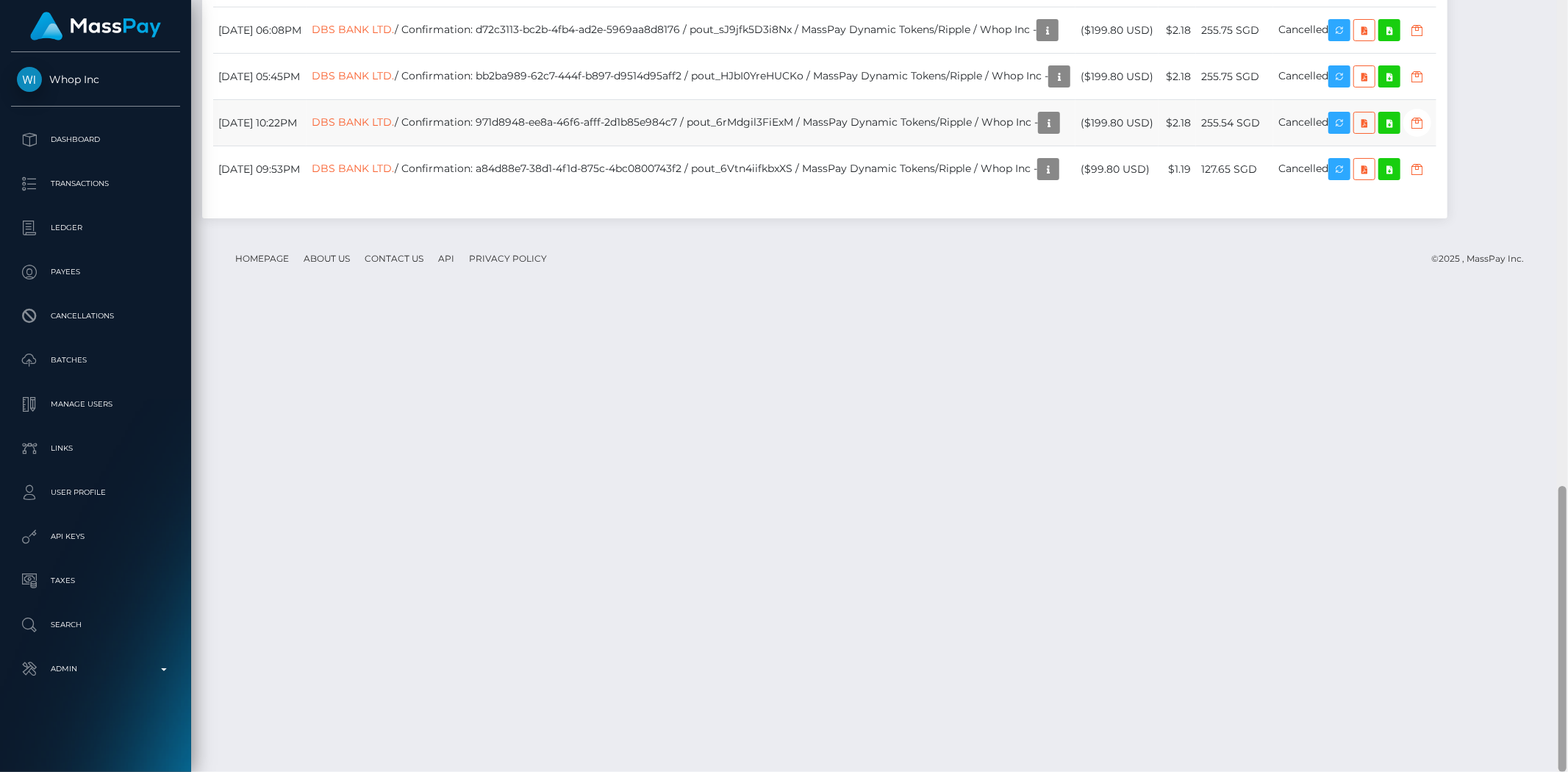
drag, startPoint x: 1566, startPoint y: 84, endPoint x: 1064, endPoint y: 601, distance: 720.6
click at [1410, 694] on div "Customer Profile Loading... Loading..." at bounding box center [880, 386] width 1377 height 772
click at [678, 54] on td "DBS BANK LTD. / Confirmation: d72c3113-bc2b-4fb4-ad2e-5969aa8d8176 / pout_sJ9jf…" at bounding box center [690, 30] width 769 height 46
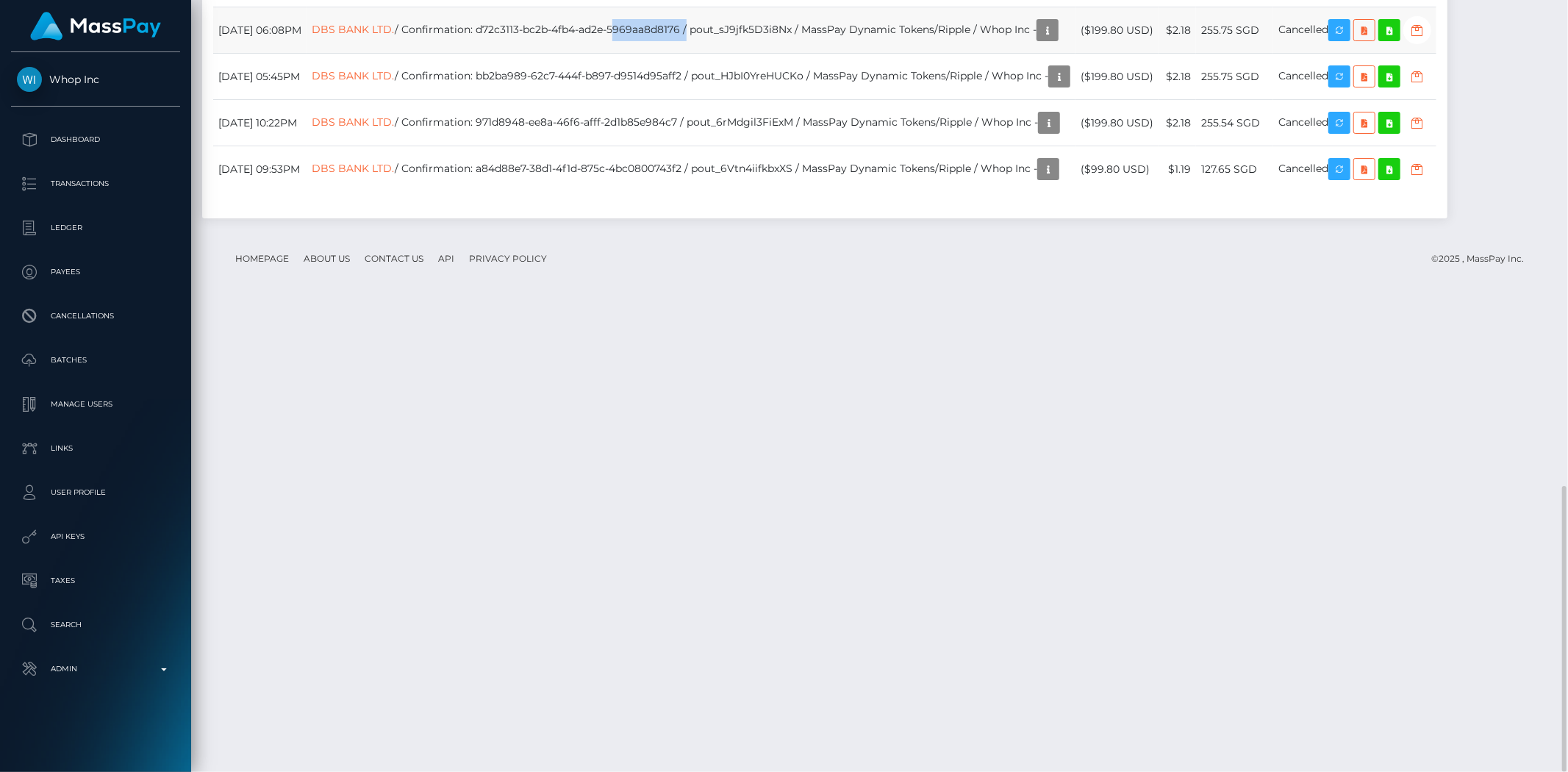
copy td "DBS BANK LTD. / Confirmation: d72c3113-bc2b-4fb4-ad2e-5969aa8d8176 / pout_sJ9jf…"
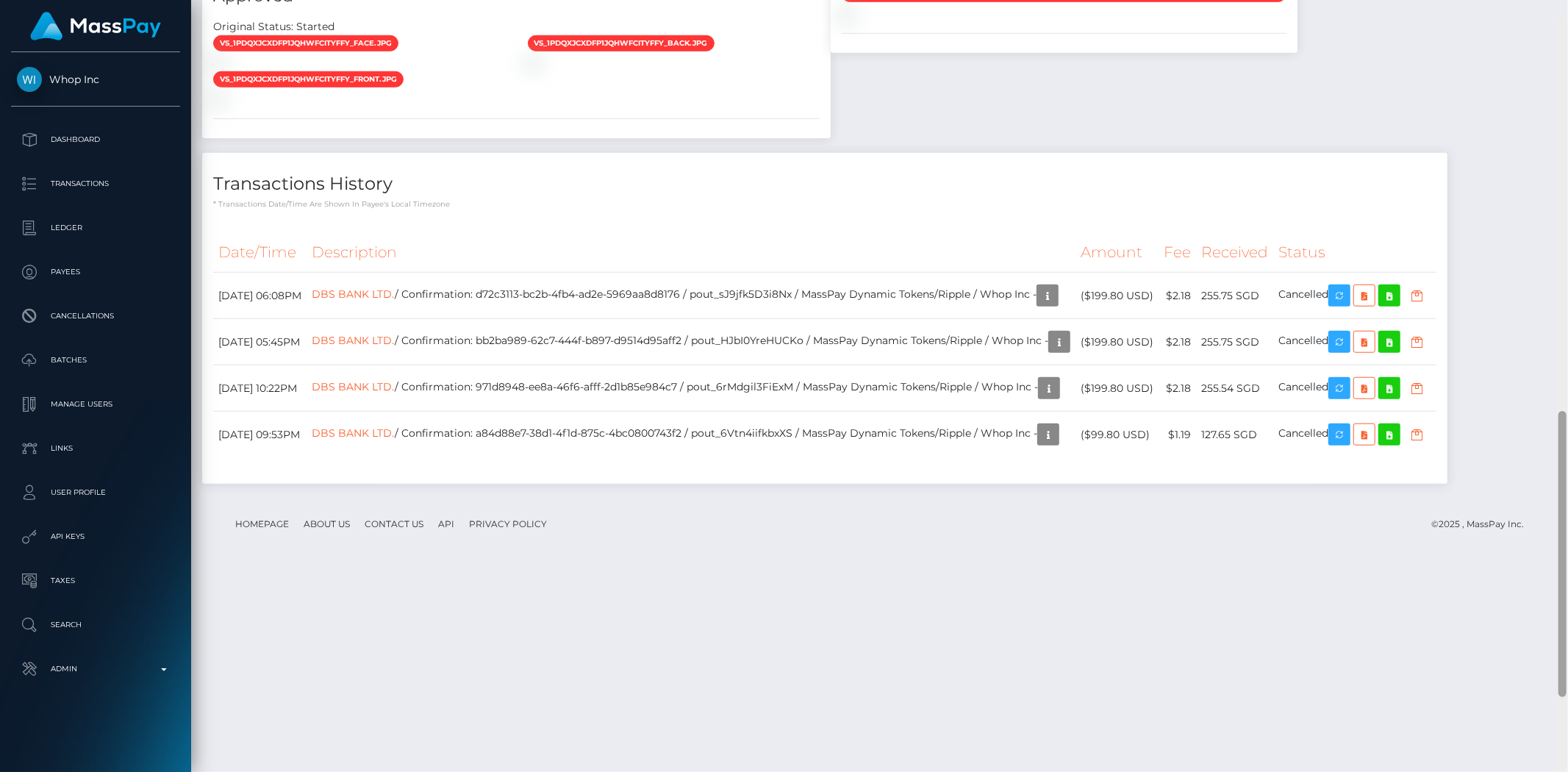
scroll to position [1032, 0]
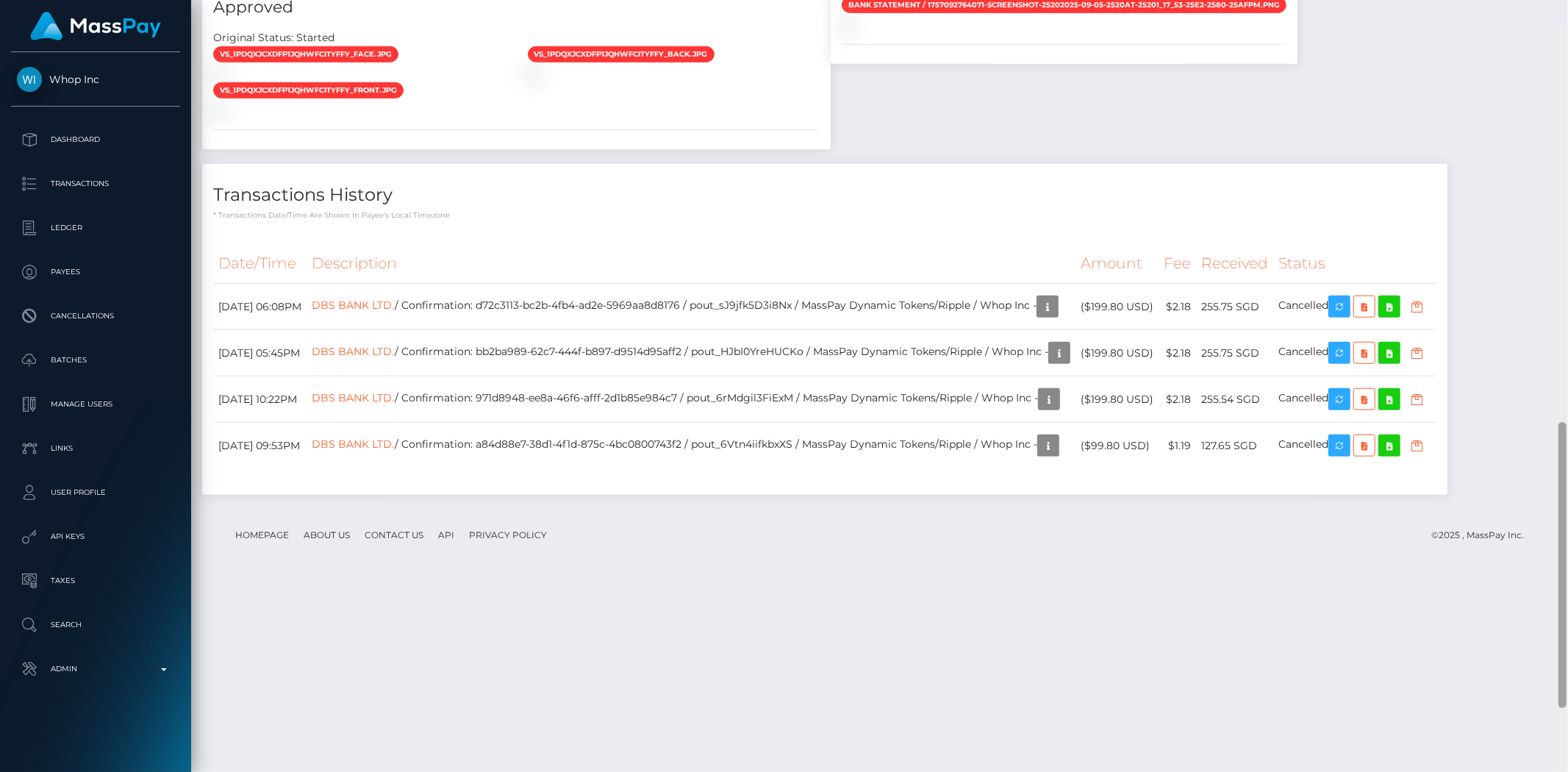
drag, startPoint x: 1562, startPoint y: 520, endPoint x: 1537, endPoint y: 403, distance: 119.6
click at [1410, 422] on div at bounding box center [1562, 565] width 8 height 286
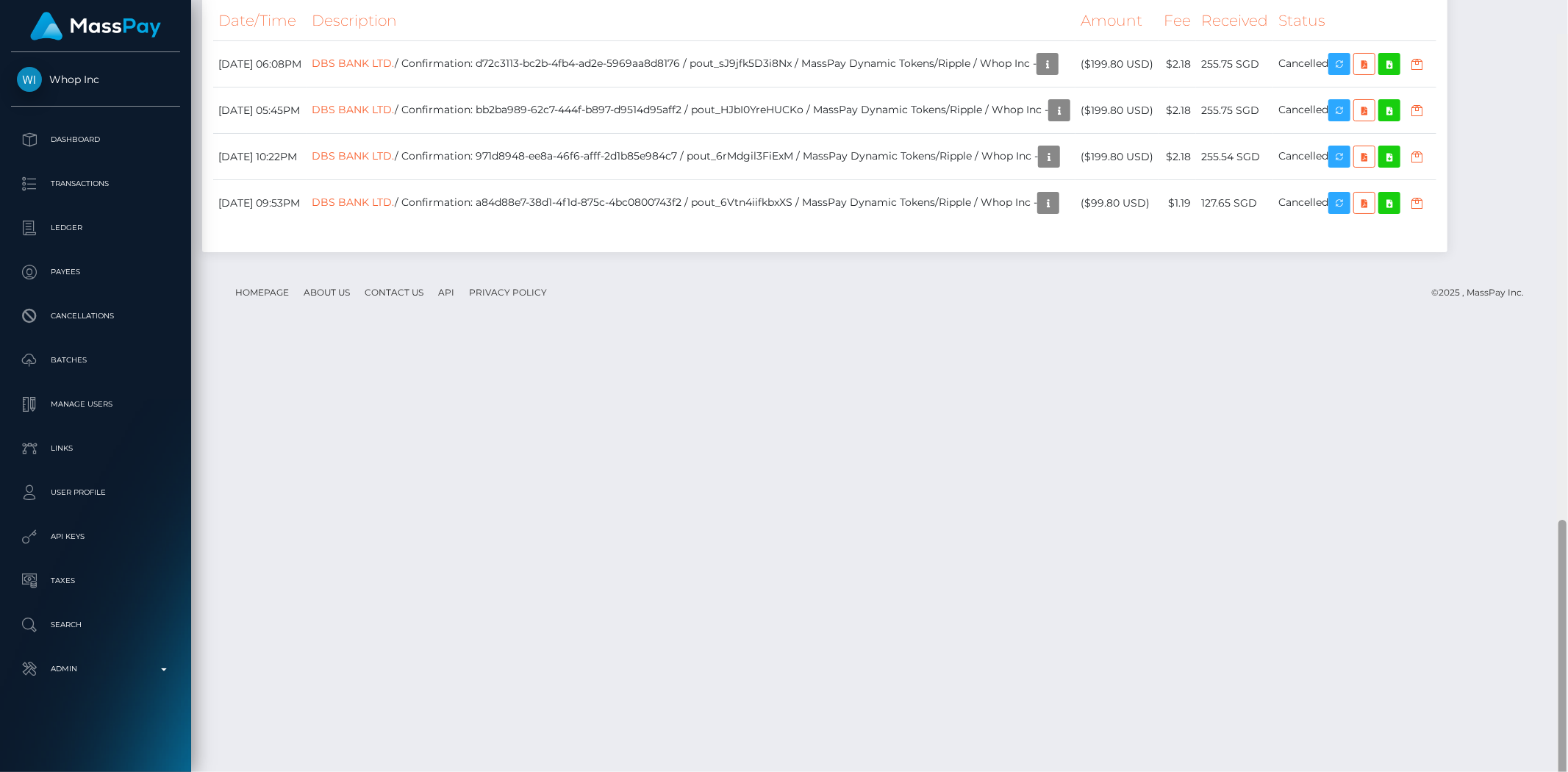
scroll to position [1309, 0]
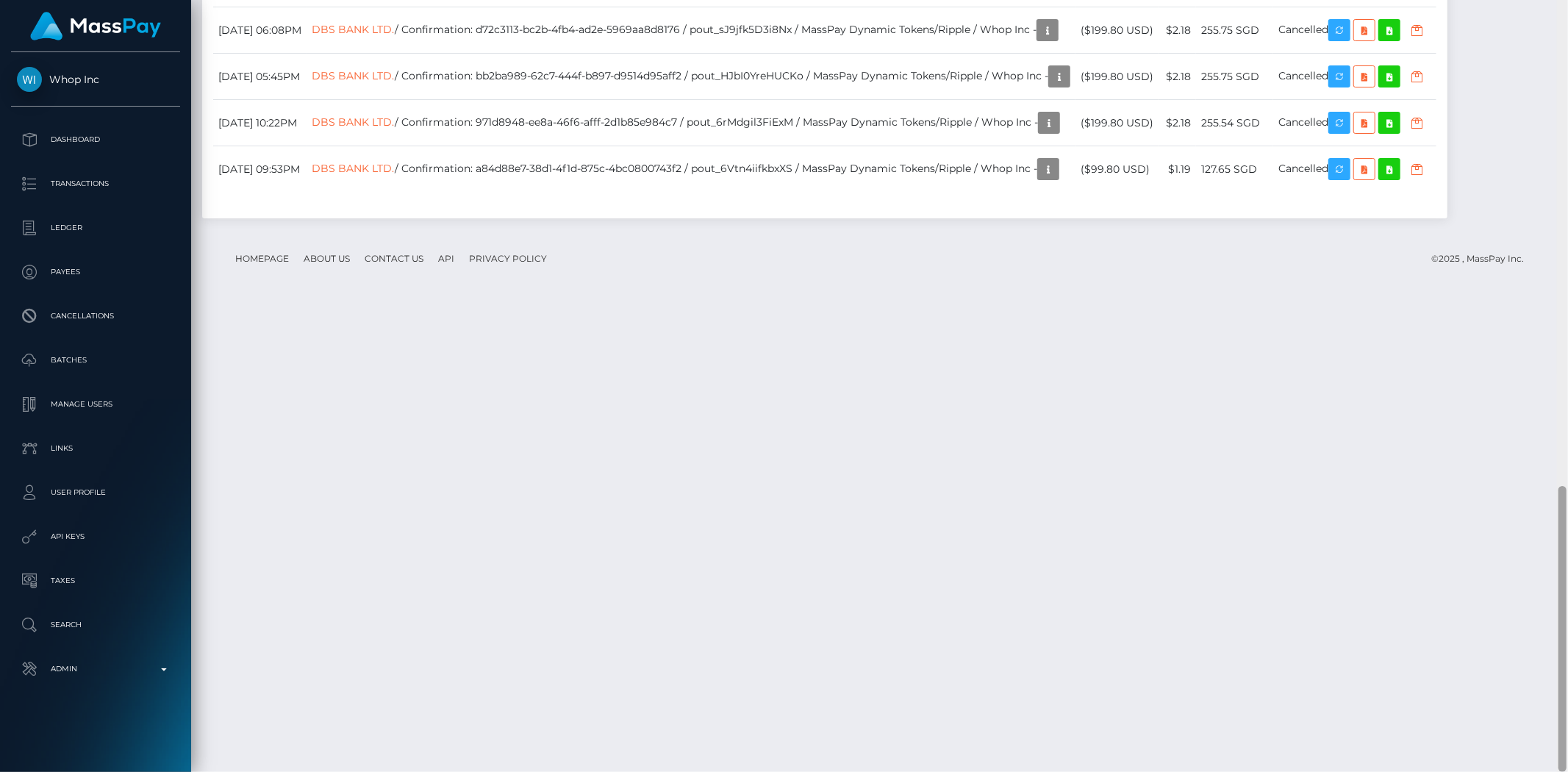
drag, startPoint x: 1559, startPoint y: 464, endPoint x: 1566, endPoint y: 616, distance: 152.2
click at [1410, 616] on div at bounding box center [1562, 629] width 8 height 286
click at [1068, 86] on icon "button" at bounding box center [1059, 76] width 17 height 18
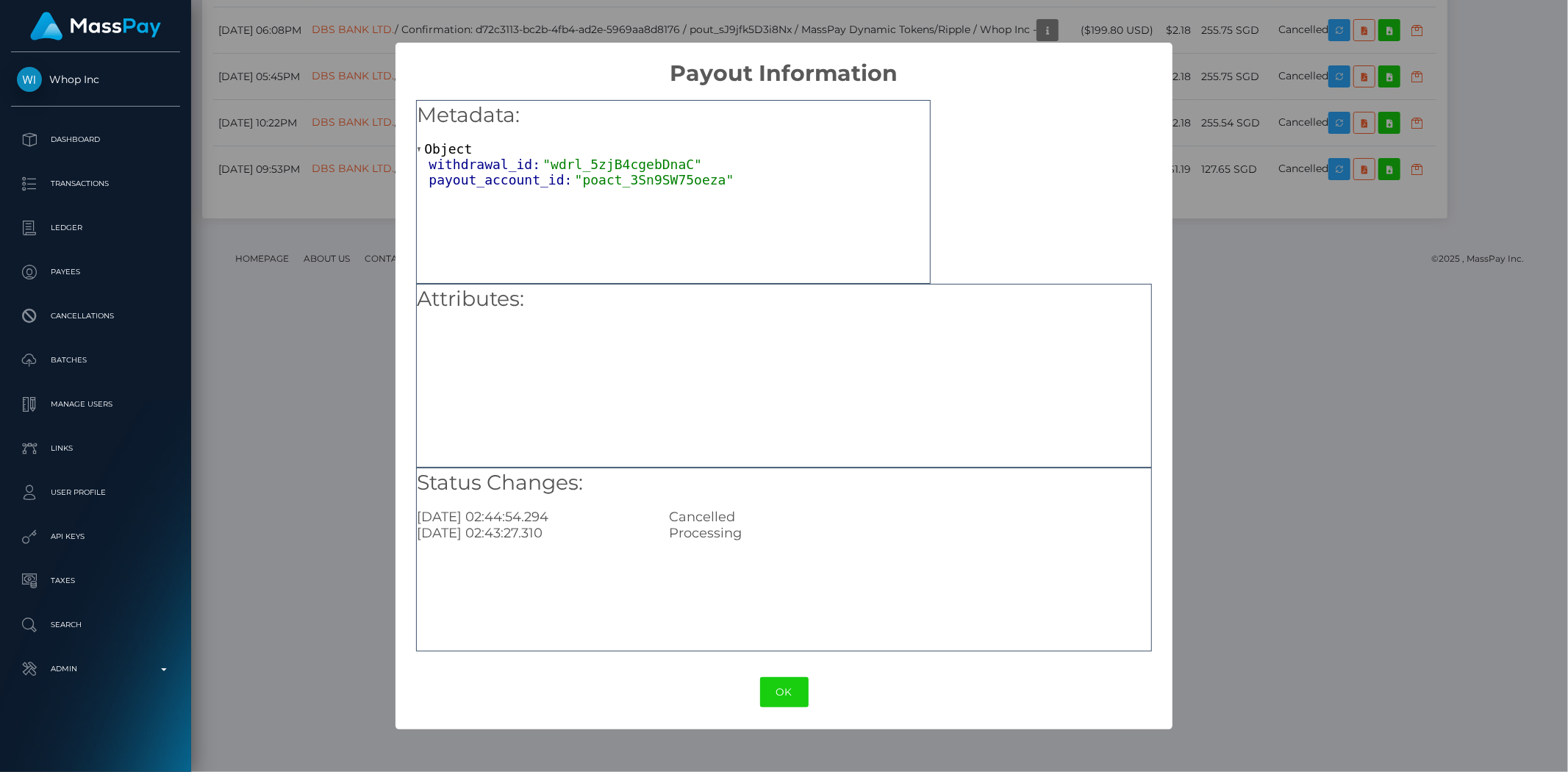
click at [1261, 303] on div "× Payout Information Metadata: Object withdrawal_id: "wdrl_5zjB4cgebDnaC" payou…" at bounding box center [784, 386] width 1568 height 772
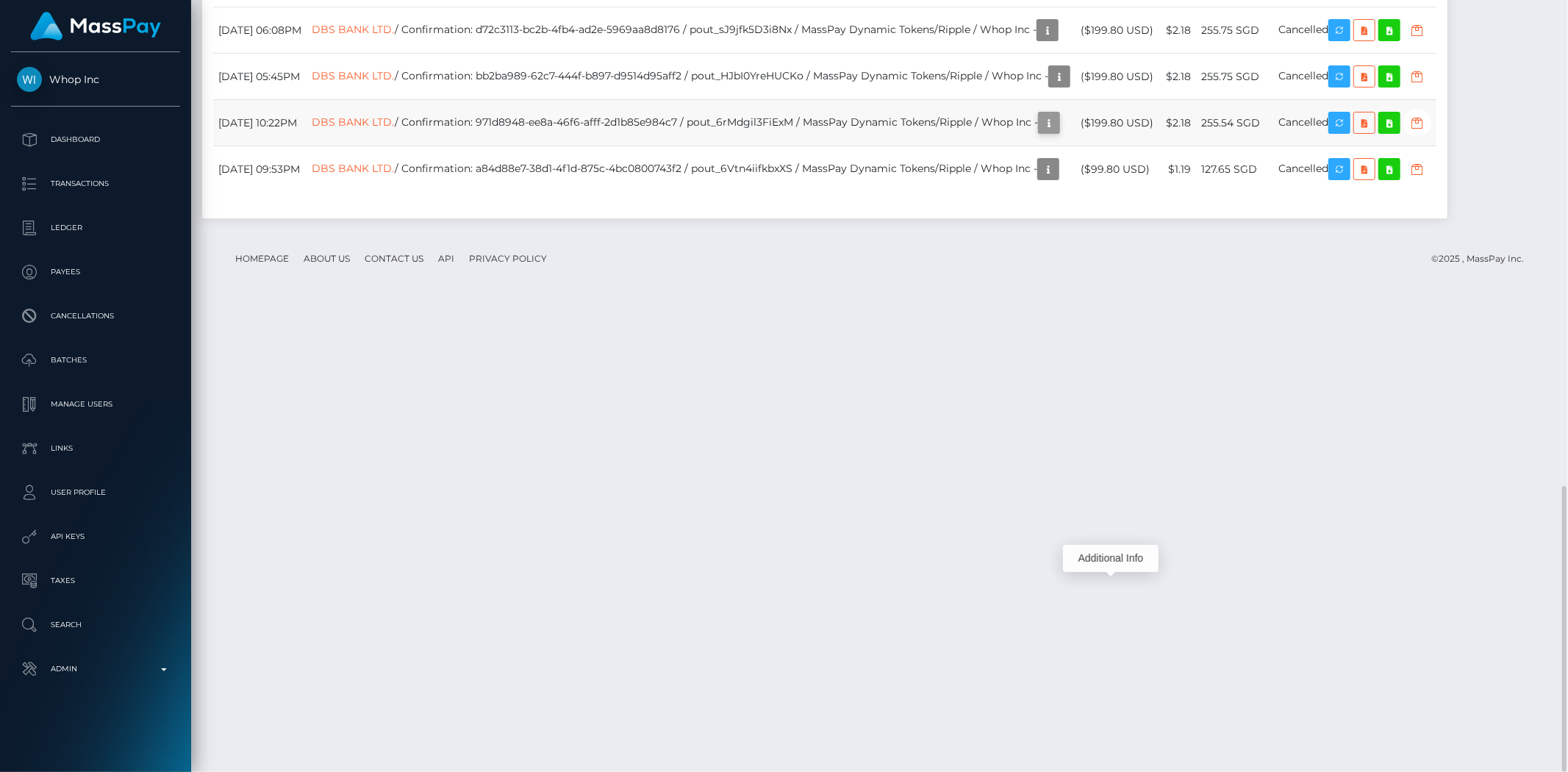
click at [1058, 133] on icon "button" at bounding box center [1049, 123] width 17 height 18
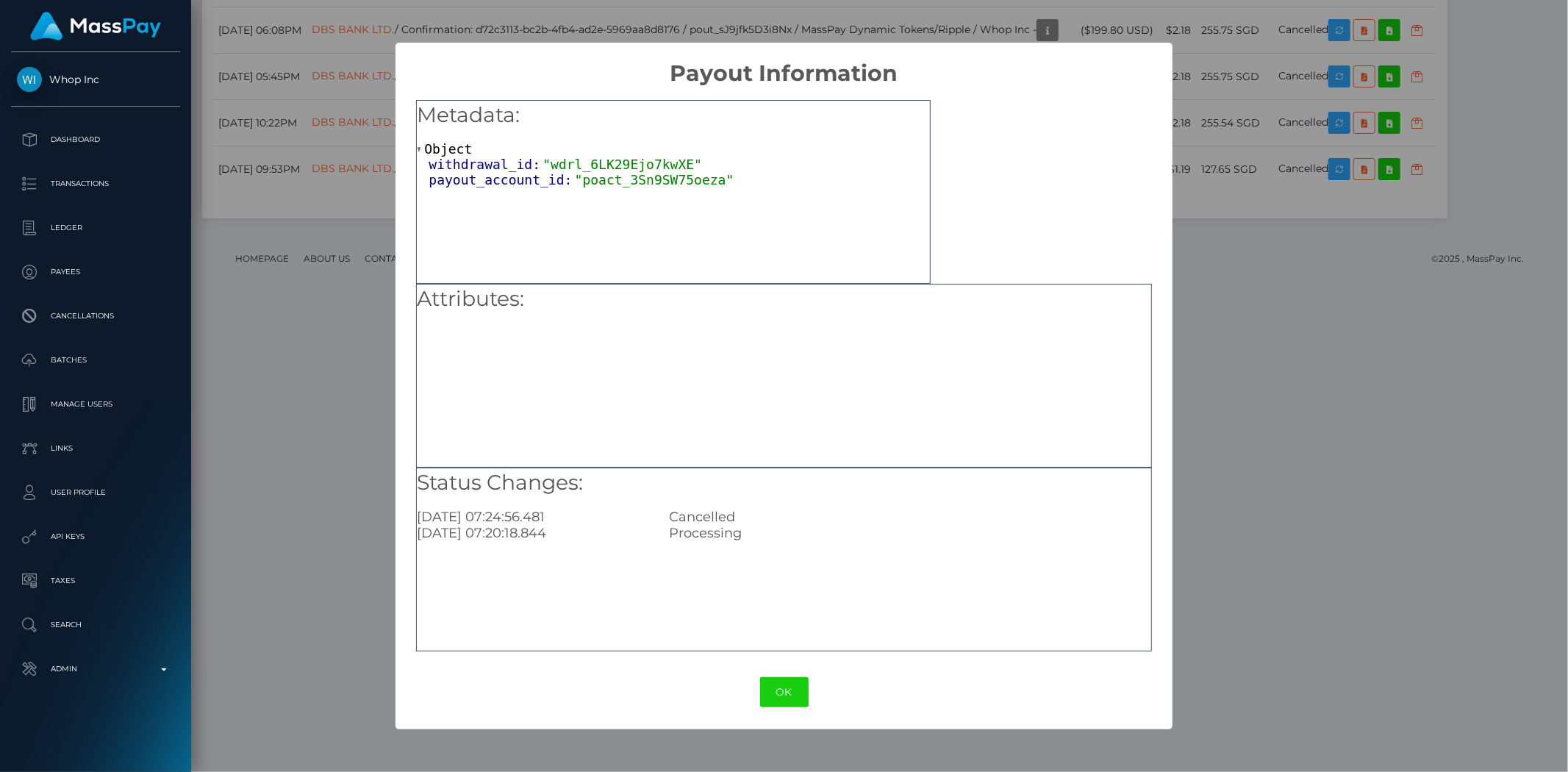
click at [1292, 273] on div "× Payout Information Metadata: Object withdrawal_id: "wdrl_6LK29Ejo7kwXE" payou…" at bounding box center [784, 386] width 1568 height 772
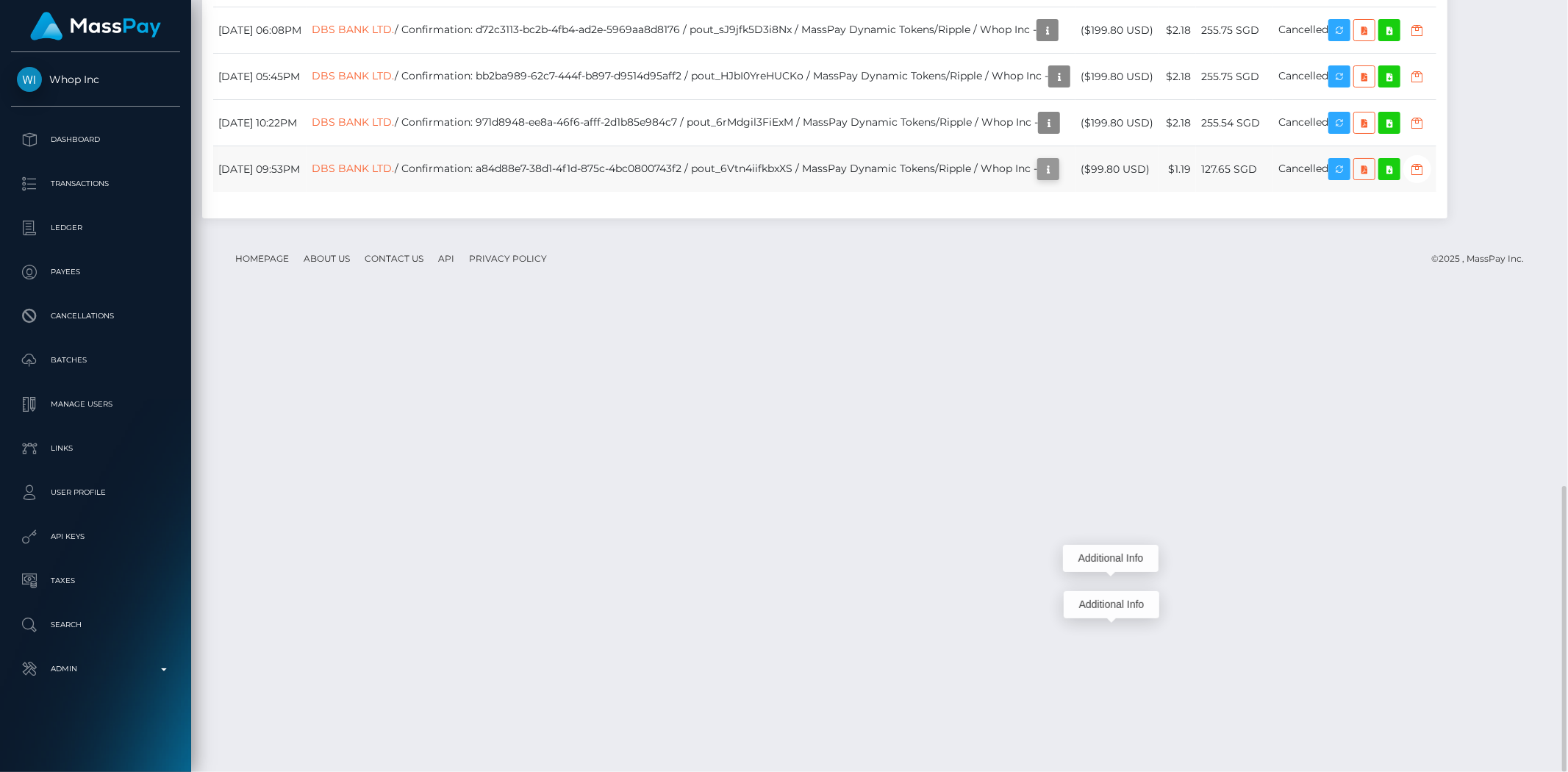
click at [1059, 180] on button "button" at bounding box center [1049, 169] width 22 height 22
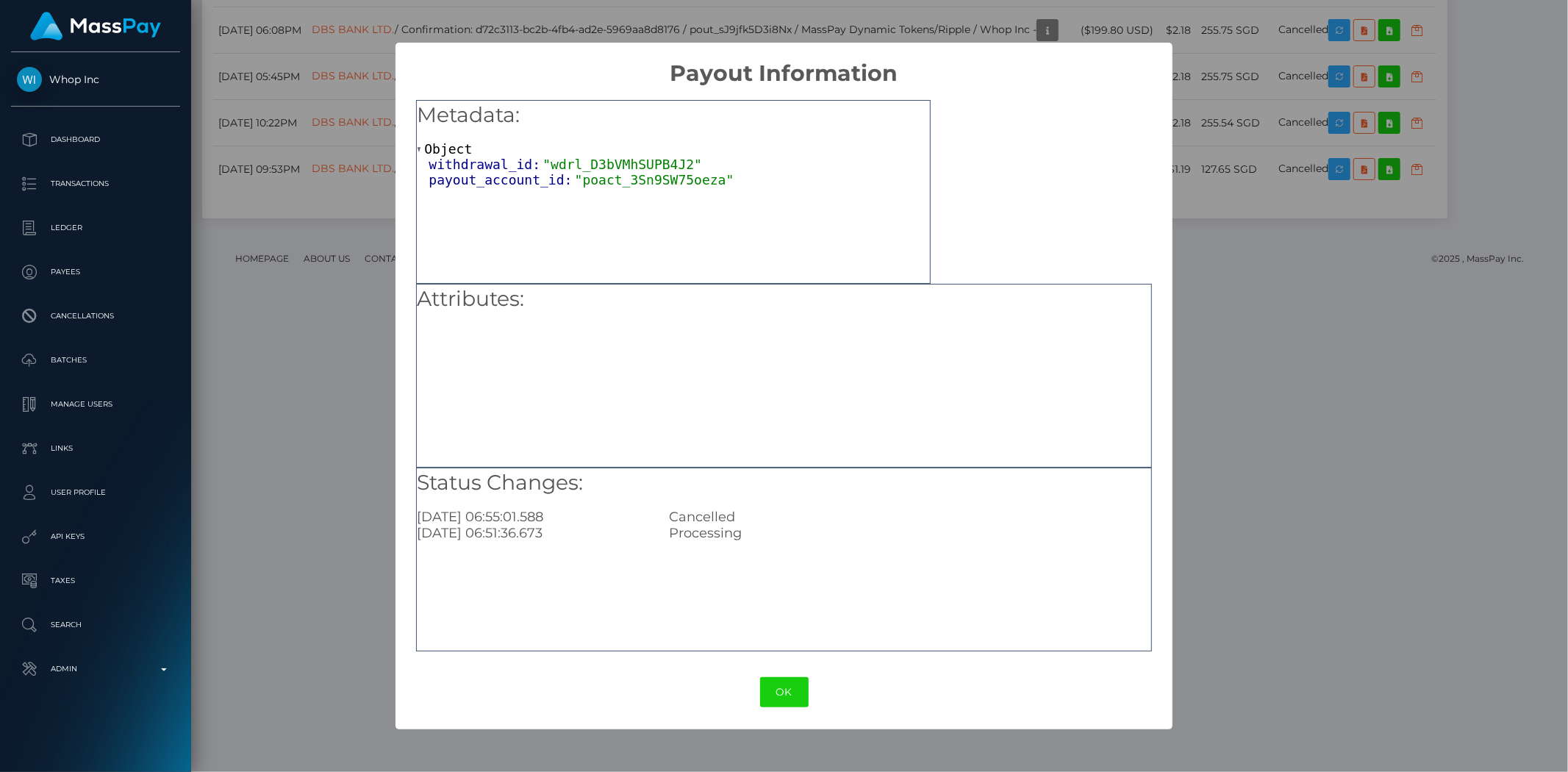
click at [1305, 275] on div "× Payout Information Metadata: Object withdrawal_id: "wdrl_D3bVMhSUPB4J2" payou…" at bounding box center [784, 386] width 1568 height 772
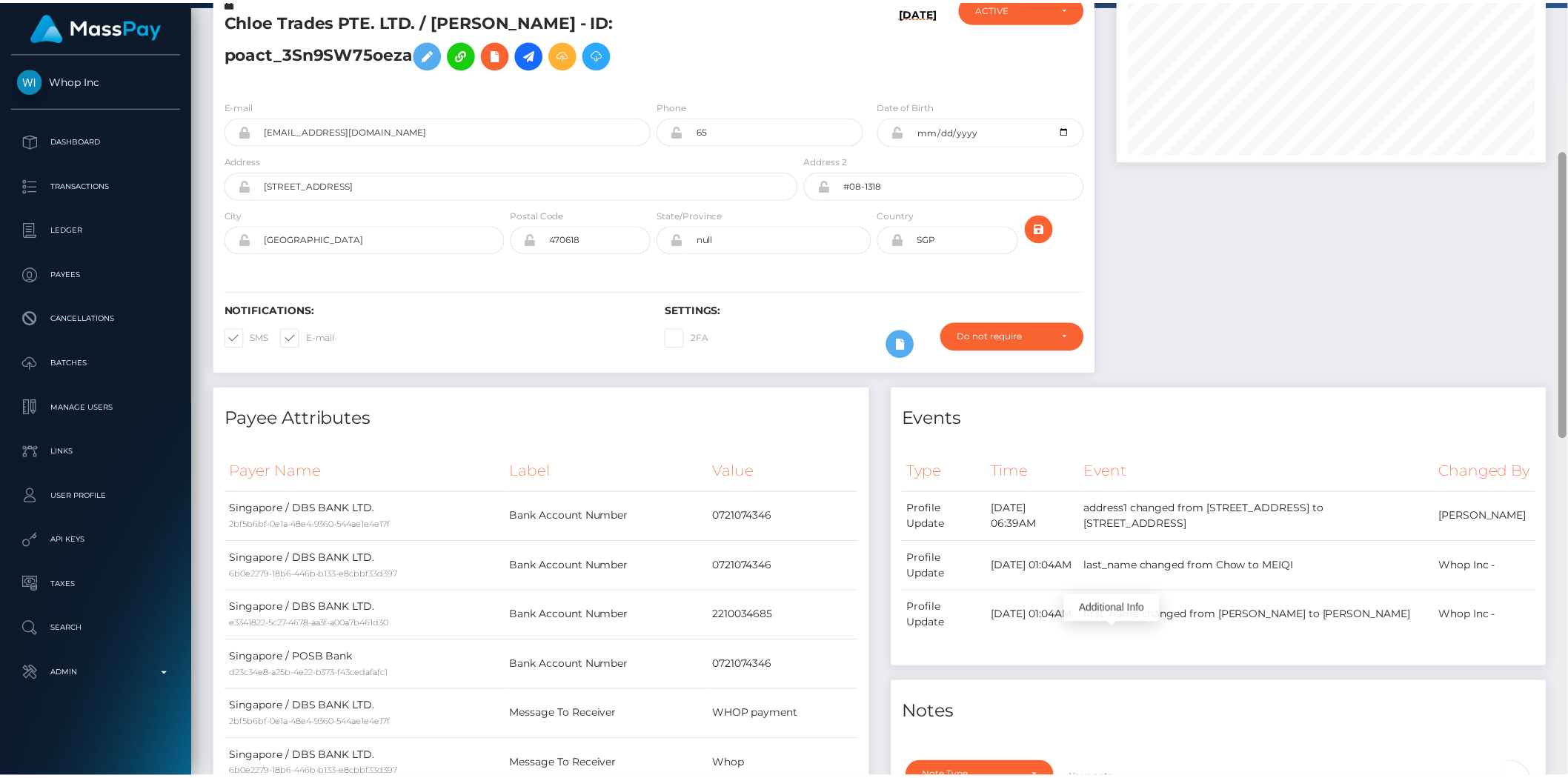
scroll to position [66, 0]
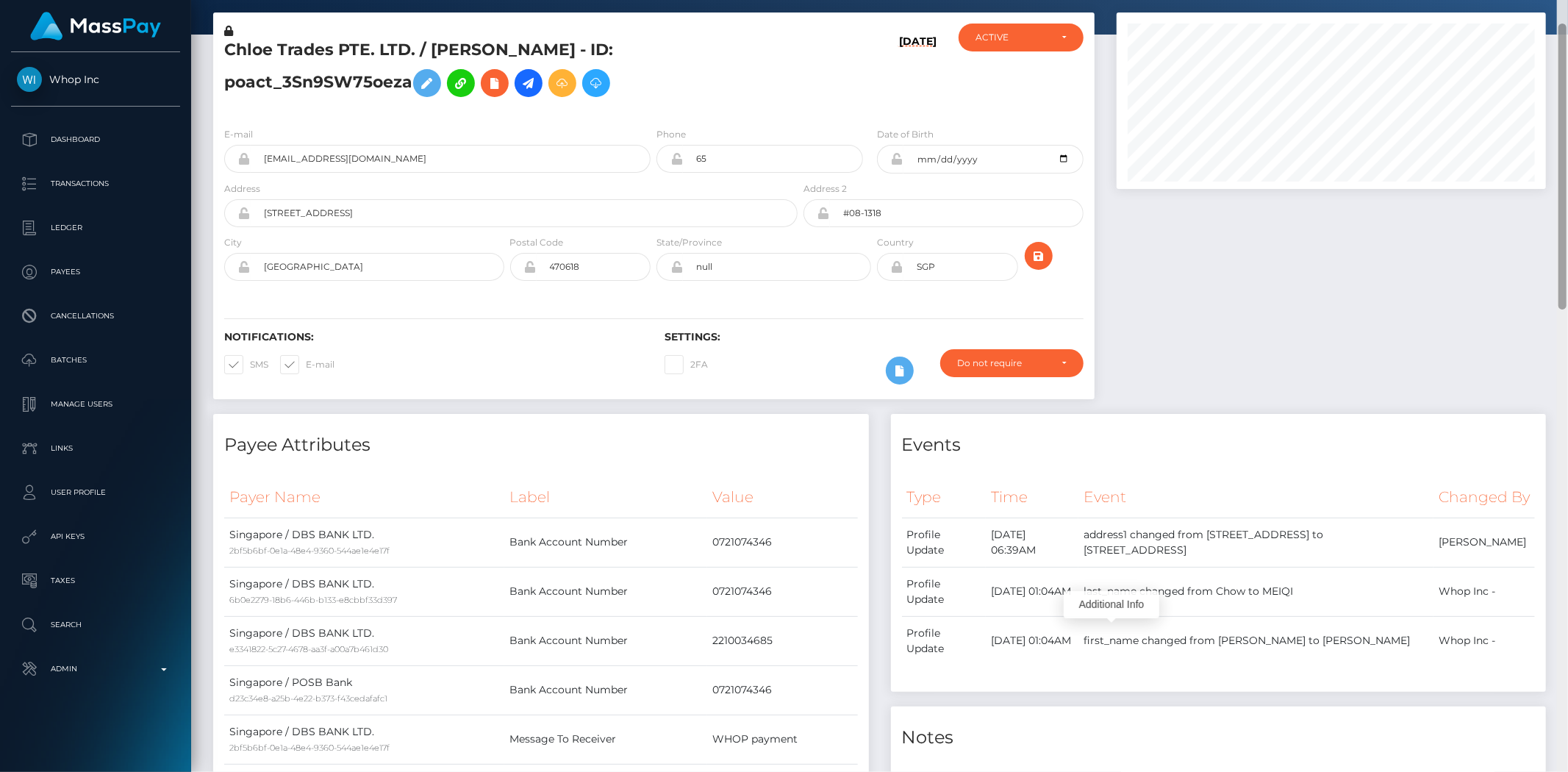
drag, startPoint x: 1560, startPoint y: 600, endPoint x: 1567, endPoint y: 138, distance: 462.1
click at [1410, 138] on div at bounding box center [1562, 386] width 11 height 772
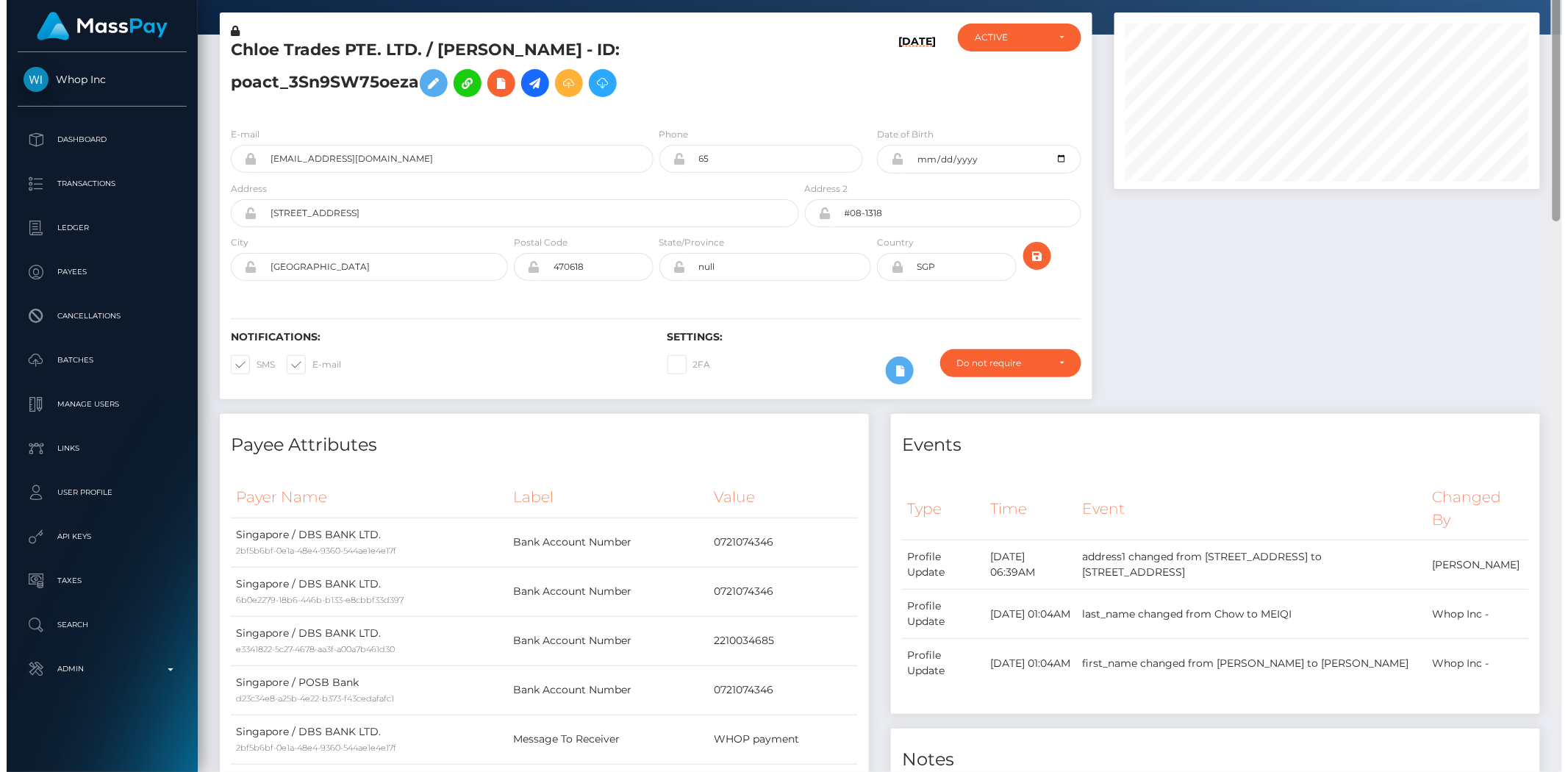
scroll to position [0, 0]
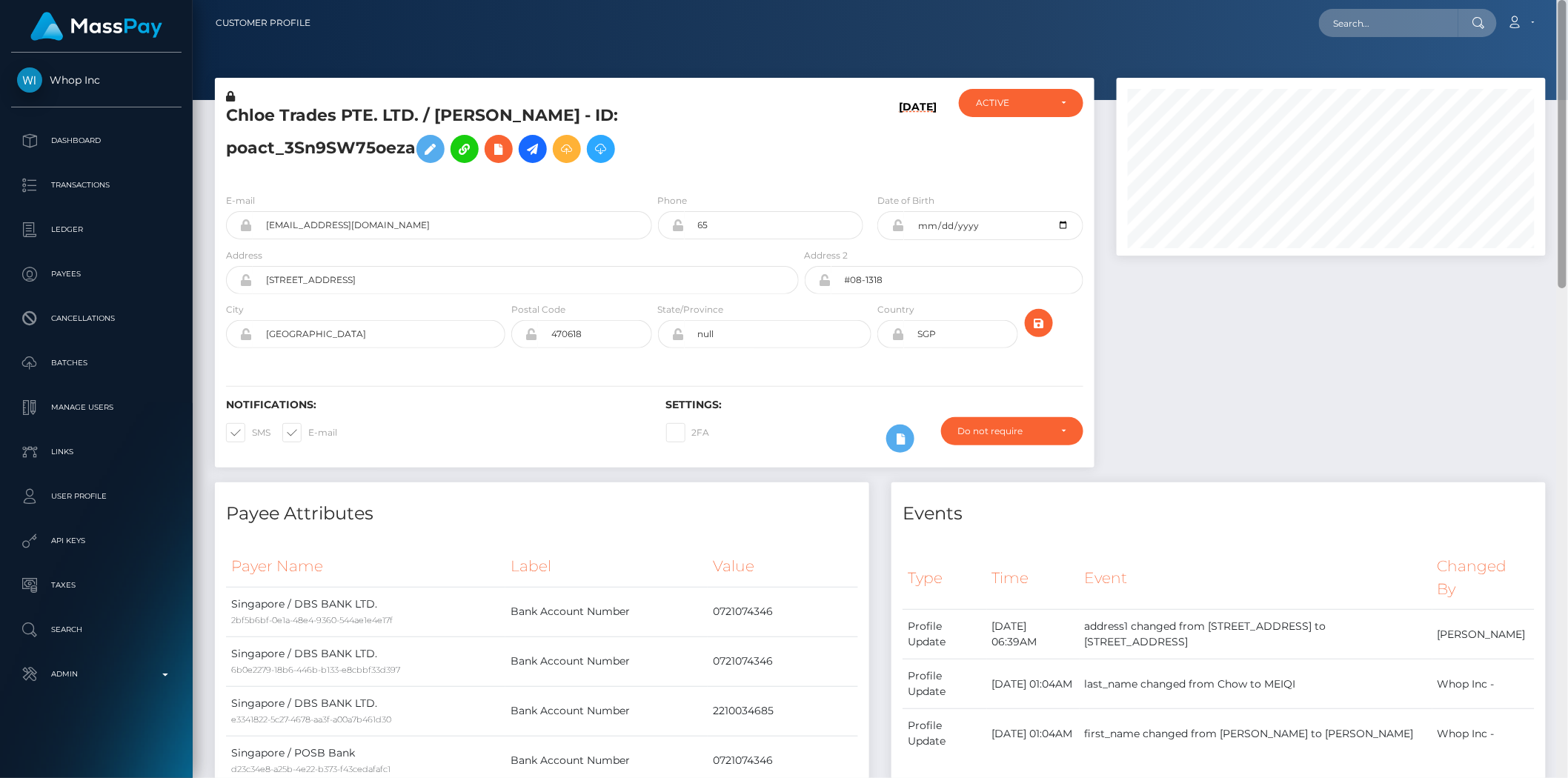
drag, startPoint x: 1563, startPoint y: 289, endPoint x: 1538, endPoint y: 162, distance: 129.4
click at [1422, 169] on div "Customer Profile Loading... Loading..." at bounding box center [880, 389] width 1375 height 778
click at [1369, 35] on input "text" at bounding box center [1389, 22] width 139 height 28
paste input "drzzymarrox@gmail.com"
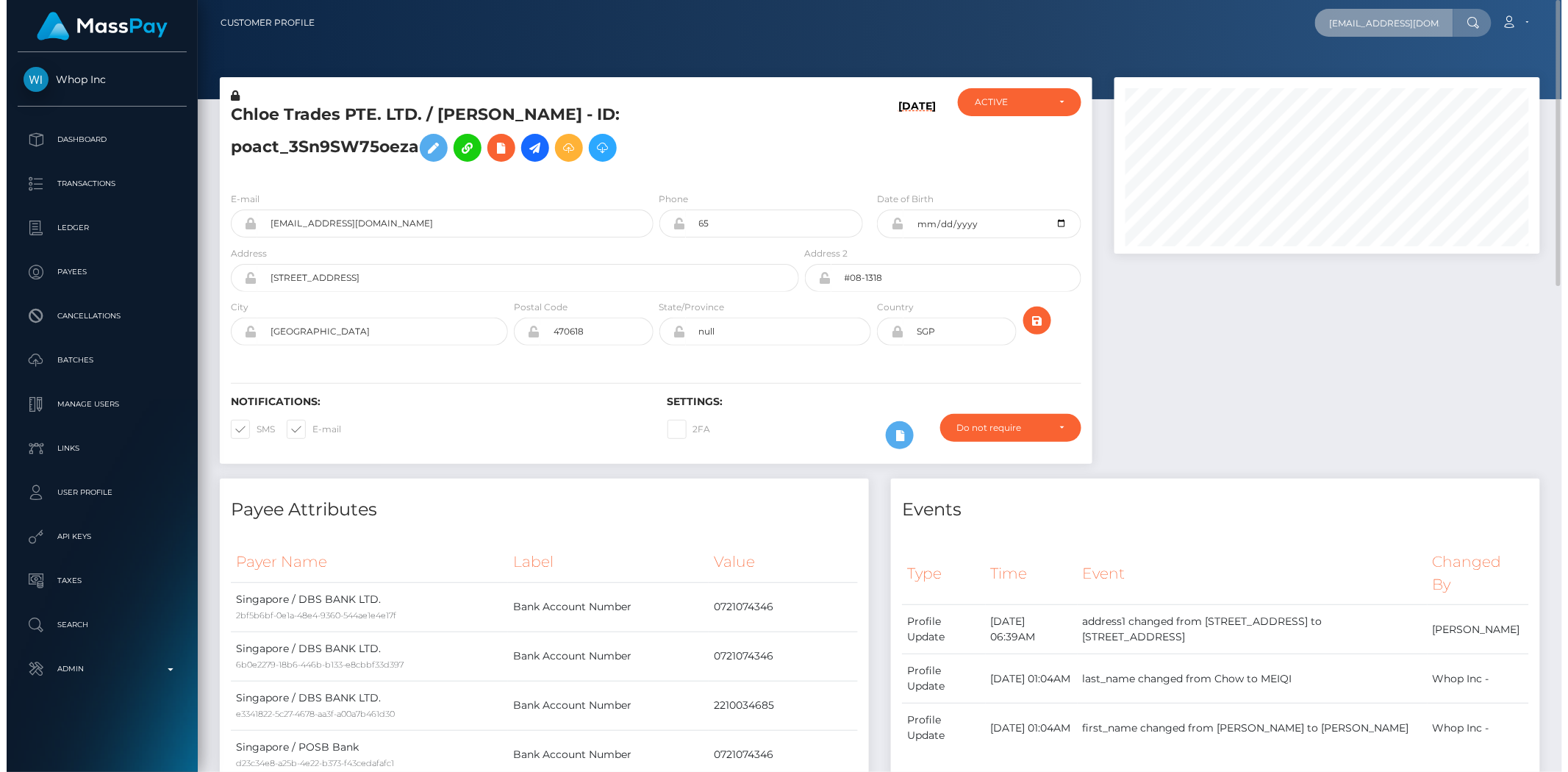
scroll to position [176, 429]
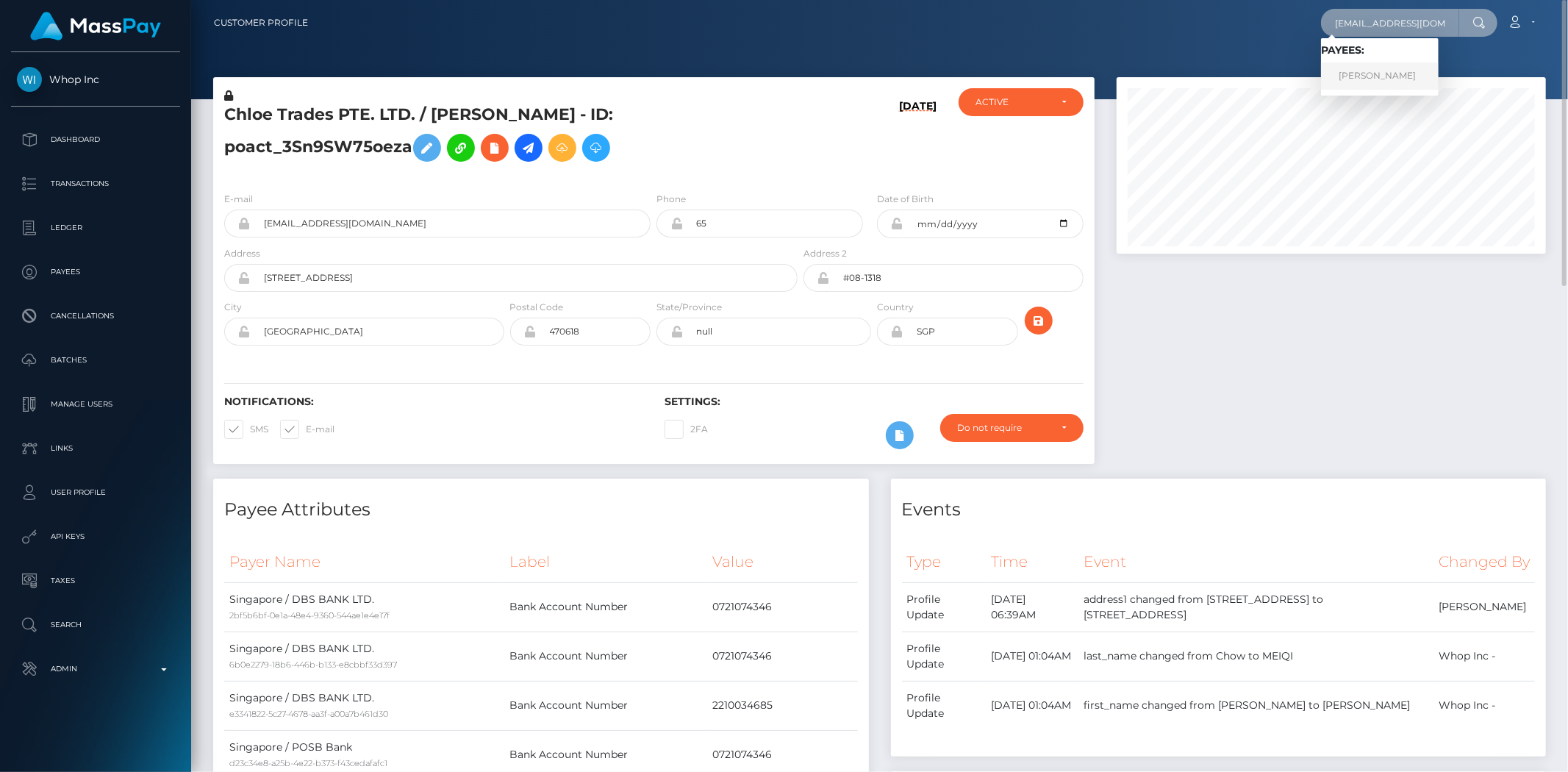
type input "drzzymarrox@gmail.com"
click at [1372, 67] on link "MARWAN AAD ALI AL-QAYSI" at bounding box center [1379, 76] width 117 height 27
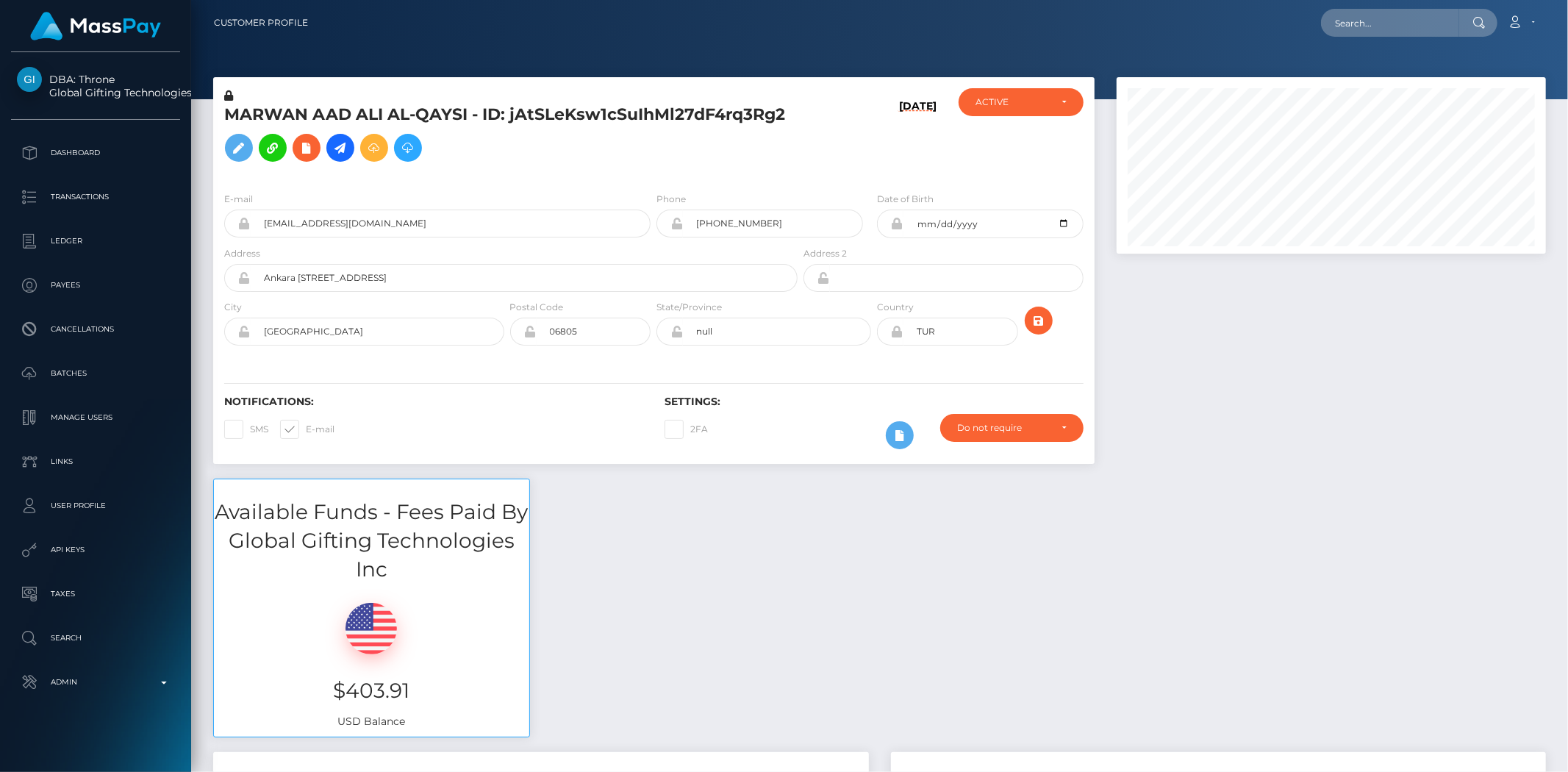
scroll to position [176, 429]
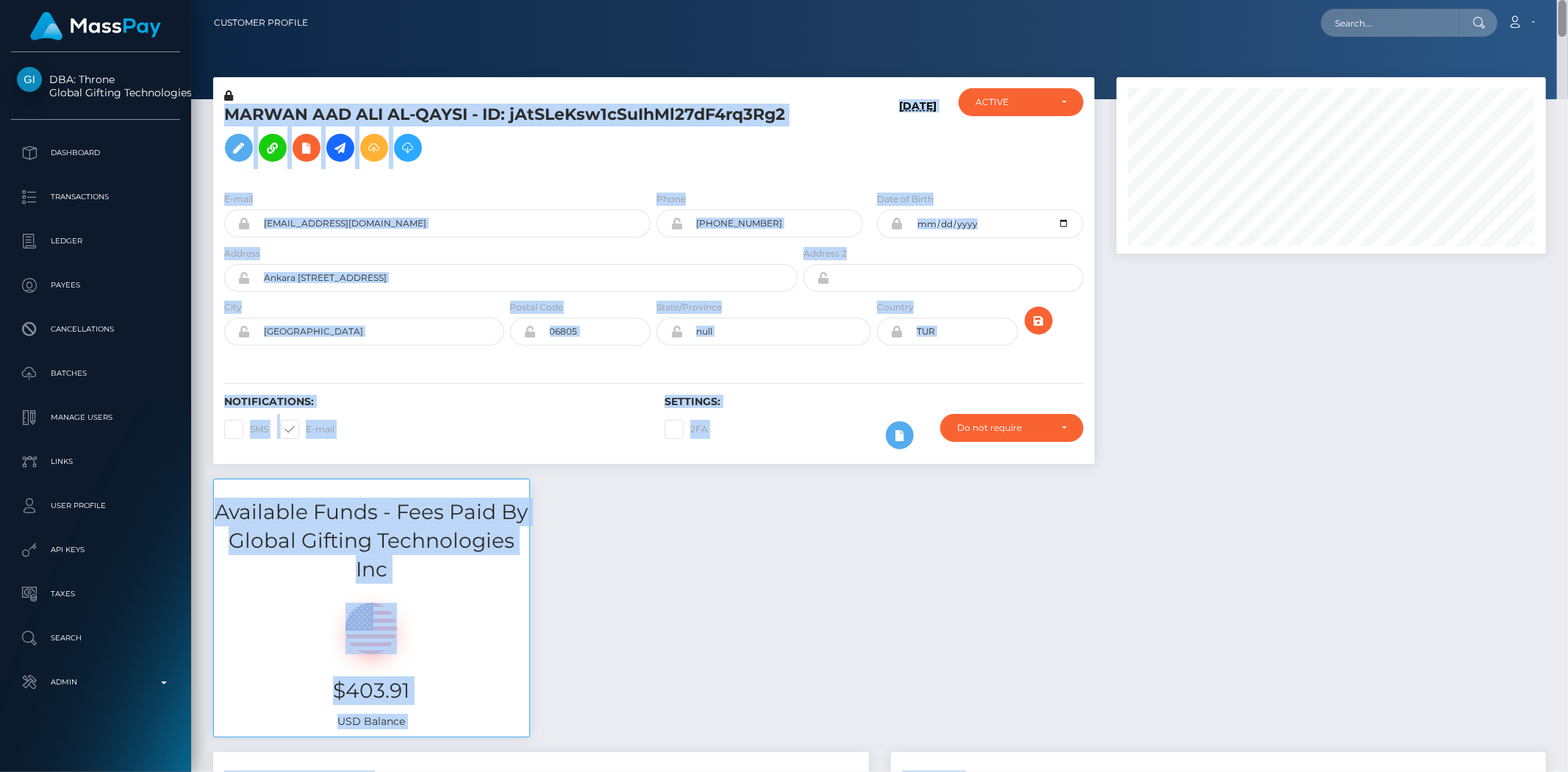
drag, startPoint x: 1562, startPoint y: 17, endPoint x: 1562, endPoint y: 63, distance: 46.0
click at [1562, 63] on div "Customer Profile Loading... Loading..." at bounding box center [880, 386] width 1377 height 772
click at [1393, 306] on div at bounding box center [1331, 278] width 451 height 401
click at [902, 189] on div "E-mail drzzymarrox@gmail.com Phone +905347312741" at bounding box center [654, 270] width 881 height 180
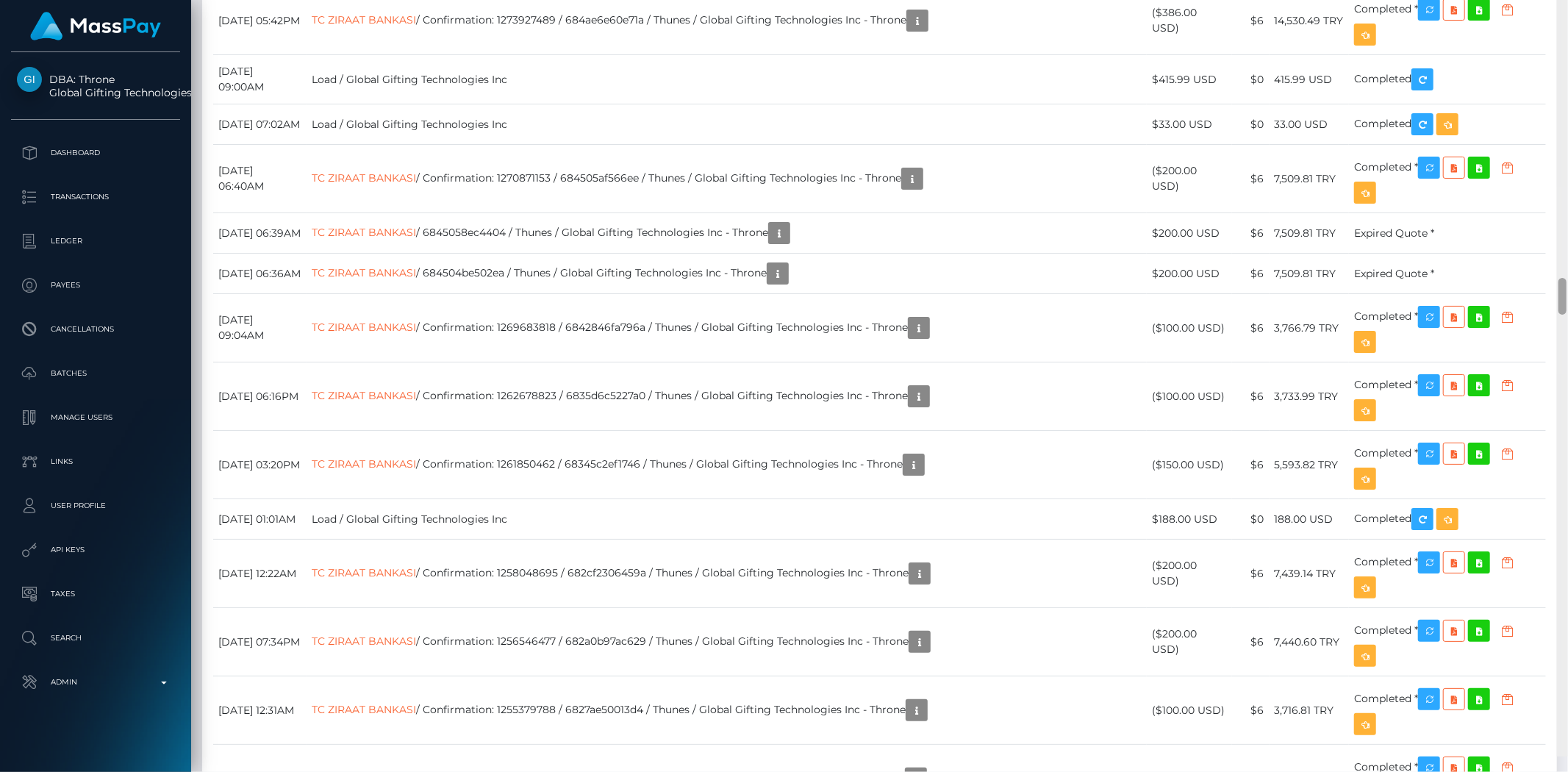
scroll to position [0, 0]
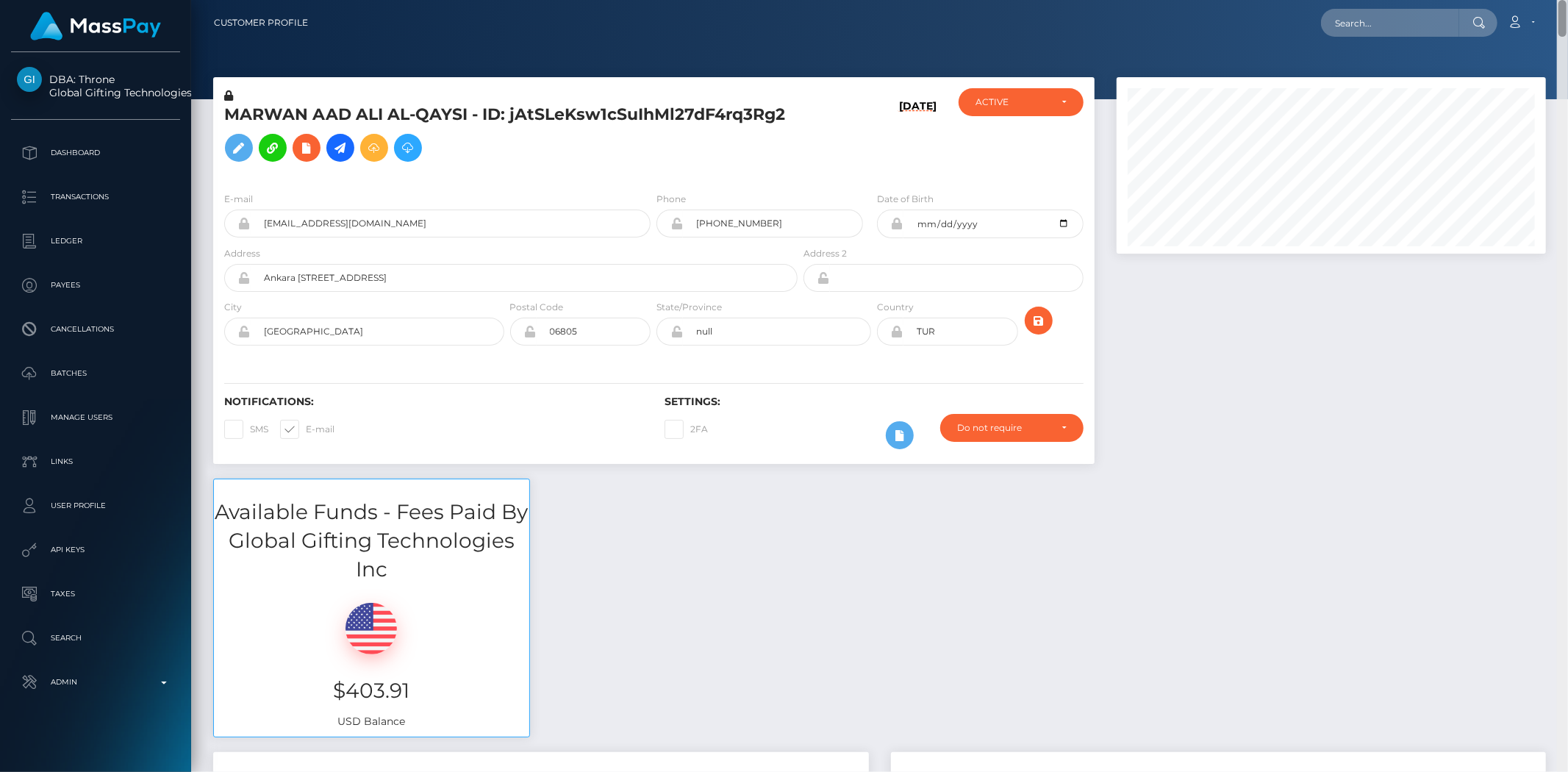
drag, startPoint x: 1561, startPoint y: 35, endPoint x: 1280, endPoint y: 42, distance: 281.1
click at [1559, 0] on html "DBA: Throne Global Gifting Technologies Inc Dashboard Transactions Ledger Payee…" at bounding box center [784, 386] width 1568 height 772
click at [416, 157] on button at bounding box center [408, 148] width 28 height 28
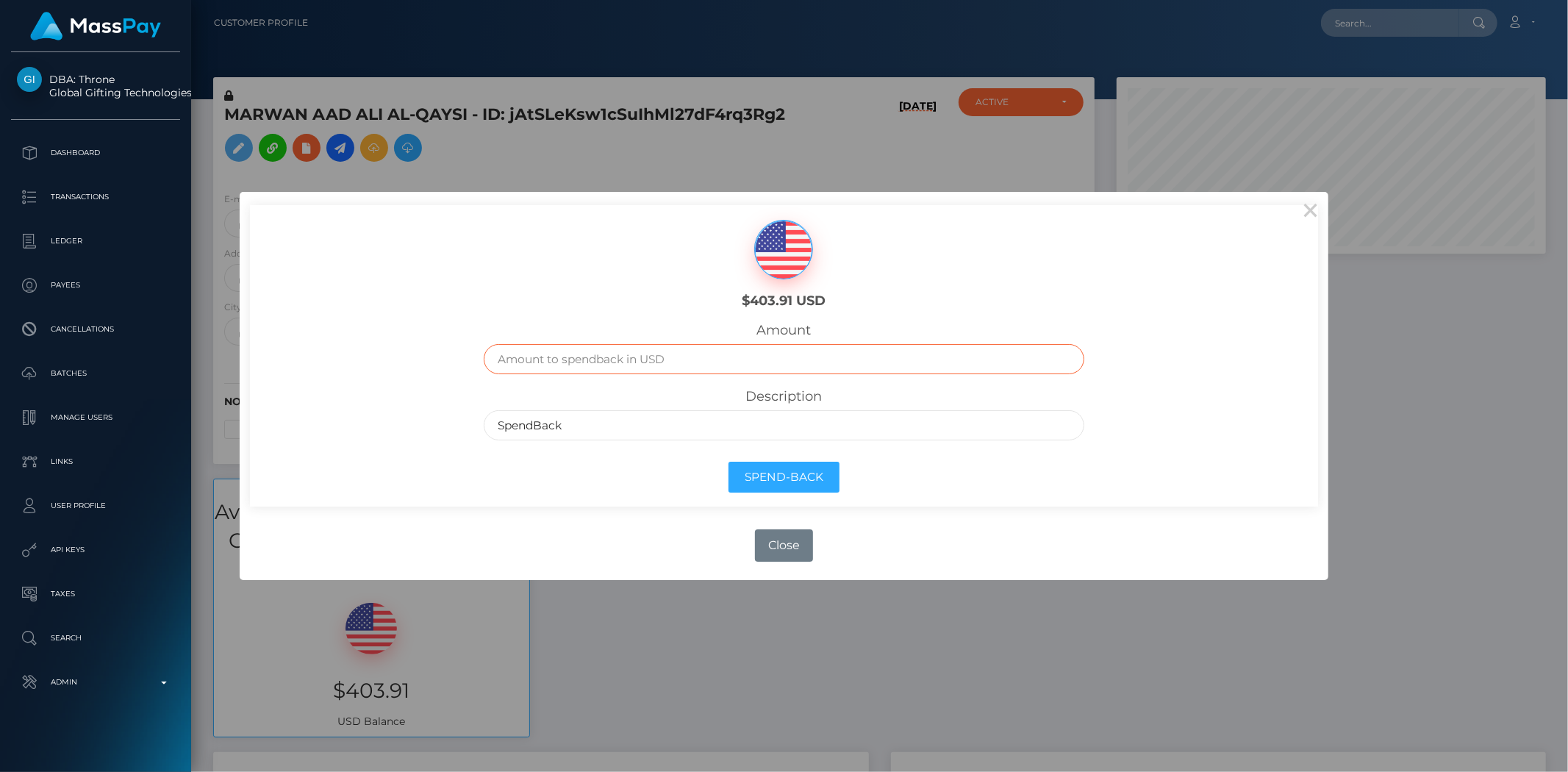
click at [734, 364] on input "text" at bounding box center [784, 359] width 601 height 30
type input "403.91"
click at [785, 474] on button "Spend-Back" at bounding box center [784, 478] width 111 height 32
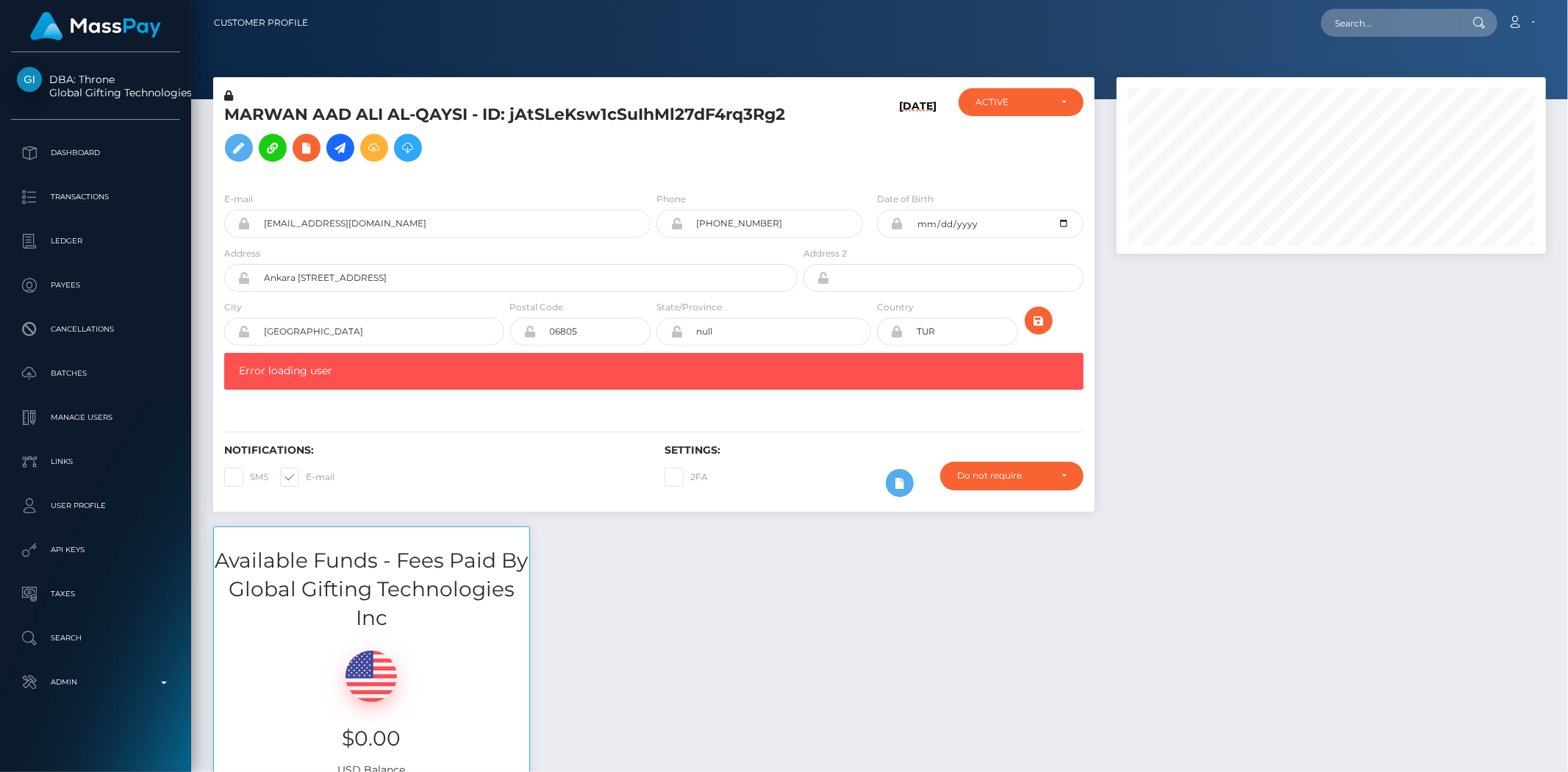
scroll to position [176, 429]
click at [1416, 17] on input "text" at bounding box center [1390, 22] width 138 height 28
paste input "[EMAIL_ADDRESS][DOMAIN_NAME]"
type input "[EMAIL_ADDRESS][DOMAIN_NAME]"
click at [1363, 74] on link "[PERSON_NAME]" at bounding box center [1379, 76] width 117 height 27
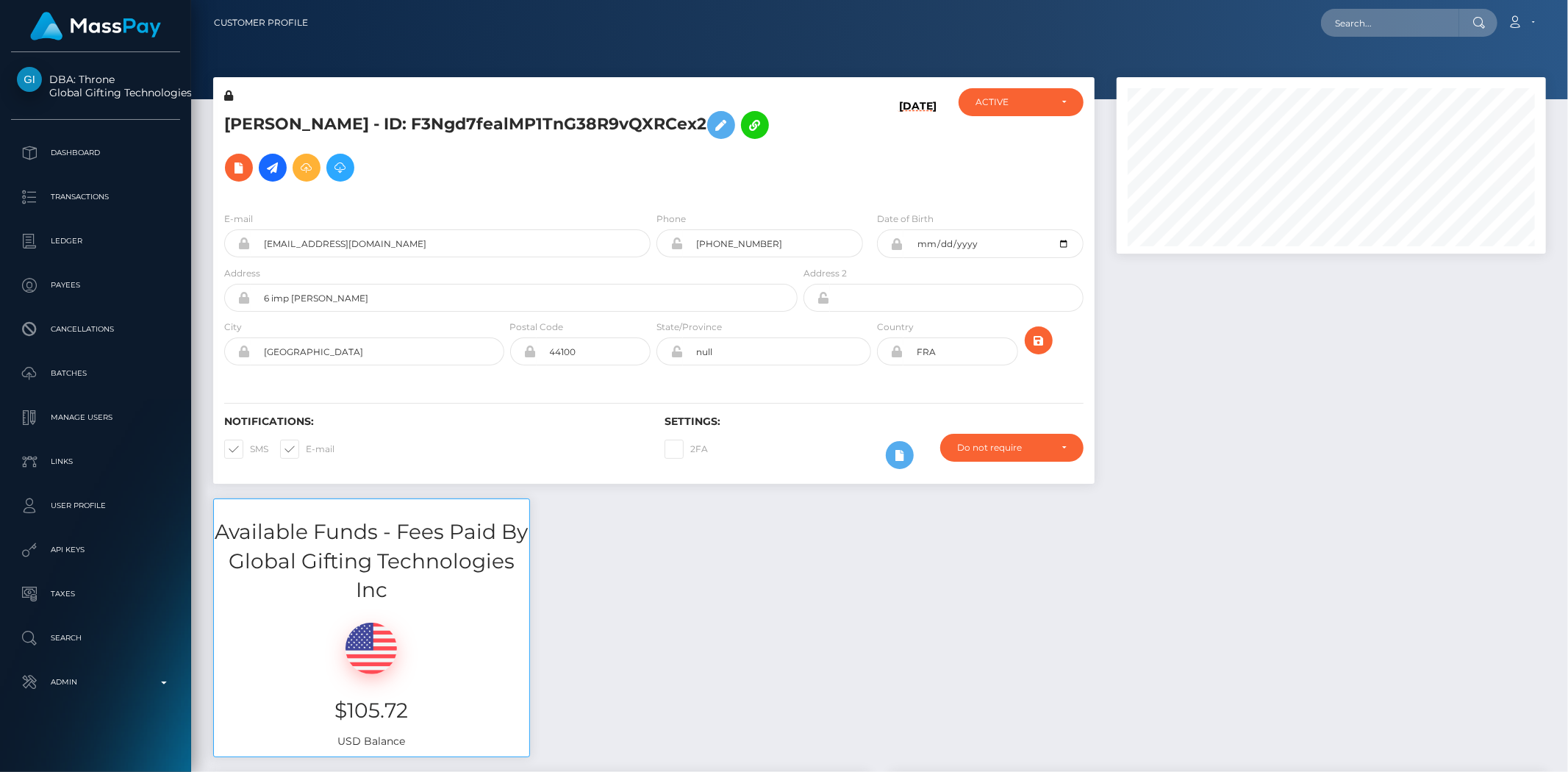
scroll to position [176, 429]
click at [432, 229] on input "swtcmrn@gmail.com" at bounding box center [450, 243] width 400 height 28
click at [821, 620] on div "Available Funds - Fees Paid By Global Gifting Technologies Inc $105.72 USD Bala…" at bounding box center [880, 635] width 1355 height 274
click at [1370, 26] on input "text" at bounding box center [1390, 22] width 138 height 28
paste input "poact_hTsOIGtyjD0P"
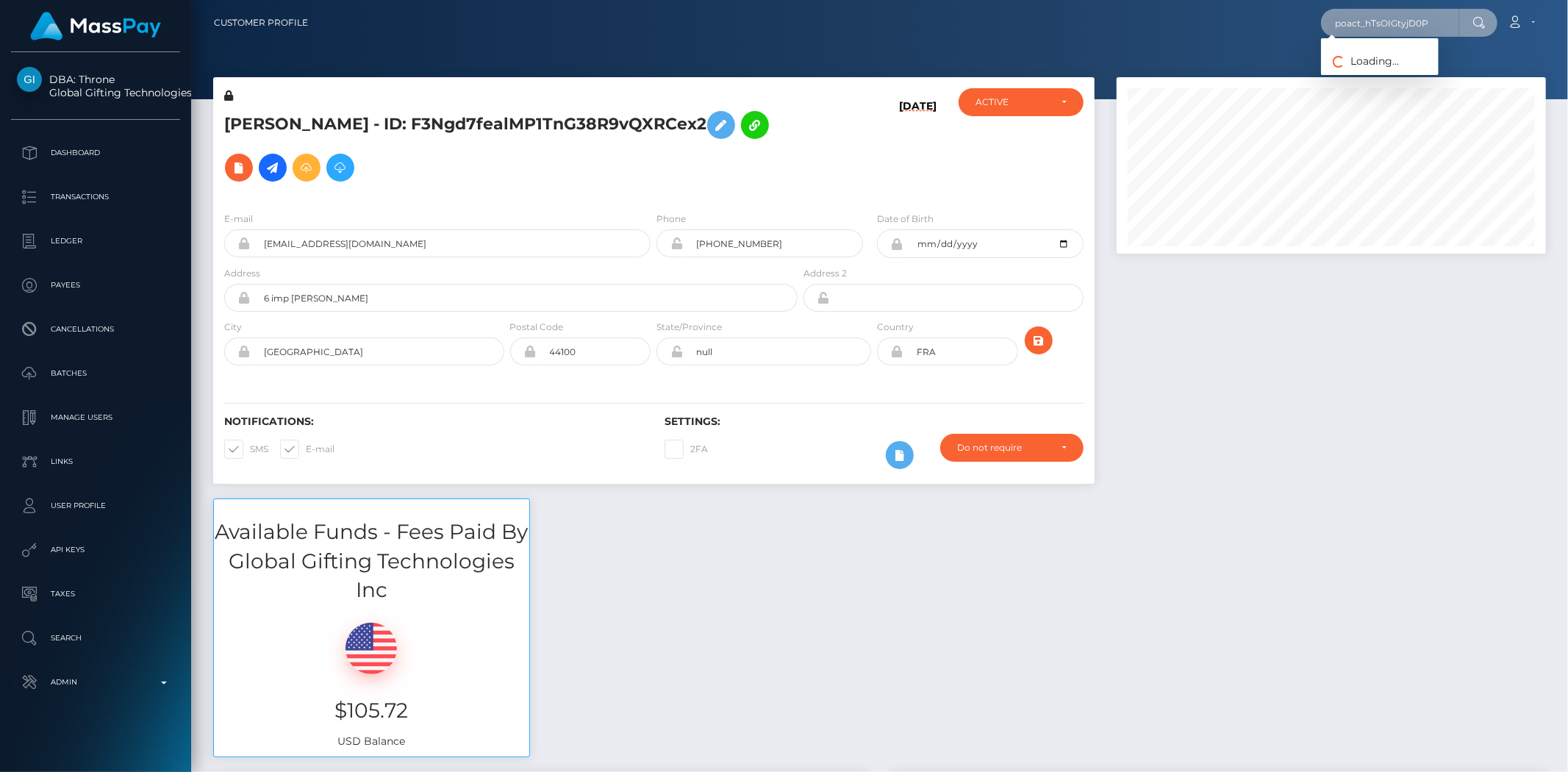
type input "poact_hTsOIGtyjD0P"
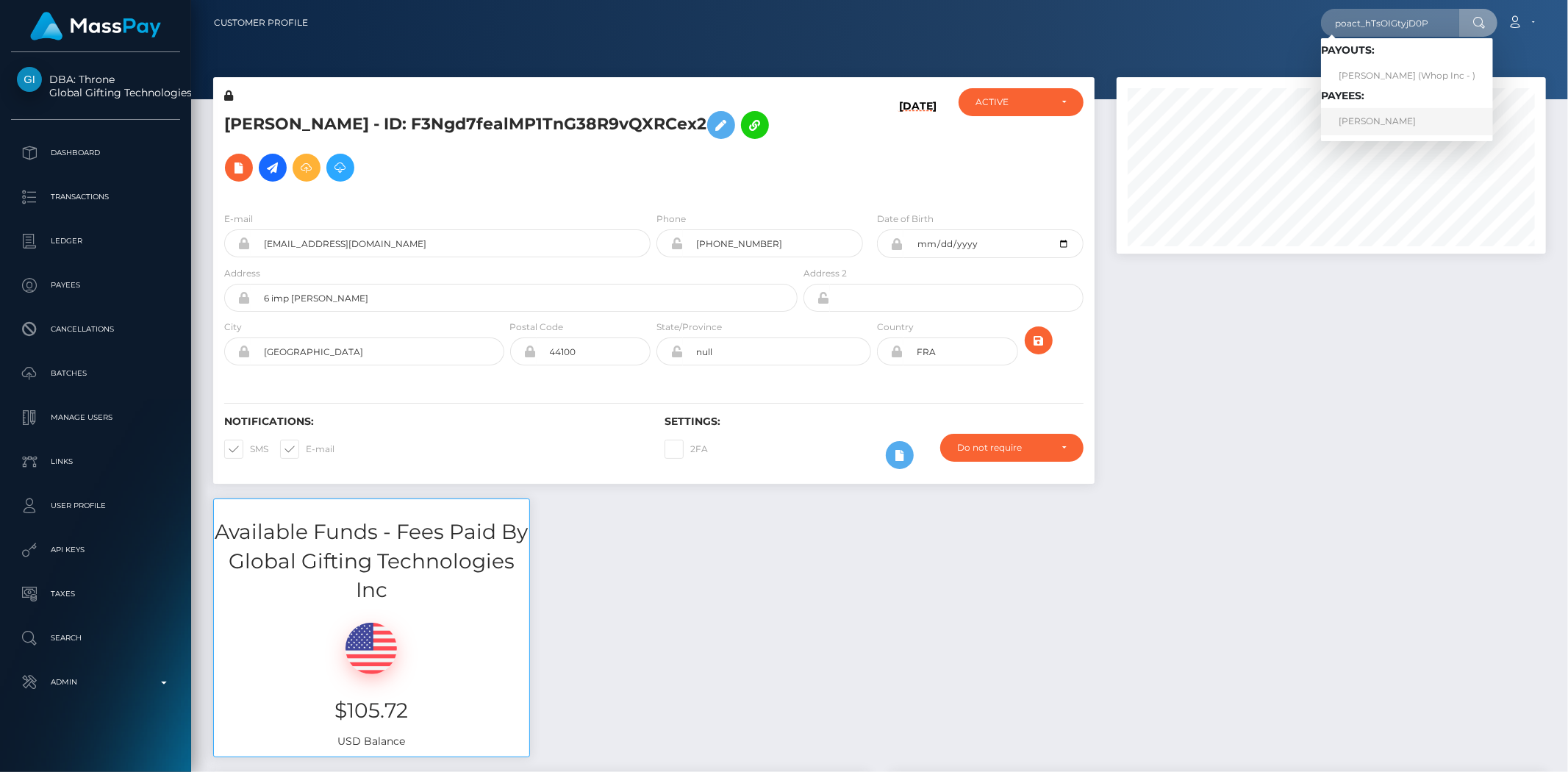
click at [1385, 114] on link "YASHWANTH R Yashu" at bounding box center [1406, 121] width 172 height 27
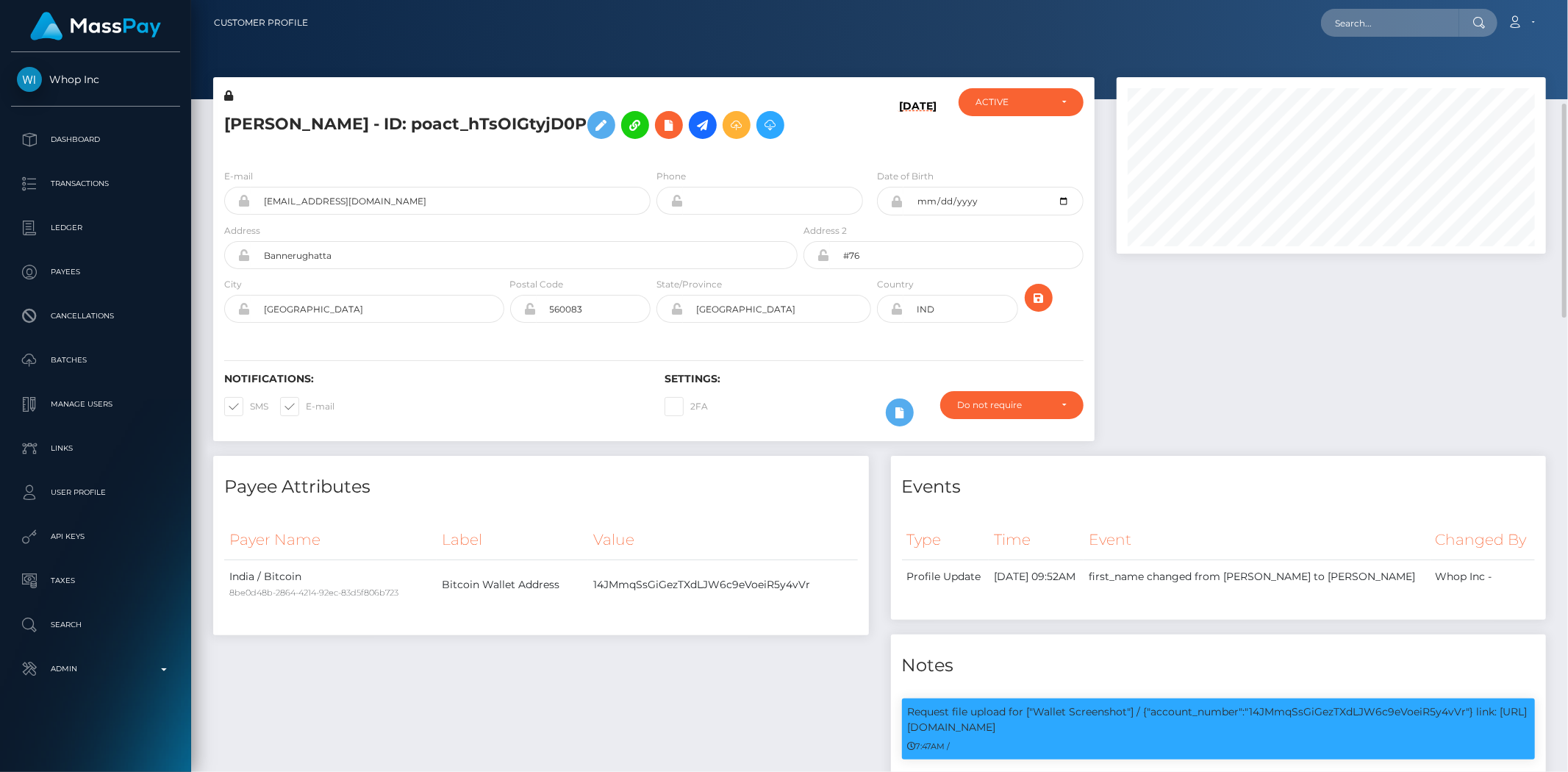
scroll to position [176, 429]
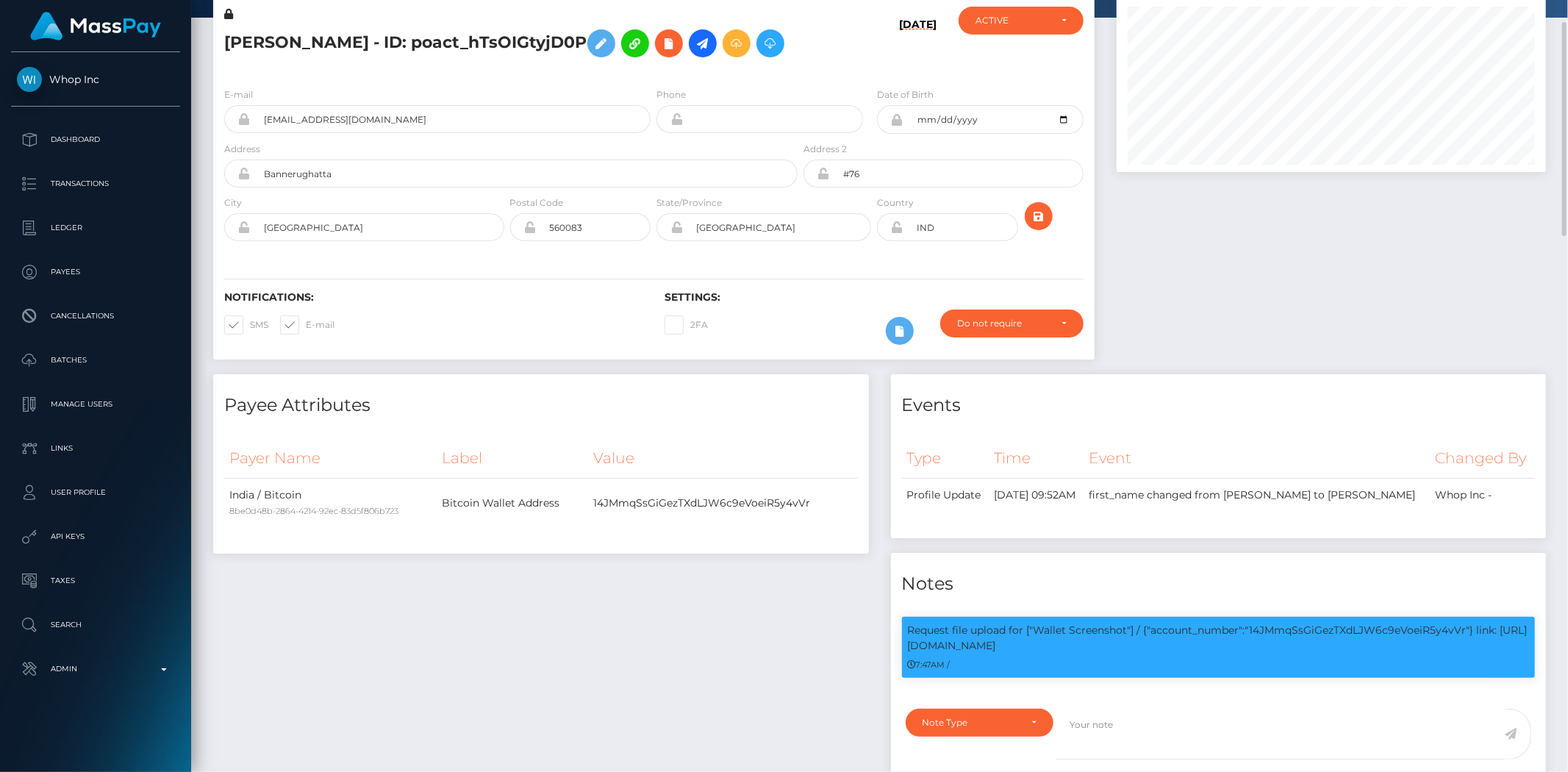
click at [1044, 654] on p "Request file upload for ["Wallet Screenshot"] / {"account_number":"14JMmqSsGiGe…" at bounding box center [1218, 638] width 622 height 31
copy p "Wallet Screenshot"] / {"account_number":"14JMmqSsGiGezTXdLJW6c9eVoeiR5y4vVr"} l…"
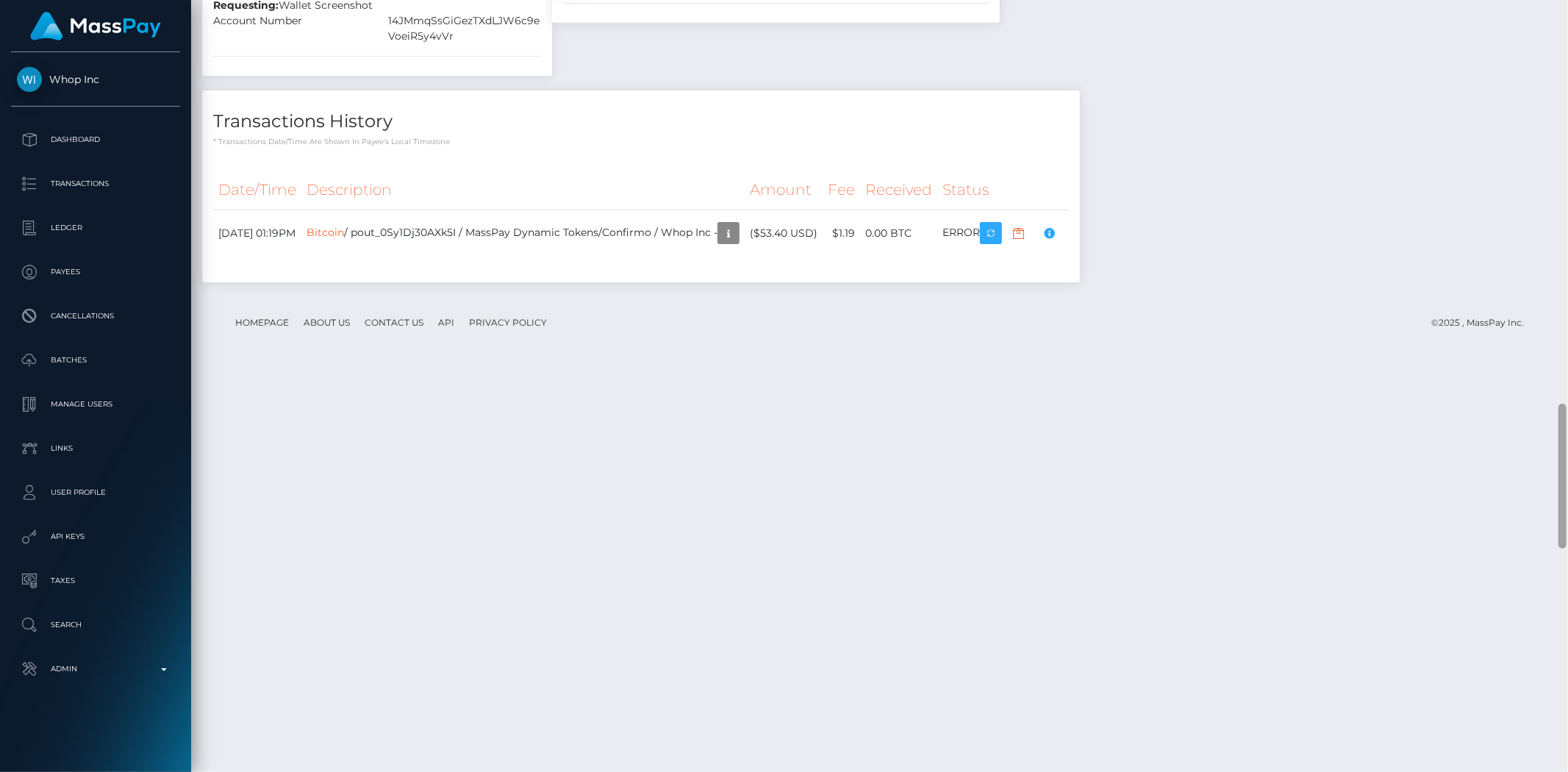
drag, startPoint x: 1559, startPoint y: 229, endPoint x: 1567, endPoint y: 691, distance: 462.1
click at [1520, 771] on html "Whop Inc Dashboard Transactions Ledger Payees Cancellations Links" at bounding box center [784, 386] width 1568 height 772
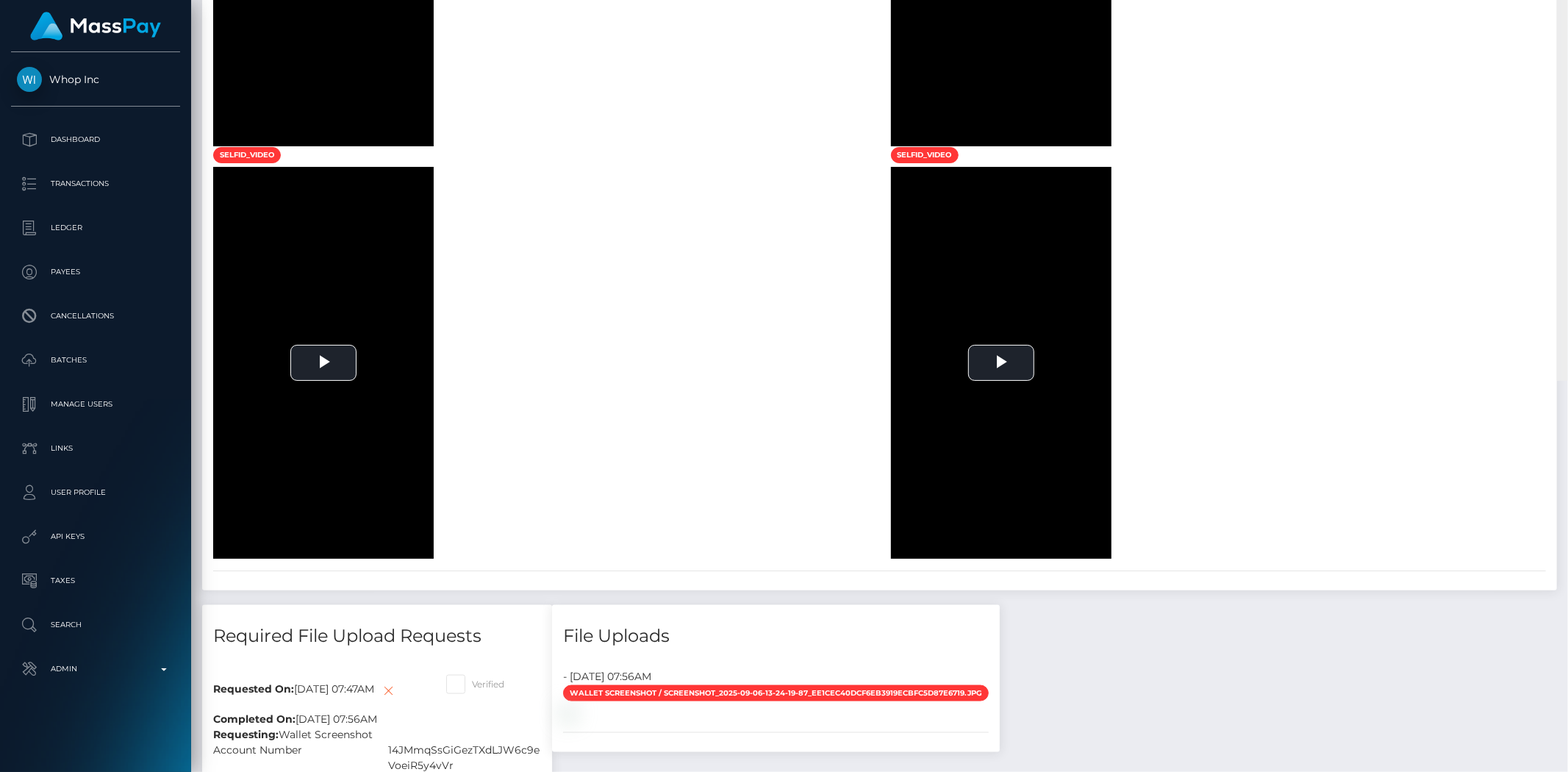
scroll to position [0, 0]
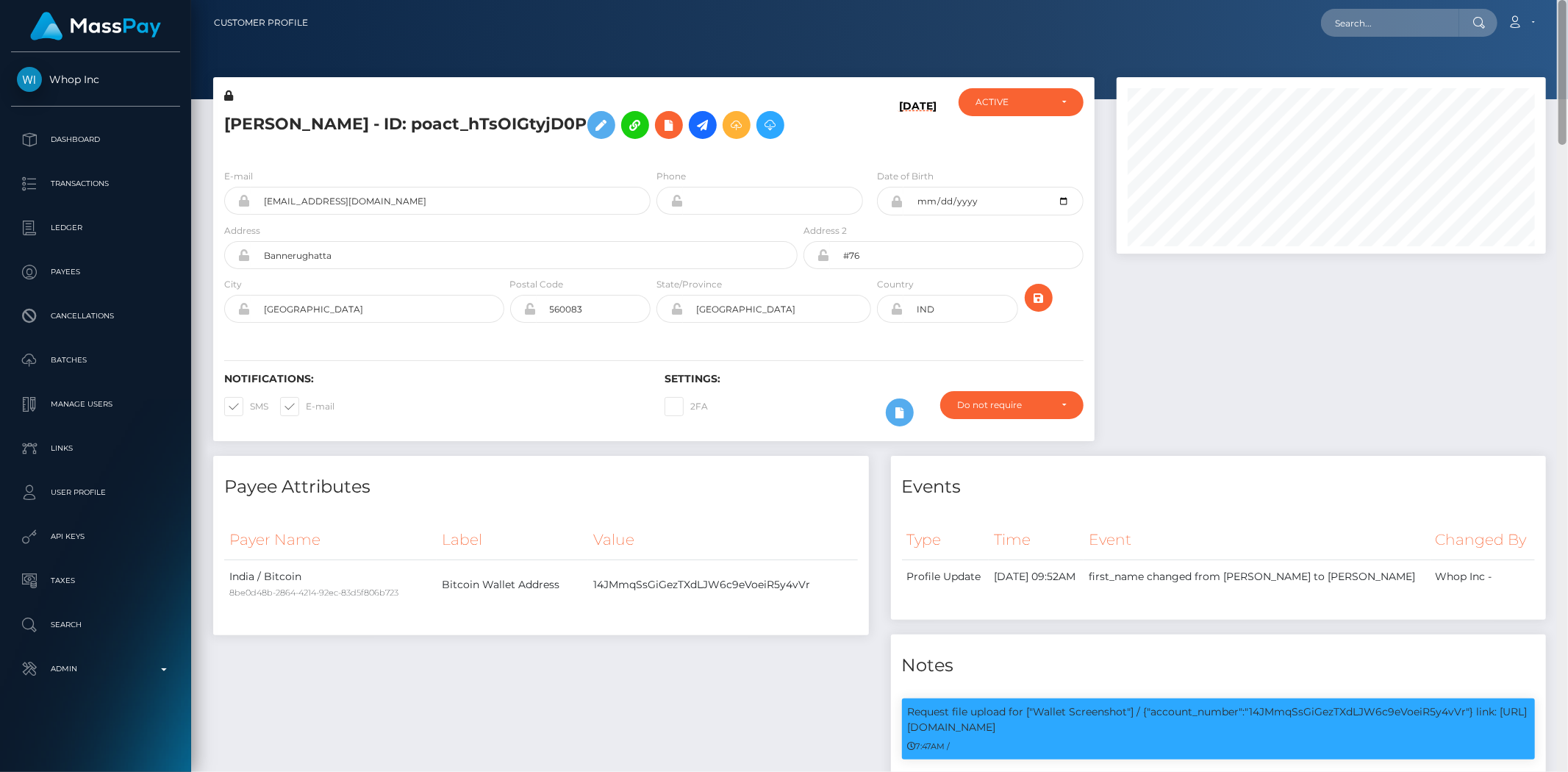
drag, startPoint x: 1560, startPoint y: 432, endPoint x: 1554, endPoint y: -71, distance: 503.0
click at [1554, 0] on html "Whop Inc Dashboard Transactions Ledger Payees Cancellations Links" at bounding box center [784, 386] width 1568 height 772
